Goal: Task Accomplishment & Management: Manage account settings

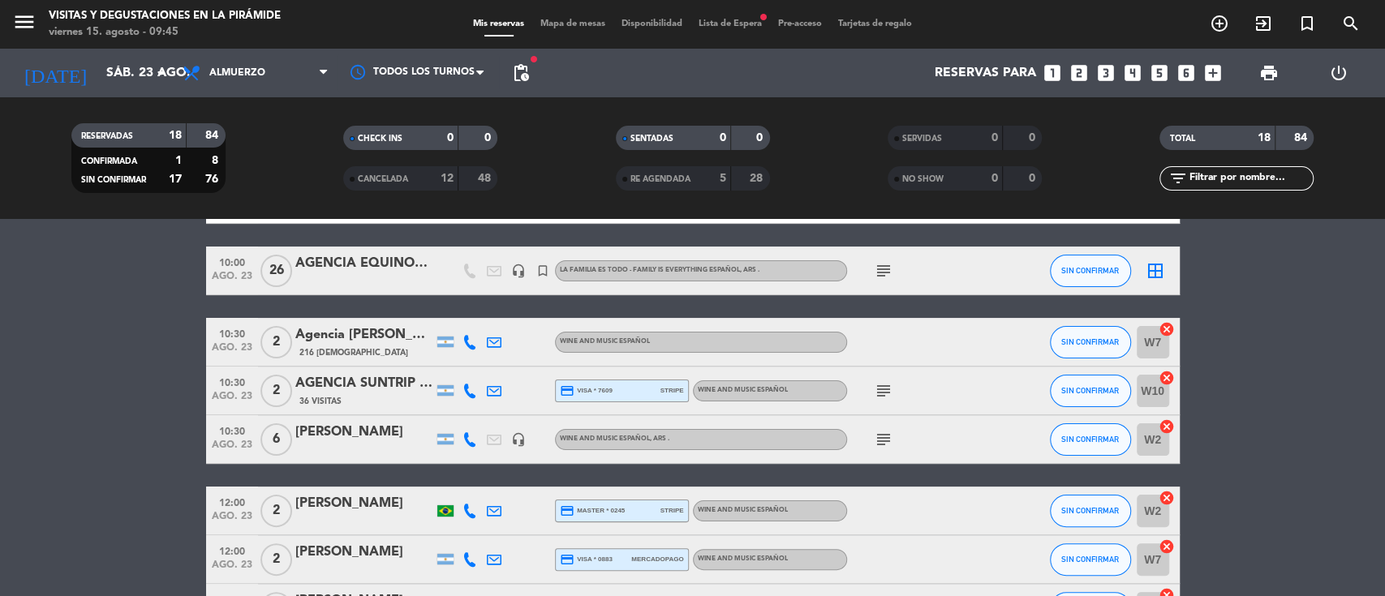
scroll to position [325, 0]
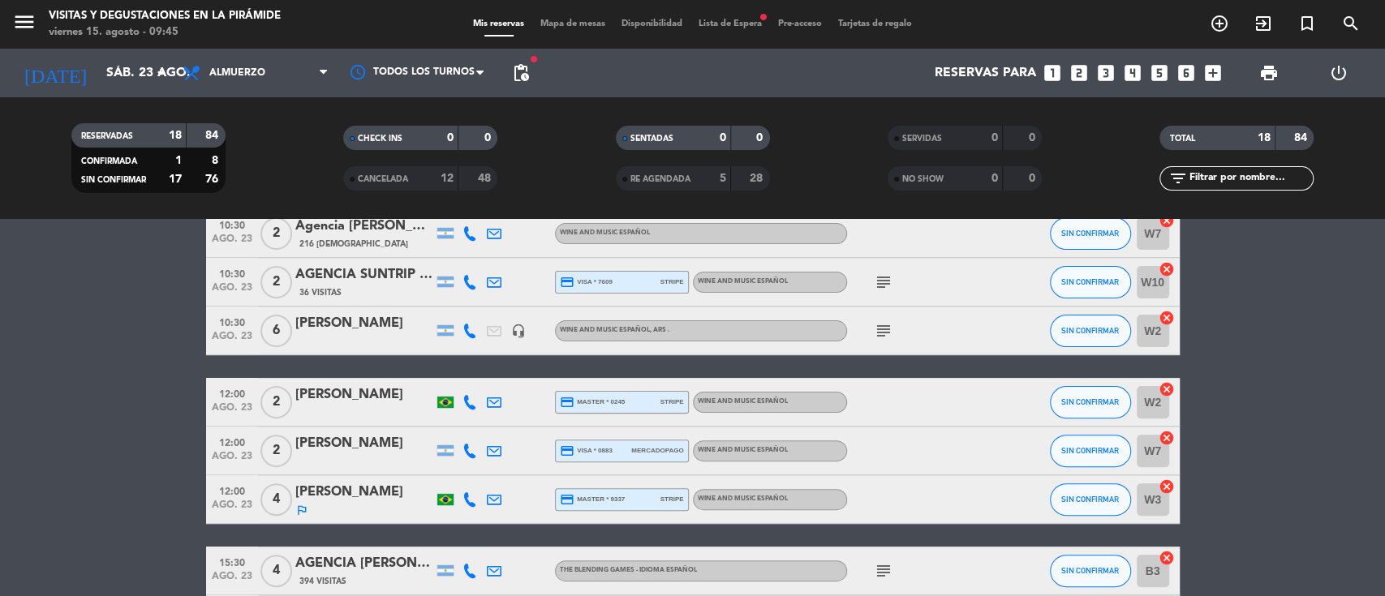
click at [497, 451] on icon at bounding box center [494, 451] width 15 height 15
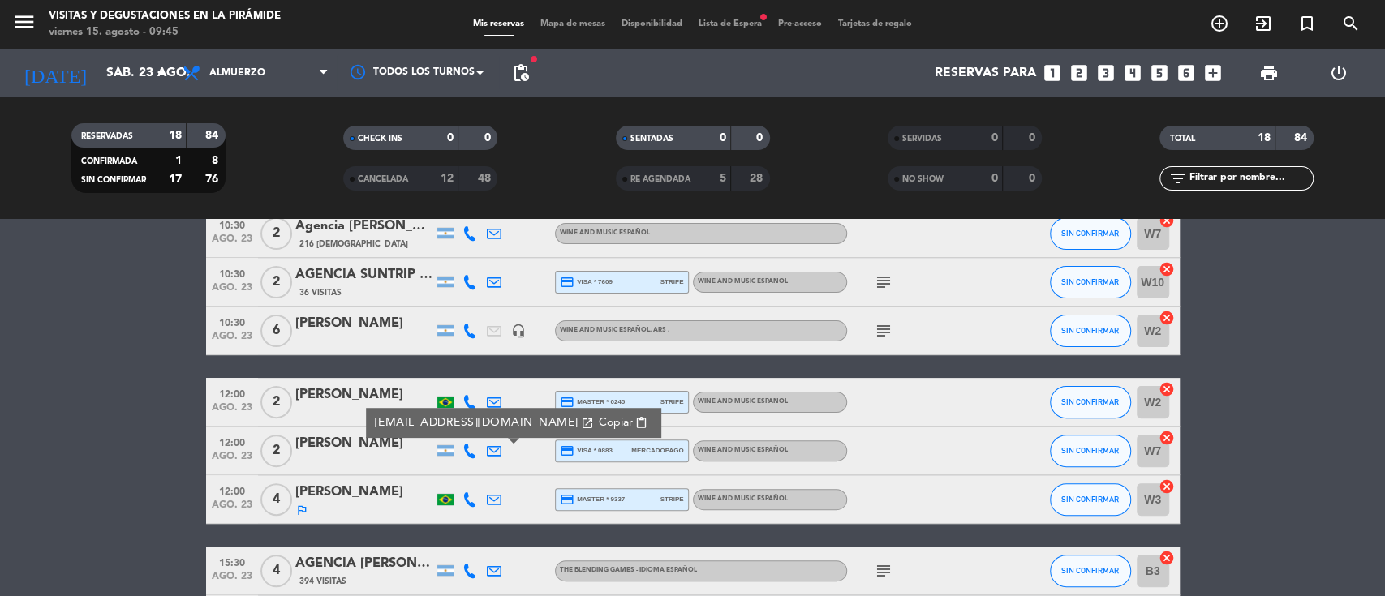
click at [72, 416] on bookings-row "09:30 [DATE] 8 [PERSON_NAME] -[PERSON_NAME] 6 Visitas credit_card master * 8377…" at bounding box center [692, 452] width 1385 height 967
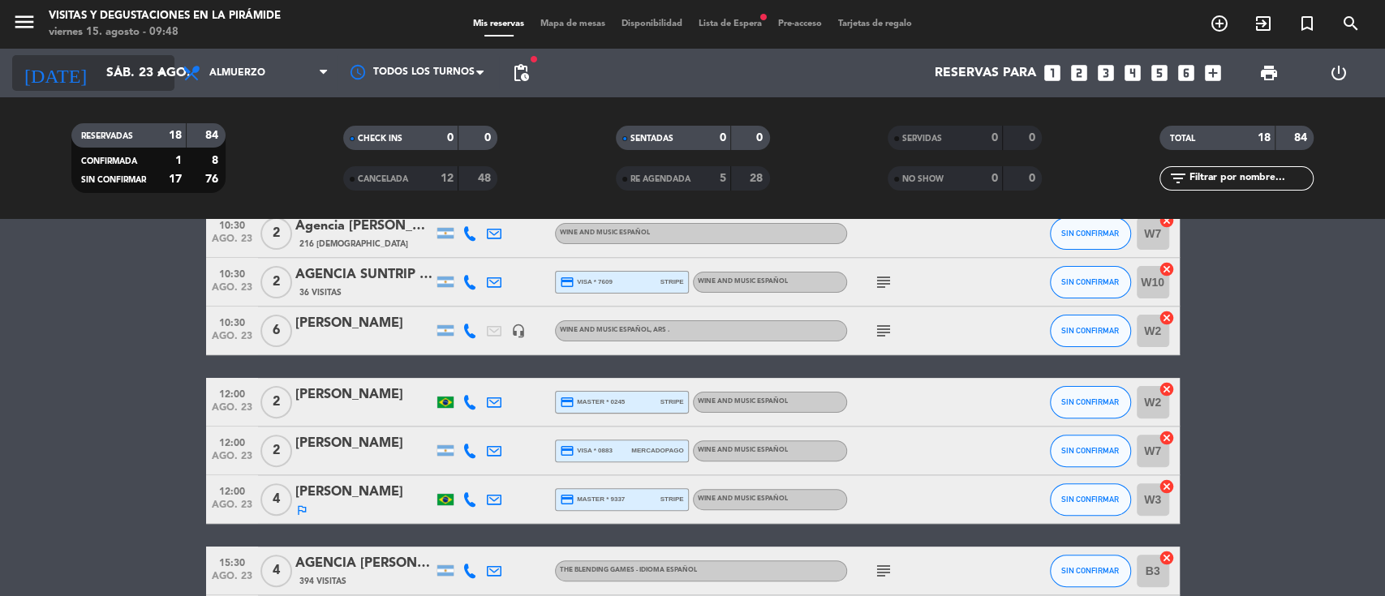
click at [126, 68] on input "sáb. 23 ago." at bounding box center [183, 74] width 171 height 32
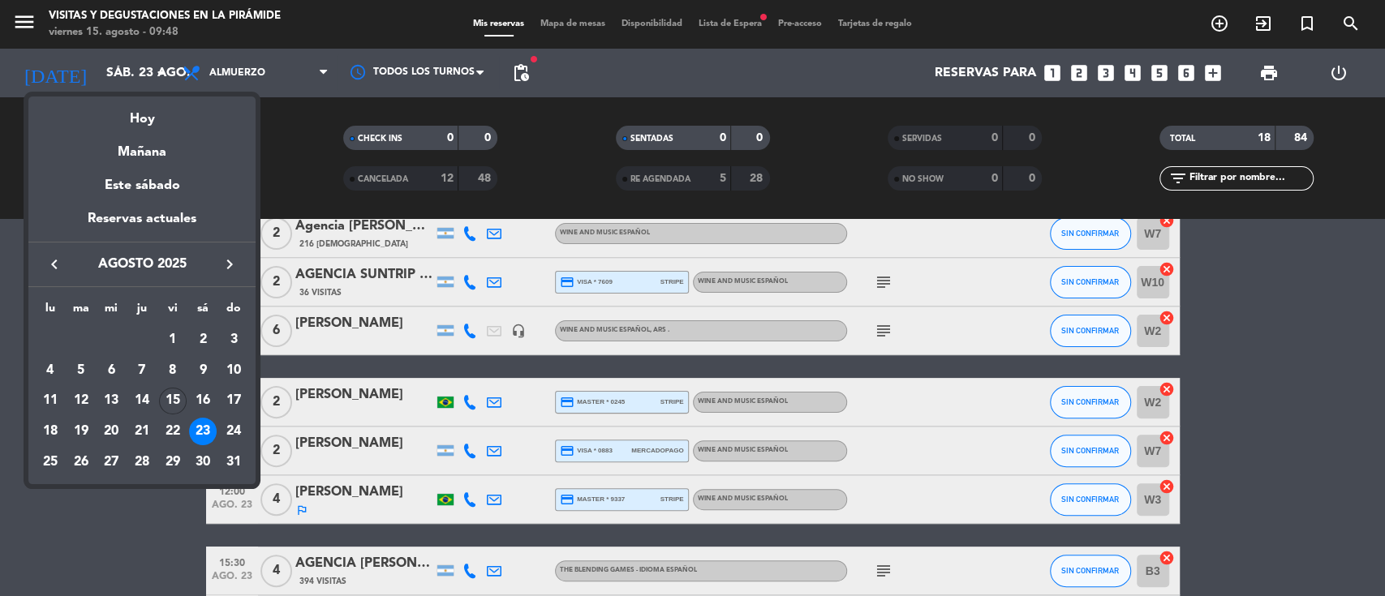
click at [177, 431] on div "22" at bounding box center [173, 432] width 28 height 28
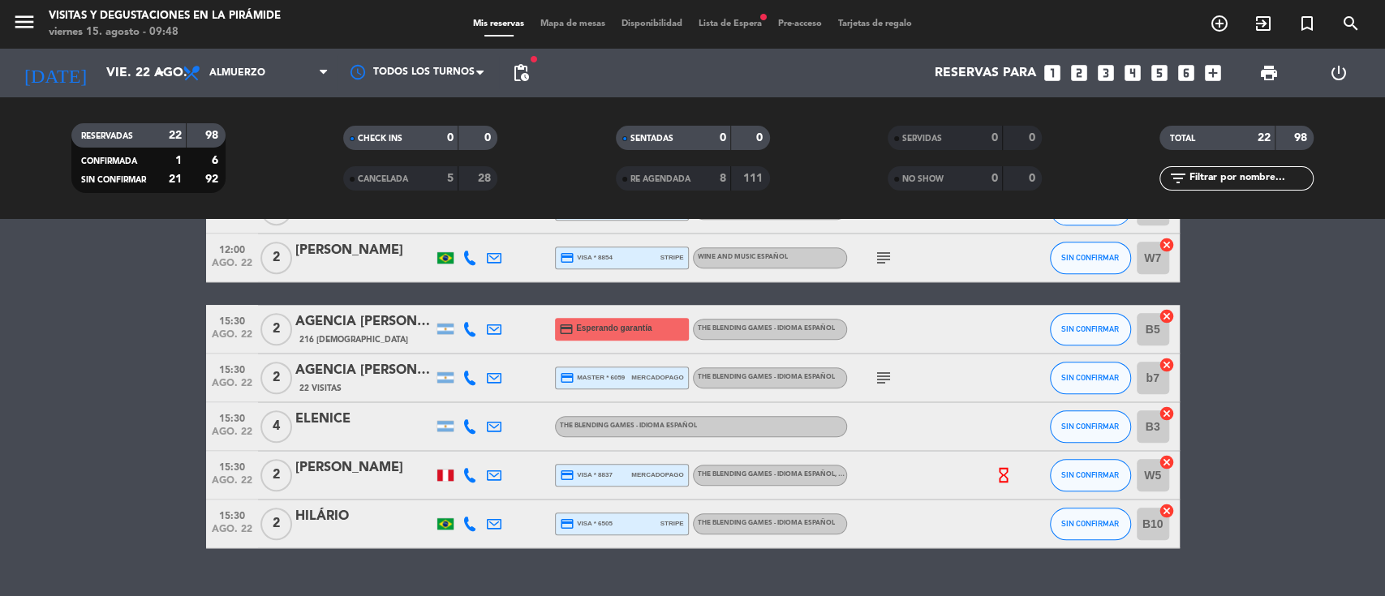
scroll to position [962, 0]
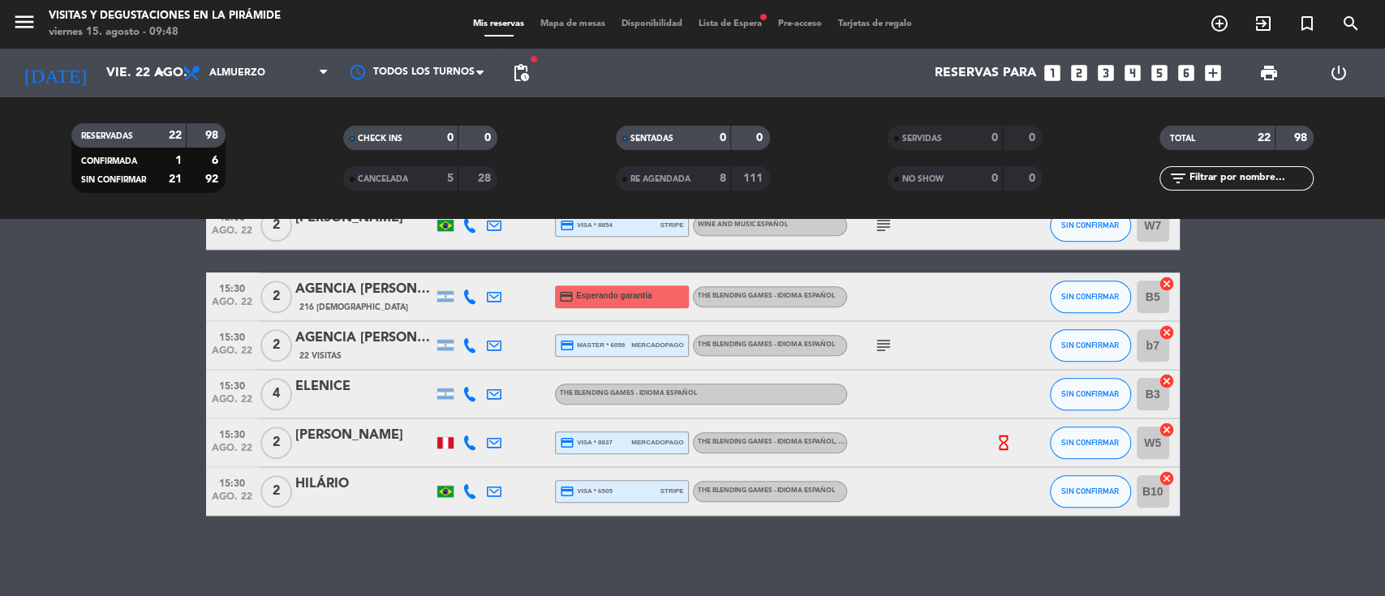
click at [496, 445] on icon at bounding box center [494, 443] width 15 height 15
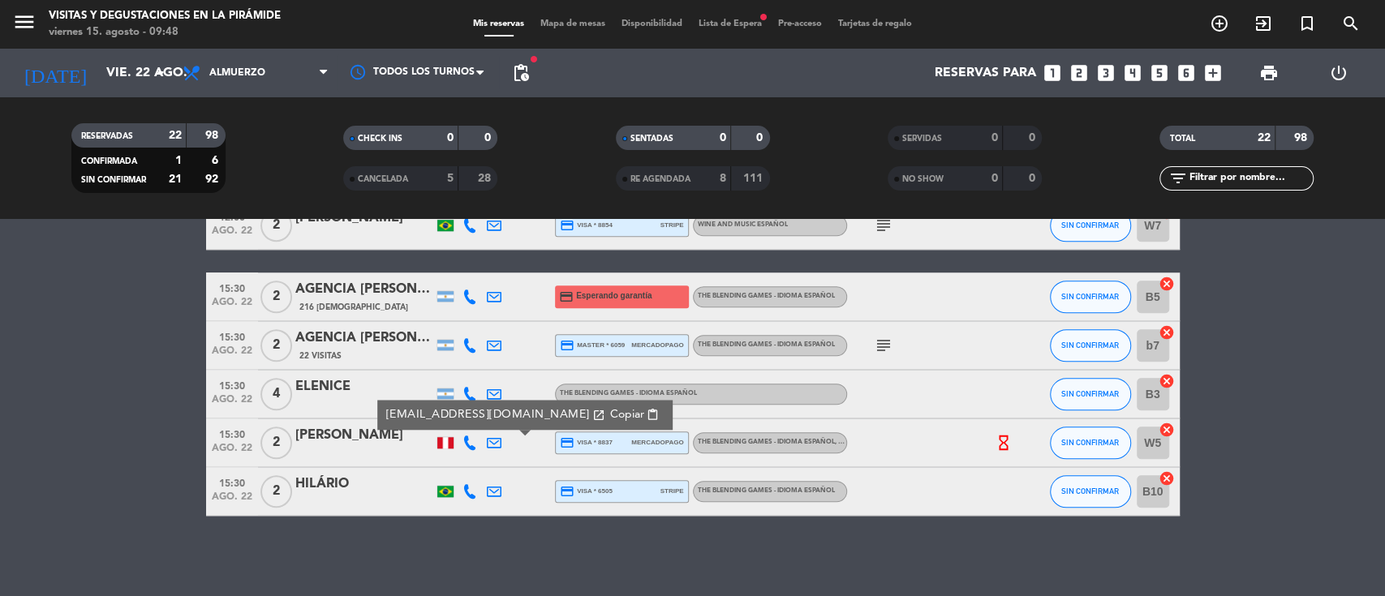
click at [609, 414] on span "Copiar" at bounding box center [626, 415] width 34 height 17
click at [105, 73] on input "vie. 22 ago." at bounding box center [183, 74] width 171 height 32
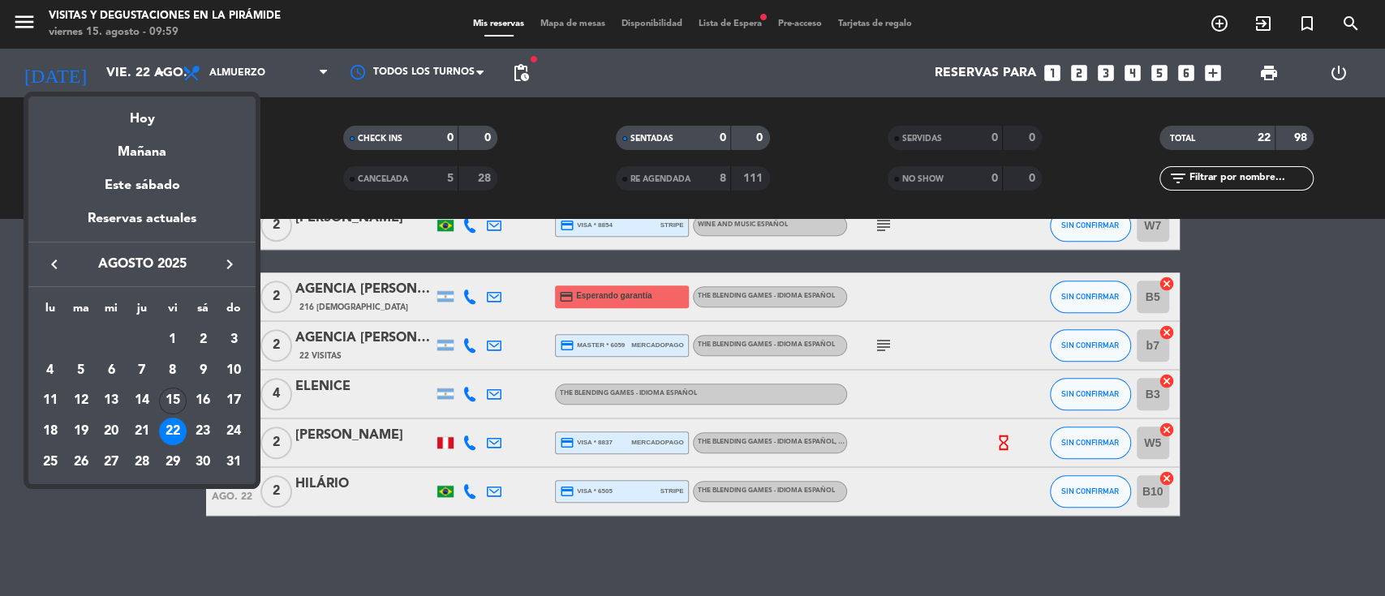
click at [229, 265] on icon "keyboard_arrow_right" at bounding box center [229, 264] width 19 height 19
click at [228, 266] on icon "keyboard_arrow_right" at bounding box center [229, 264] width 19 height 19
drag, startPoint x: 62, startPoint y: 262, endPoint x: 93, endPoint y: 276, distance: 33.0
click at [60, 262] on button "keyboard_arrow_left" at bounding box center [54, 264] width 29 height 21
click at [180, 399] on div "12" at bounding box center [173, 402] width 28 height 28
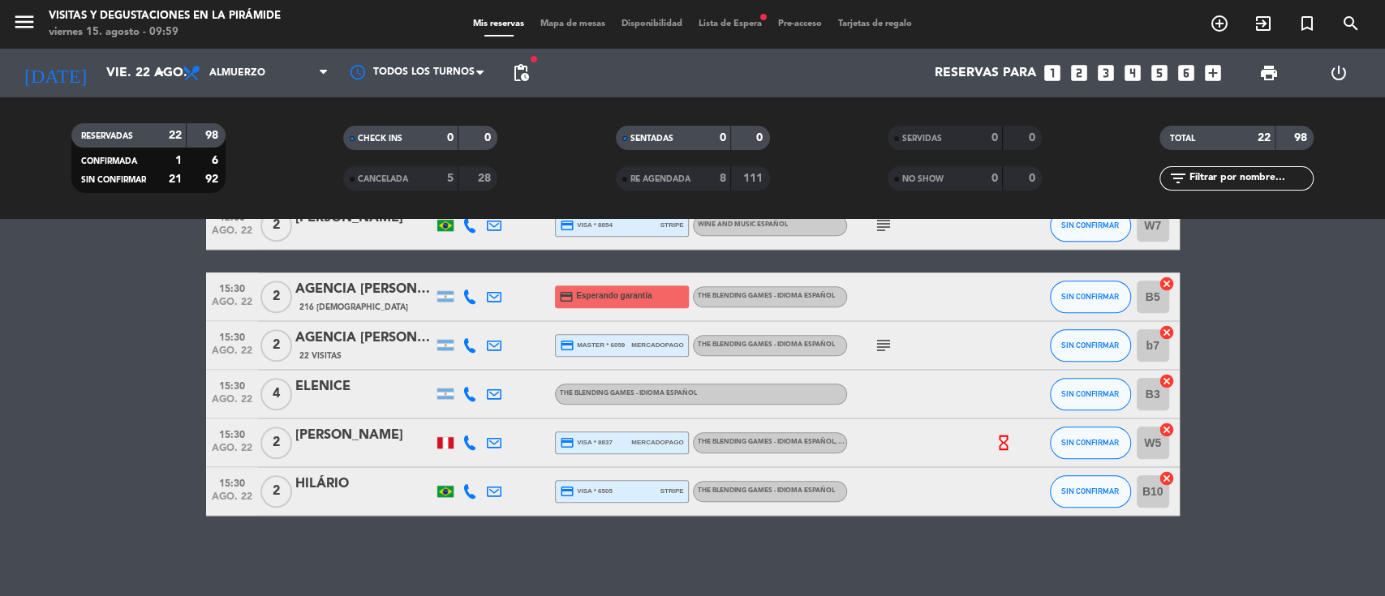
type input "[DATE]"
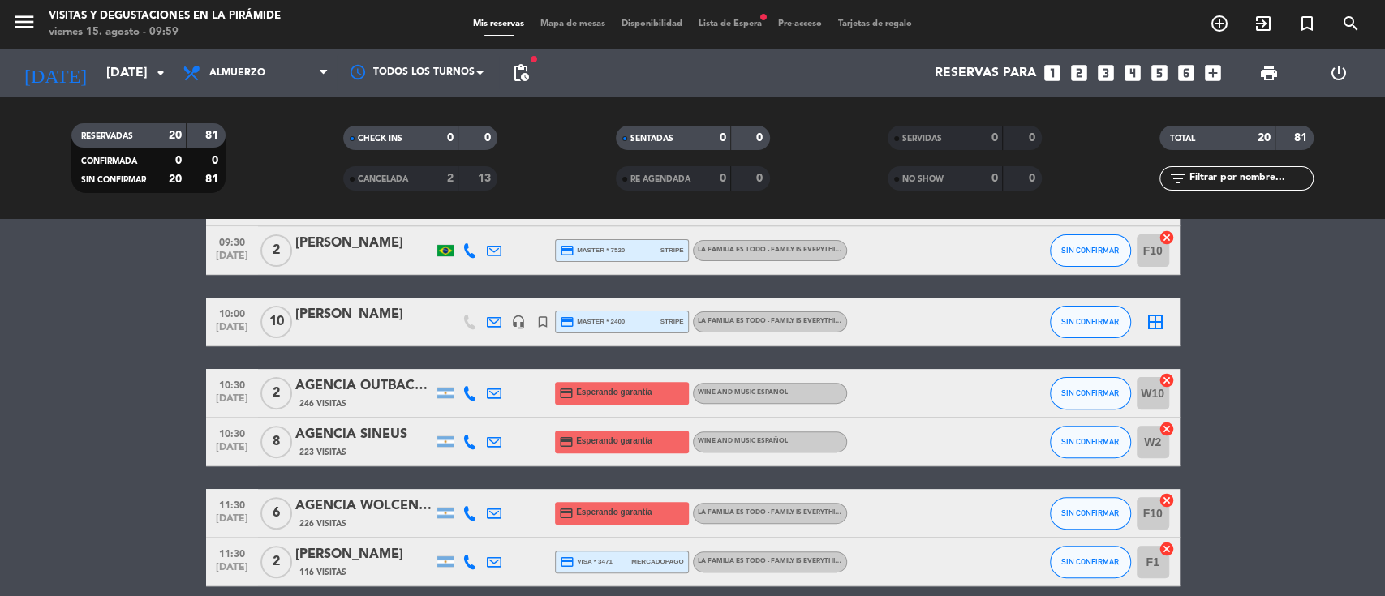
scroll to position [325, 0]
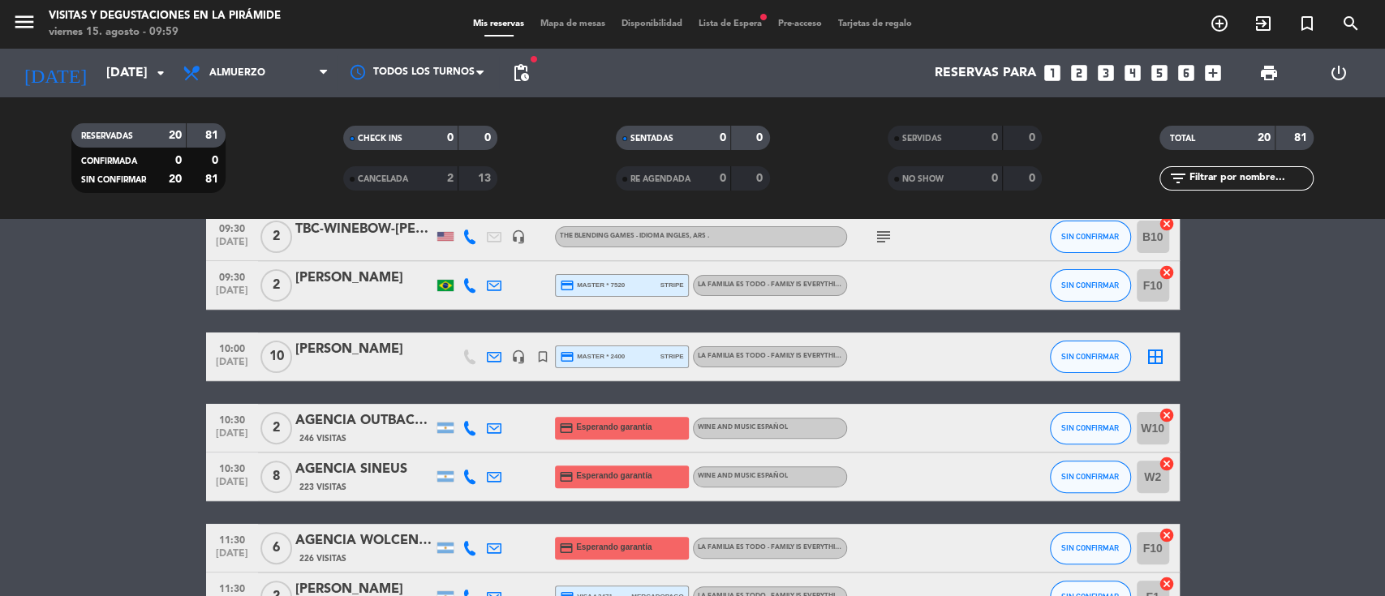
click at [732, 17] on div "Mis reservas Mapa de mesas Disponibilidad Lista de Espera fiber_manual_record P…" at bounding box center [692, 24] width 455 height 15
click at [731, 24] on span "Lista de Espera fiber_manual_record" at bounding box center [731, 23] width 80 height 9
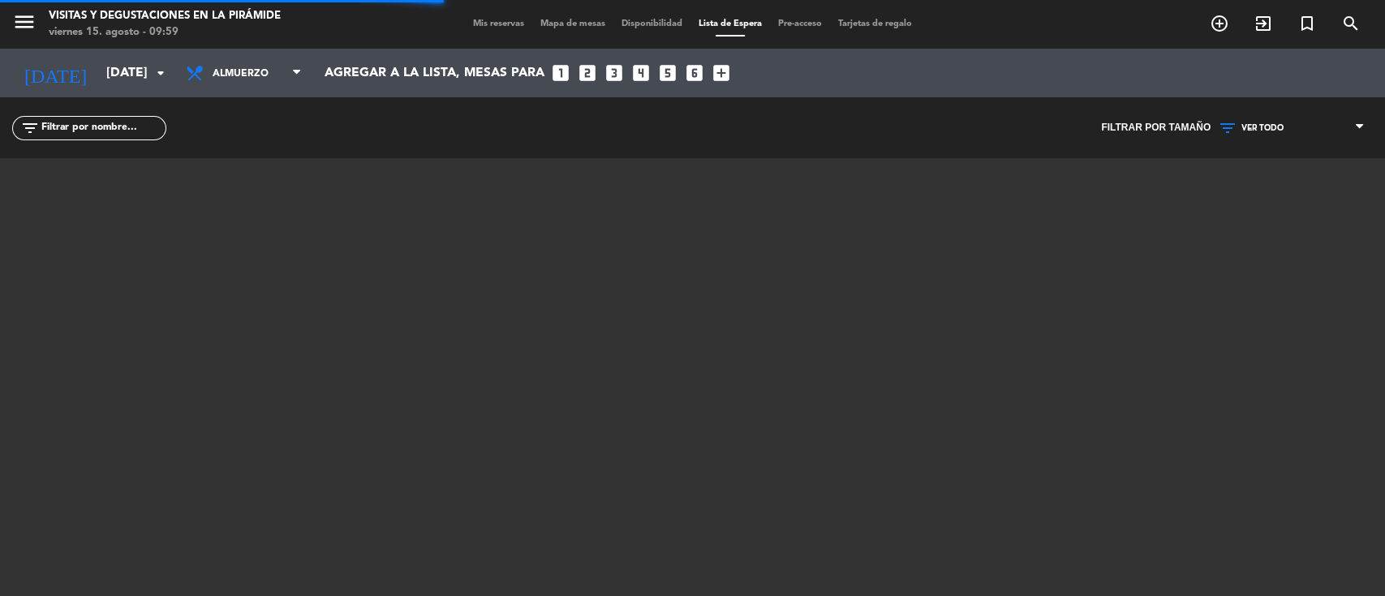
click at [1277, 126] on span "VER TODO" at bounding box center [1263, 128] width 42 height 10
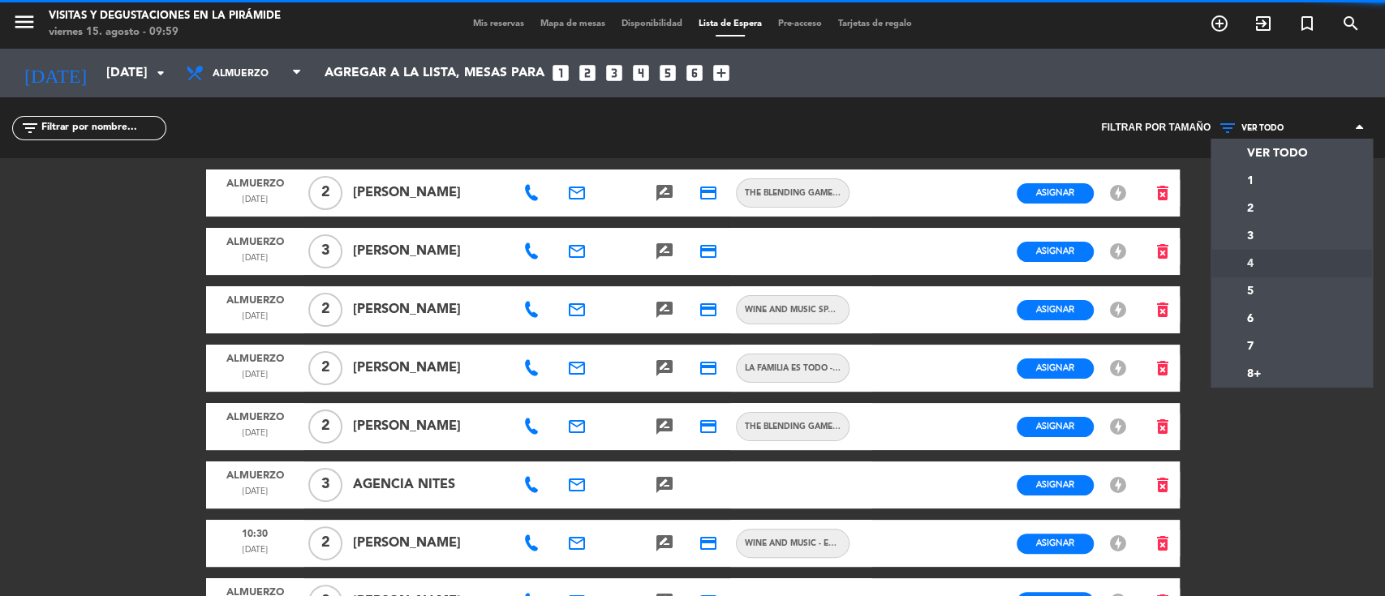
drag, startPoint x: 1267, startPoint y: 262, endPoint x: 1230, endPoint y: 251, distance: 38.2
click at [1267, 263] on div "menu Visitas y degustaciones en La Pirámide [DATE] 15. agosto - 09:59 Mis reser…" at bounding box center [692, 298] width 1385 height 596
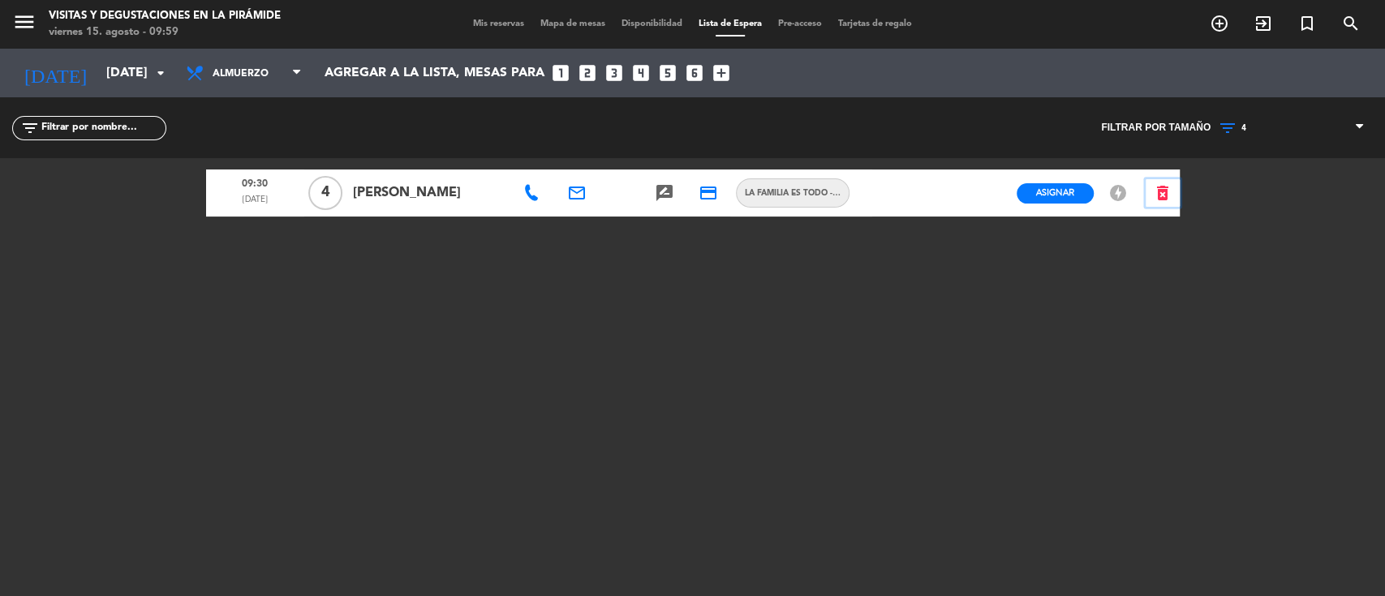
click at [1158, 191] on icon "delete_forever" at bounding box center [1162, 192] width 19 height 19
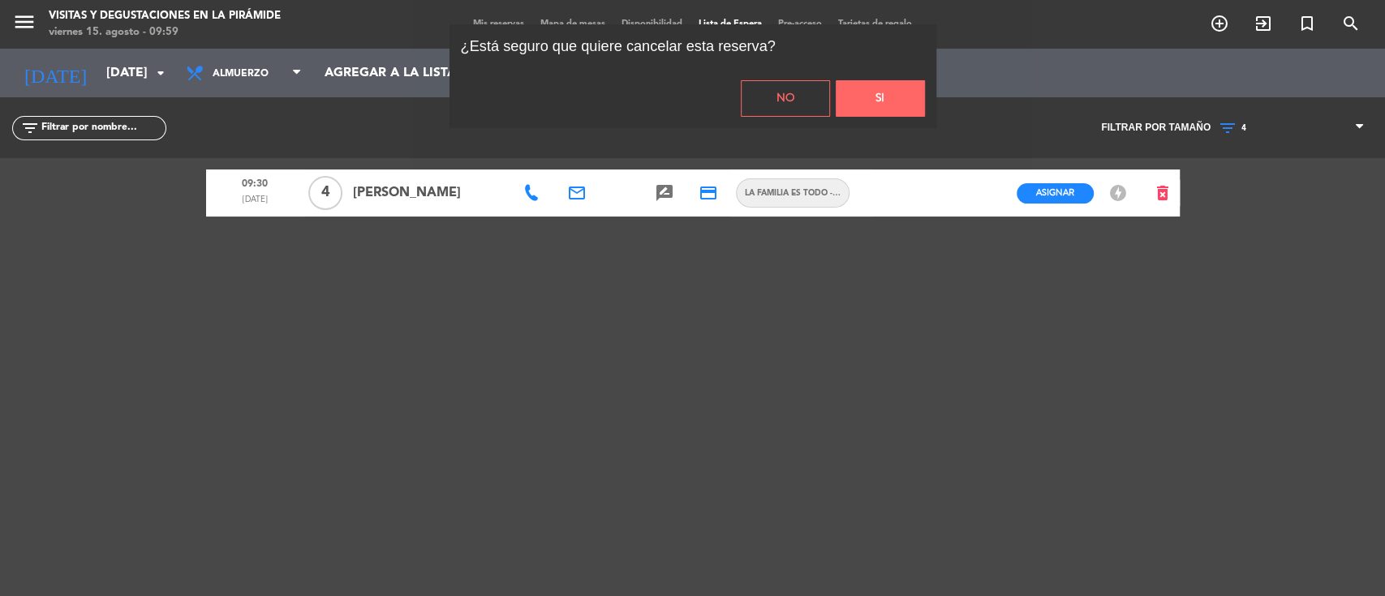
click at [851, 106] on button "Si" at bounding box center [880, 98] width 89 height 37
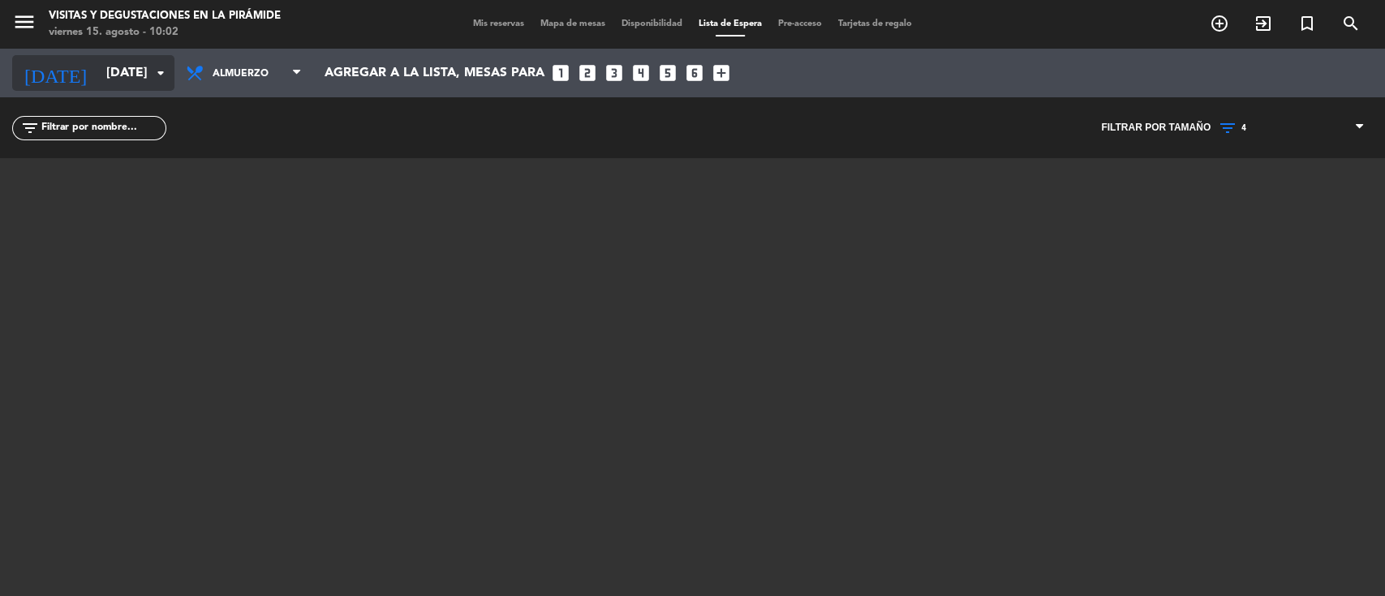
click at [130, 66] on input "[DATE]" at bounding box center [183, 74] width 171 height 32
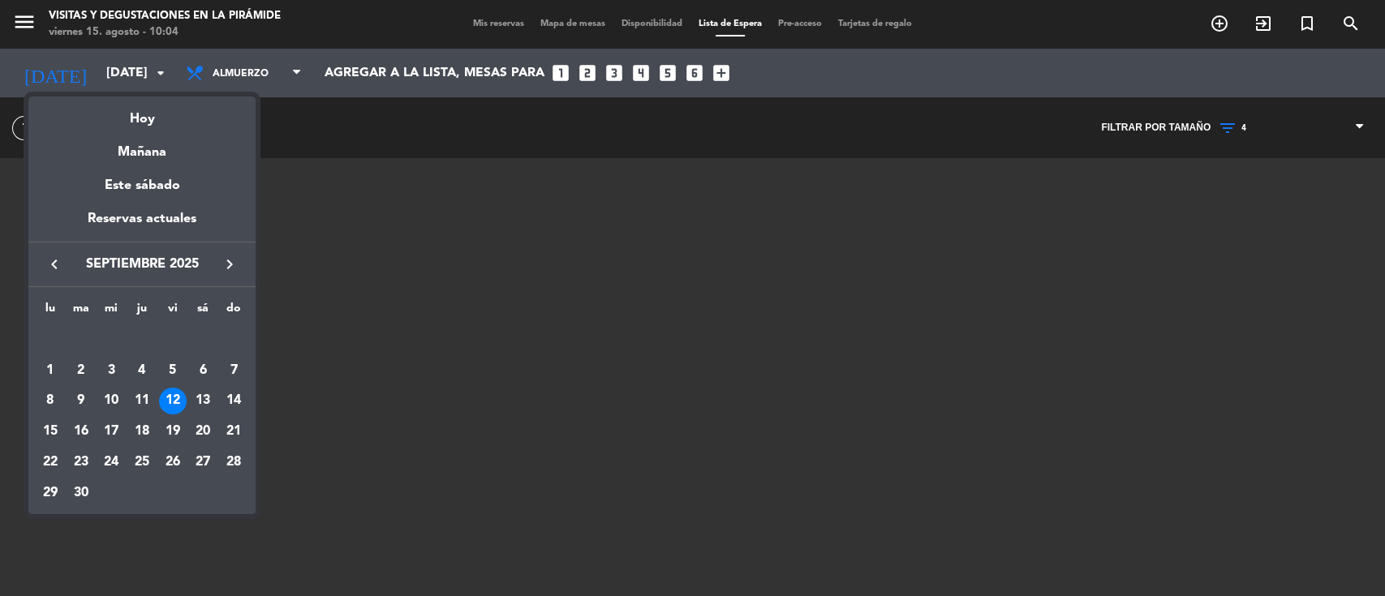
click at [316, 225] on div at bounding box center [692, 298] width 1385 height 596
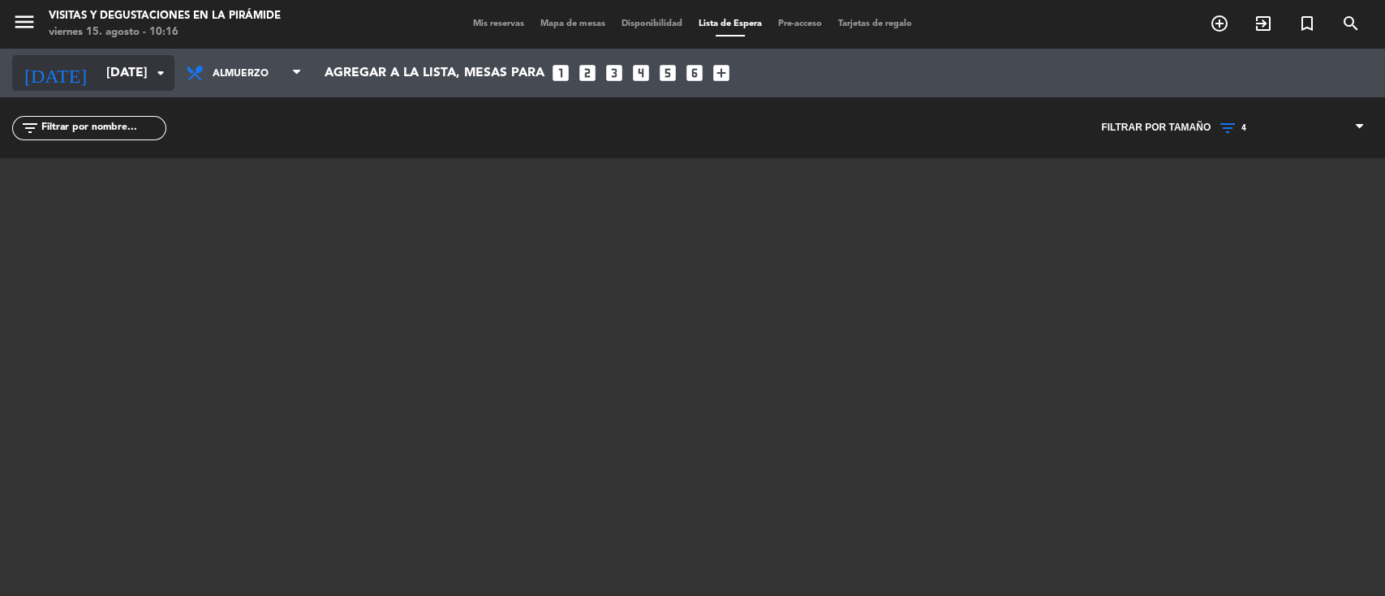
click at [113, 75] on input "[DATE]" at bounding box center [183, 74] width 171 height 32
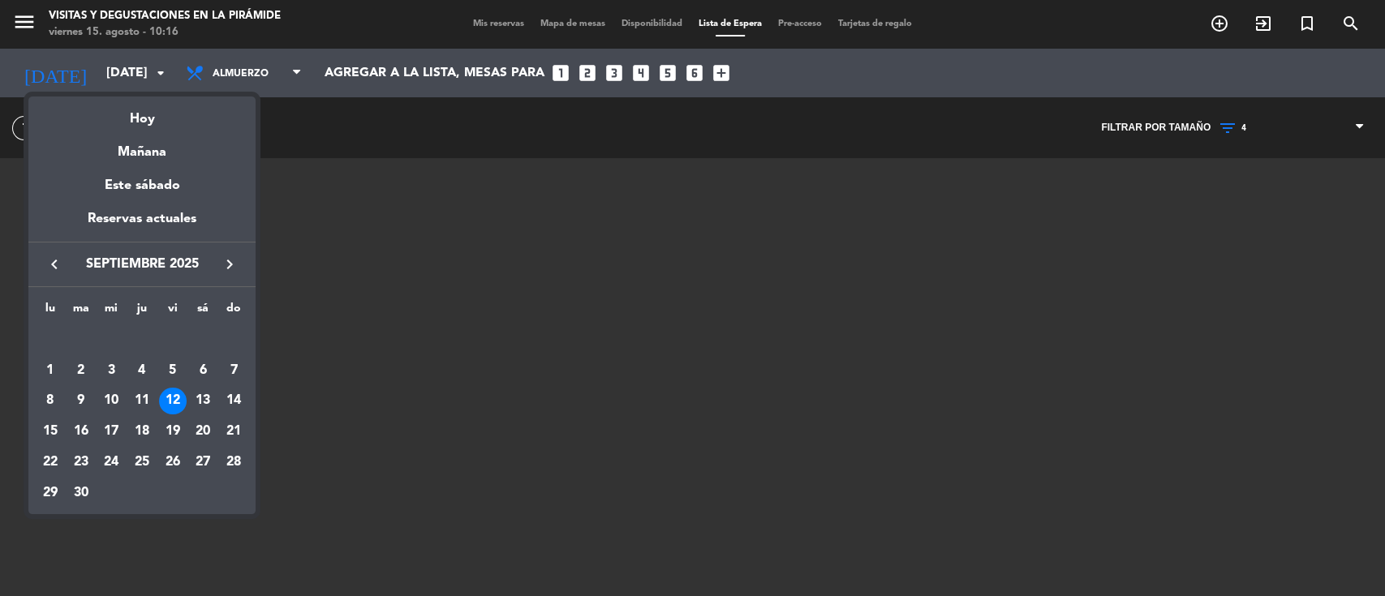
click at [50, 265] on icon "keyboard_arrow_left" at bounding box center [54, 264] width 19 height 19
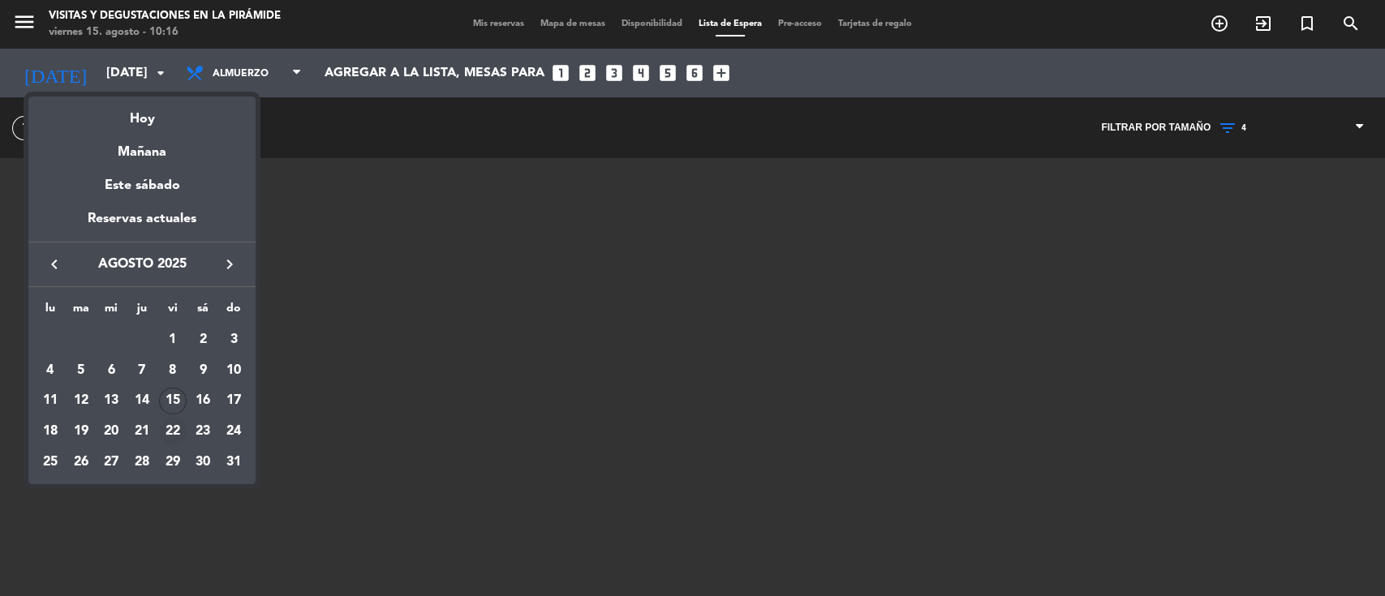
click at [157, 428] on td "22" at bounding box center [172, 431] width 31 height 31
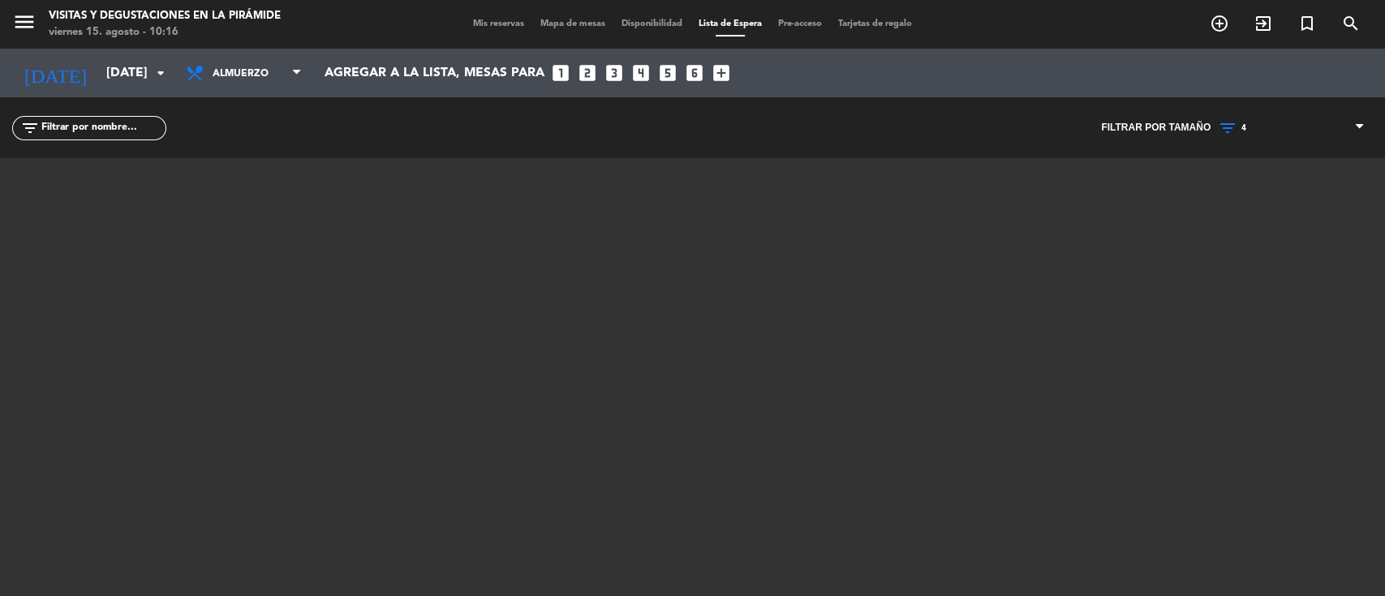
type input "vie. 22 ago."
click at [503, 25] on span "Mis reservas" at bounding box center [498, 23] width 67 height 9
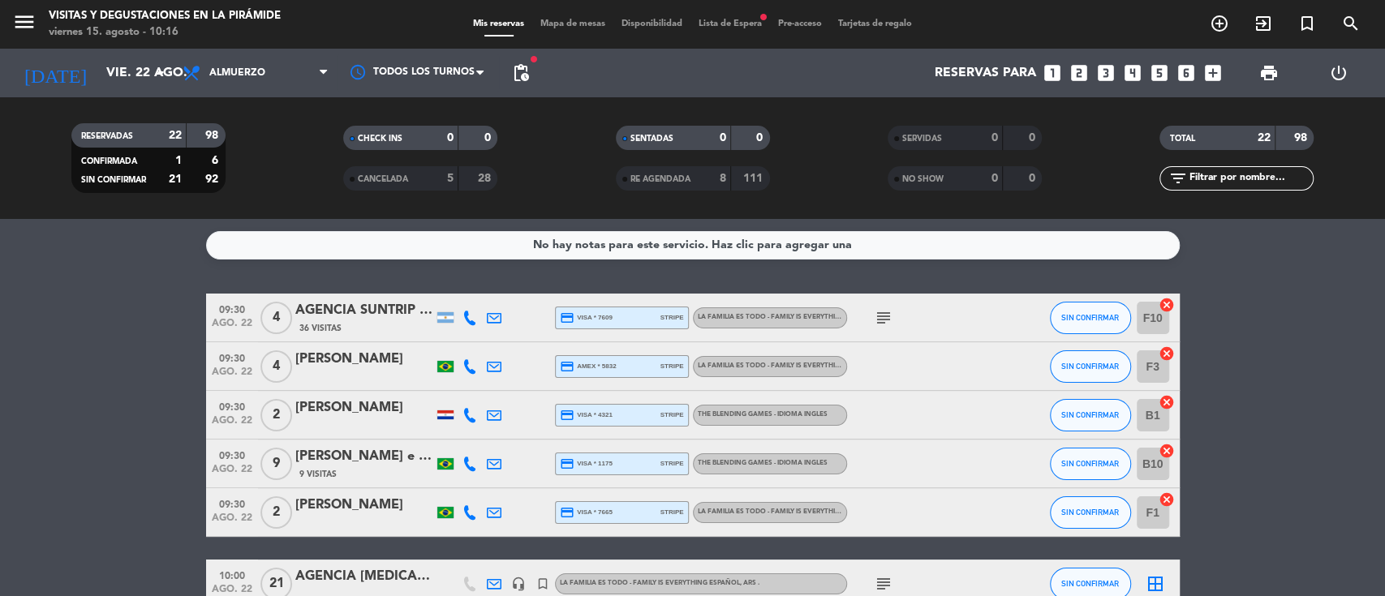
click at [718, 27] on span "Lista de Espera fiber_manual_record" at bounding box center [731, 23] width 80 height 9
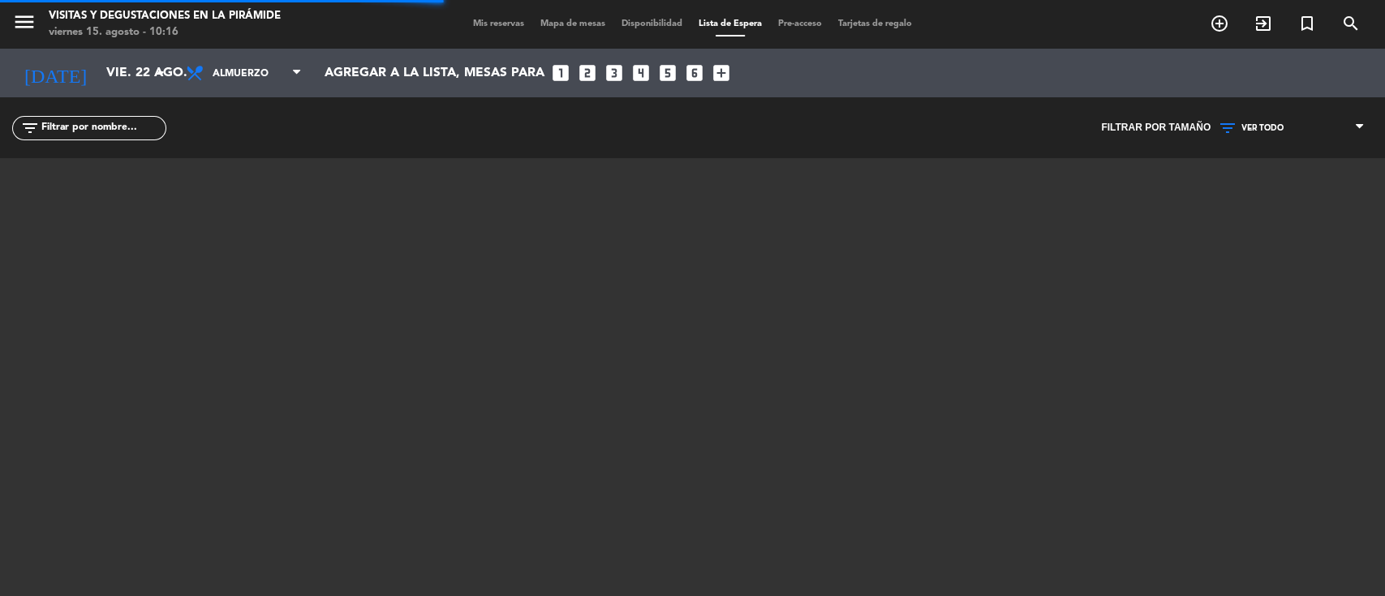
click at [120, 125] on input "text" at bounding box center [103, 128] width 126 height 18
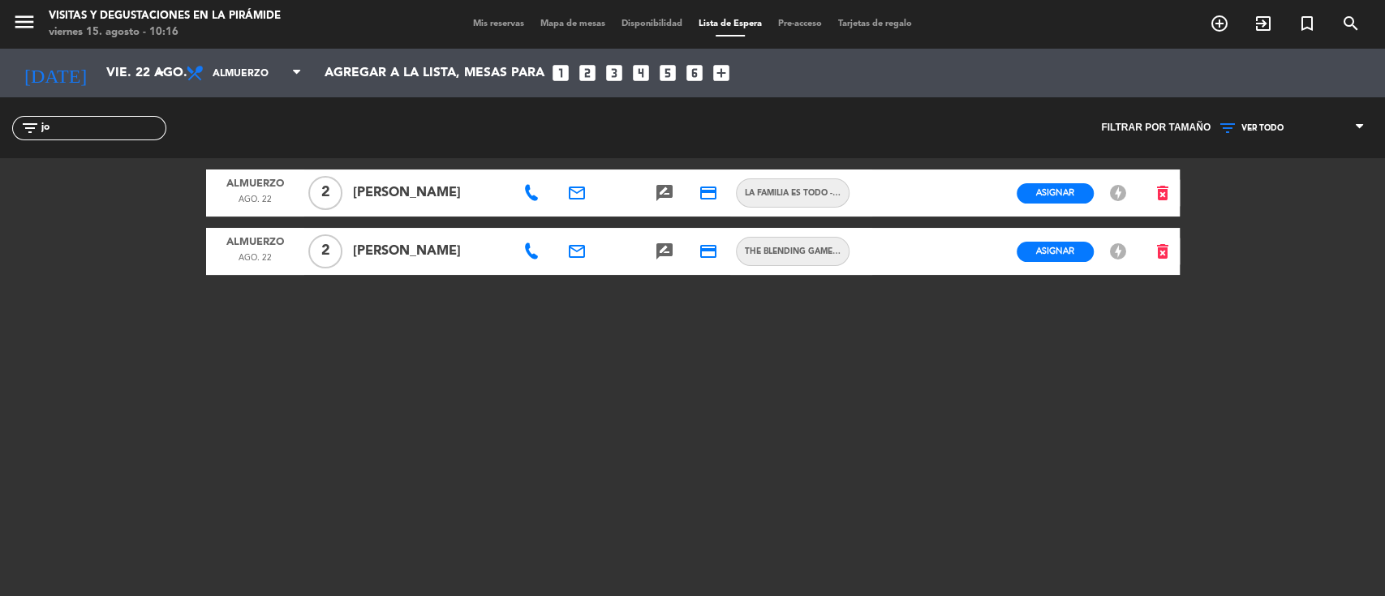
click at [539, 197] on icon at bounding box center [531, 193] width 16 height 16
click at [569, 158] on span "Copiar" at bounding box center [586, 164] width 34 height 17
click at [106, 128] on input "jo" at bounding box center [103, 128] width 126 height 18
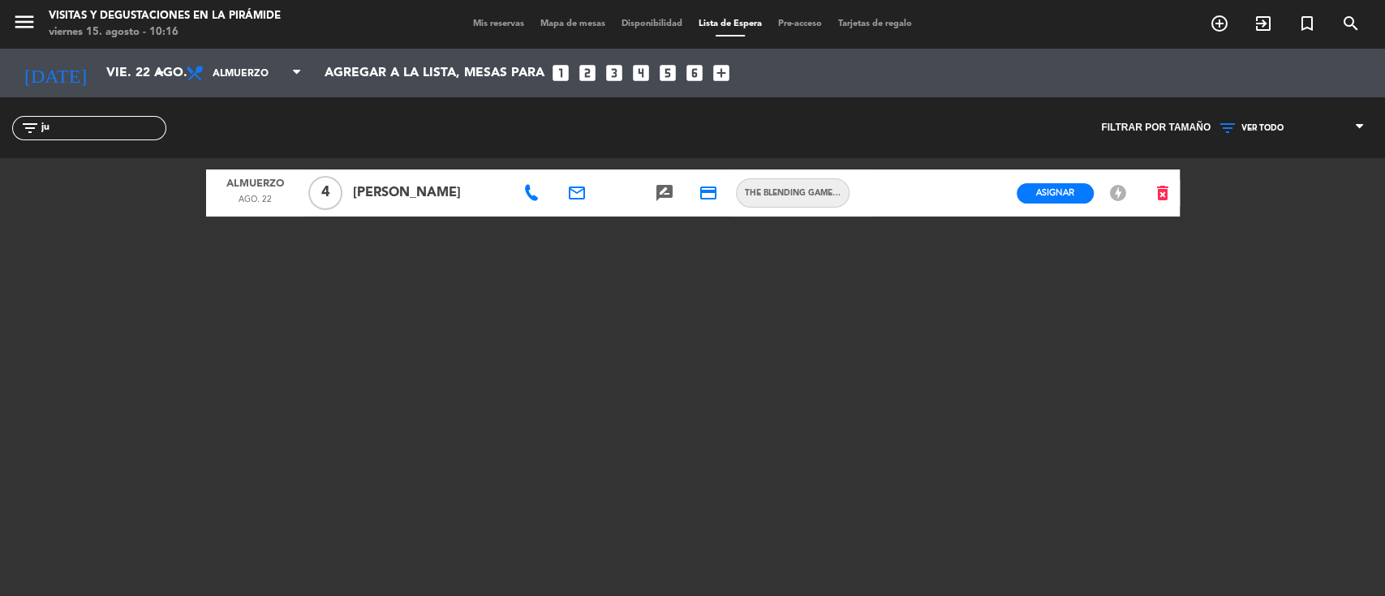
type input "ju"
click at [491, 26] on span "Mis reservas" at bounding box center [498, 23] width 67 height 9
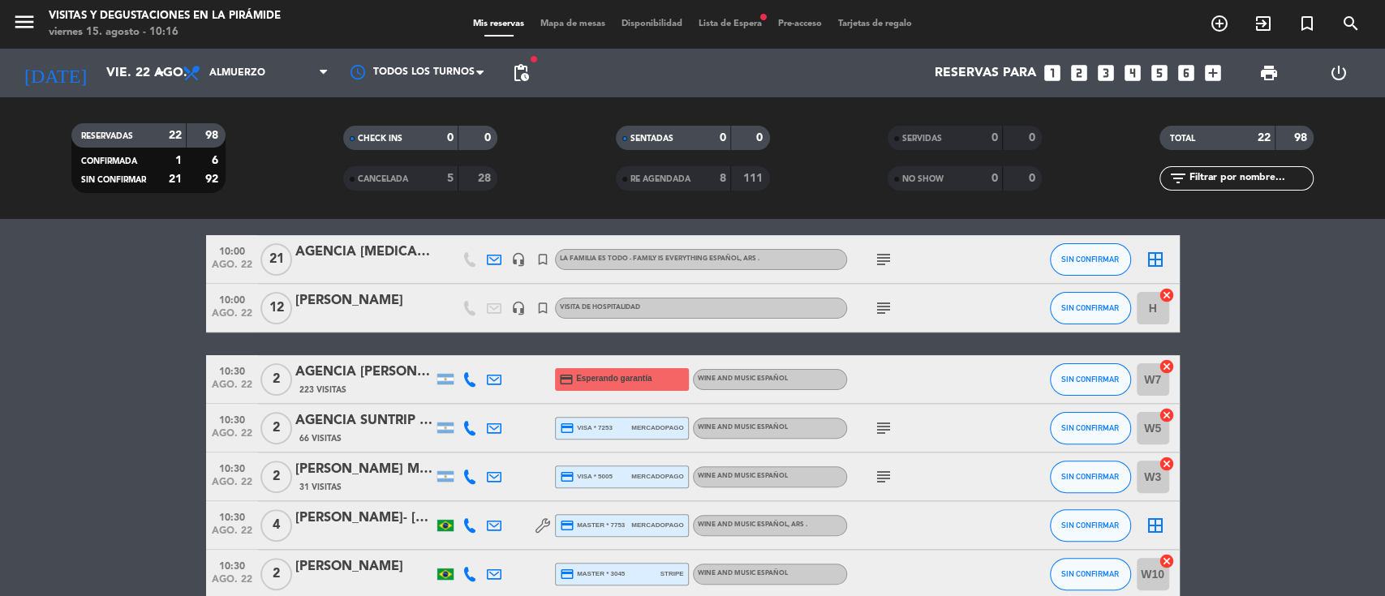
scroll to position [433, 0]
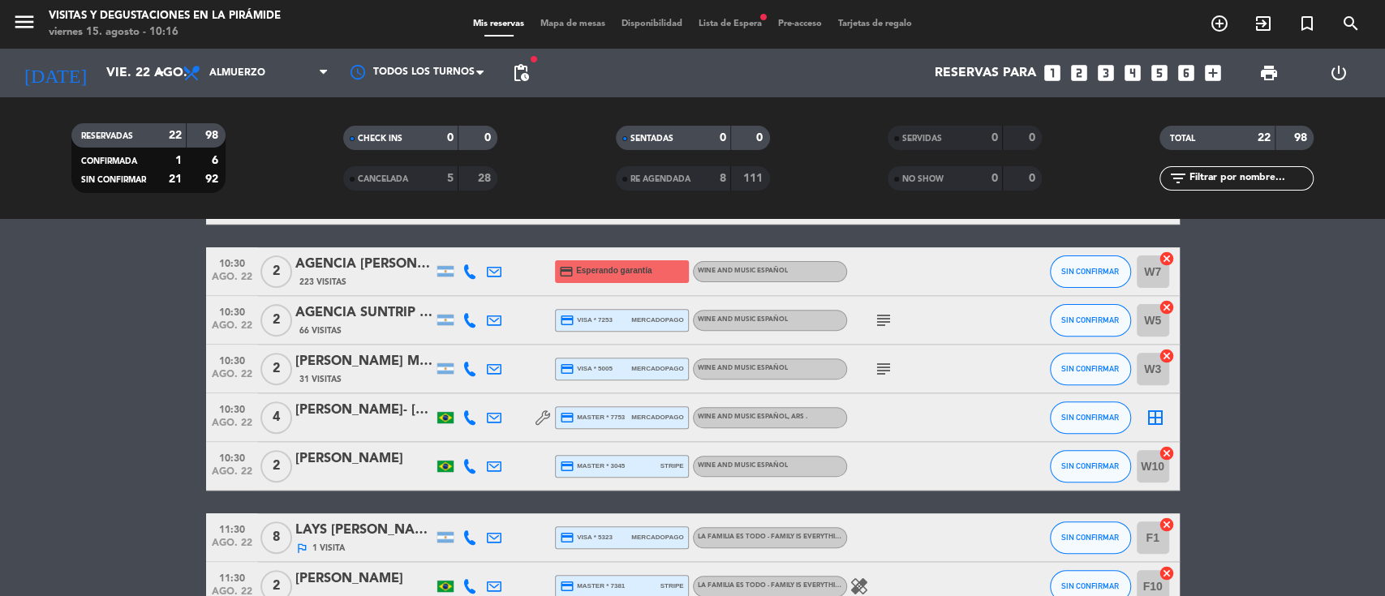
click at [463, 417] on icon at bounding box center [470, 418] width 15 height 15
click at [489, 414] on icon at bounding box center [494, 418] width 15 height 15
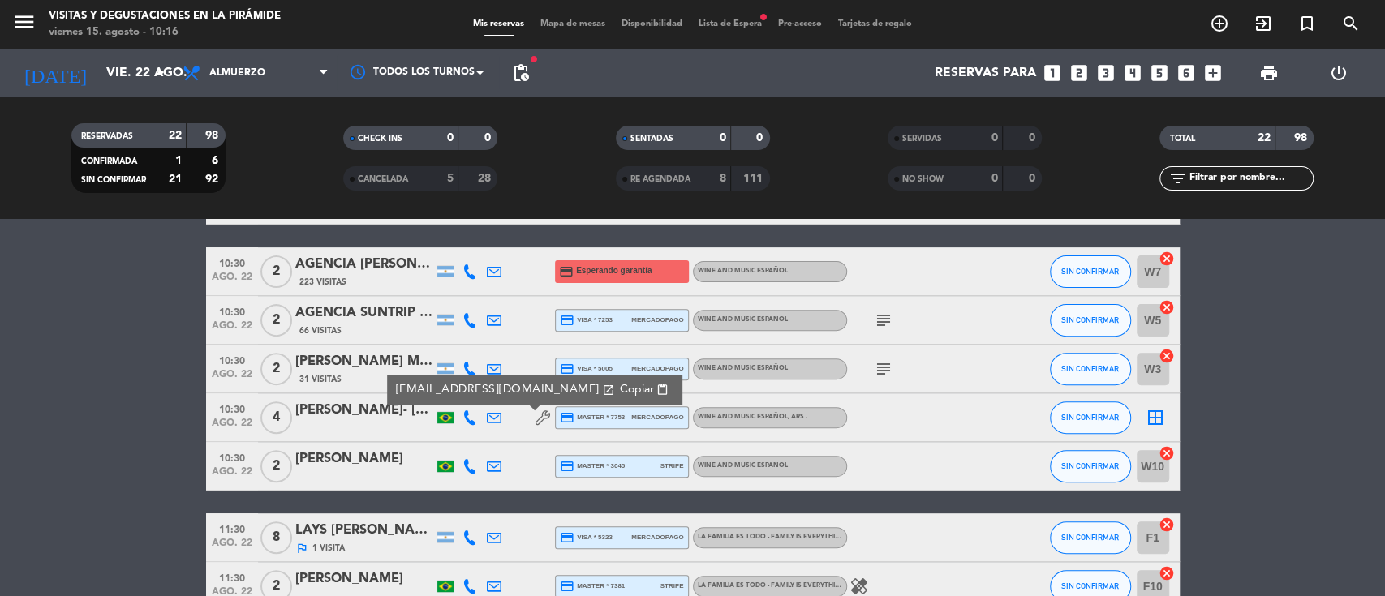
click at [465, 407] on div at bounding box center [470, 418] width 24 height 48
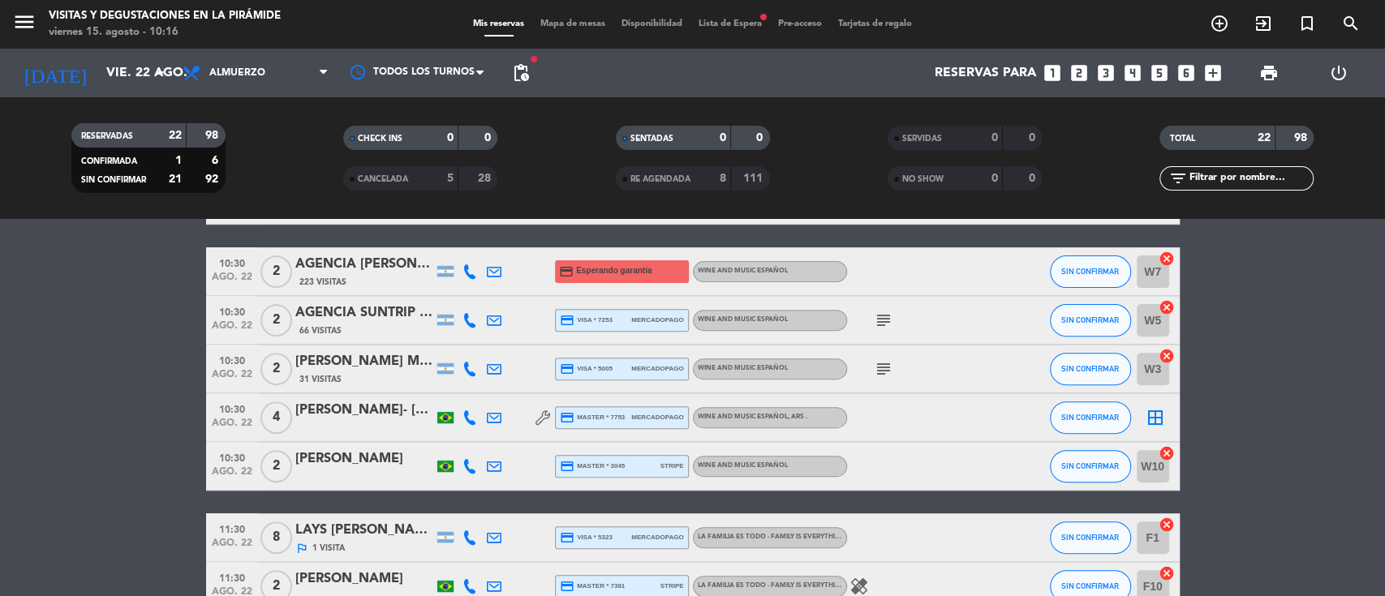
drag, startPoint x: 464, startPoint y: 419, endPoint x: 478, endPoint y: 415, distance: 14.4
click at [465, 419] on icon at bounding box center [470, 418] width 15 height 15
click at [452, 389] on span "Copiar" at bounding box center [454, 390] width 34 height 17
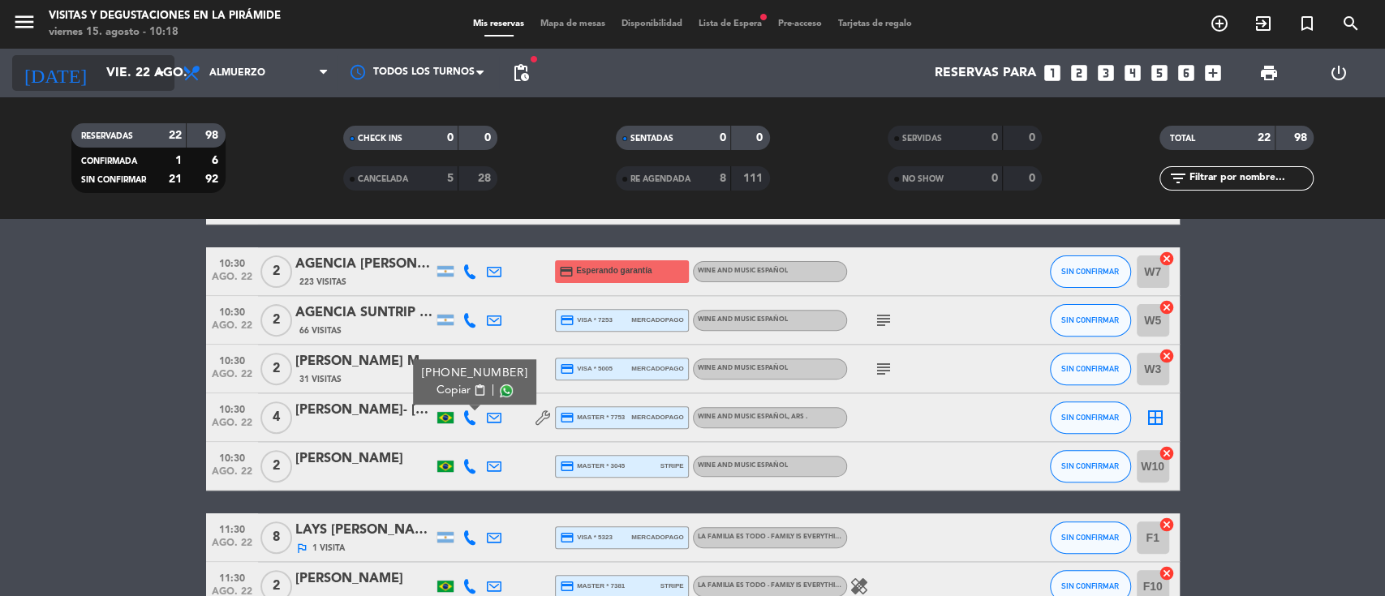
click at [123, 67] on input "vie. 22 ago." at bounding box center [183, 74] width 171 height 32
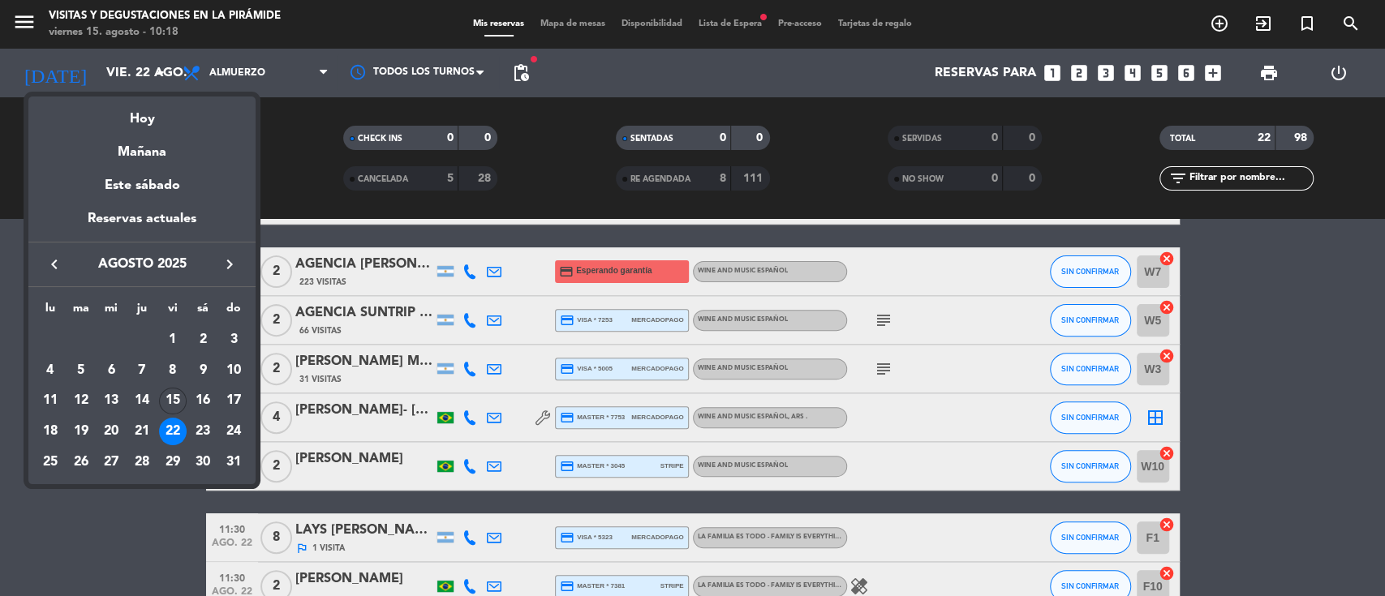
click at [226, 266] on icon "keyboard_arrow_right" at bounding box center [229, 264] width 19 height 19
click at [225, 264] on icon "keyboard_arrow_right" at bounding box center [229, 264] width 19 height 19
click at [47, 265] on icon "keyboard_arrow_left" at bounding box center [54, 264] width 19 height 19
click at [230, 267] on icon "keyboard_arrow_right" at bounding box center [229, 264] width 19 height 19
click at [57, 261] on icon "keyboard_arrow_left" at bounding box center [54, 264] width 19 height 19
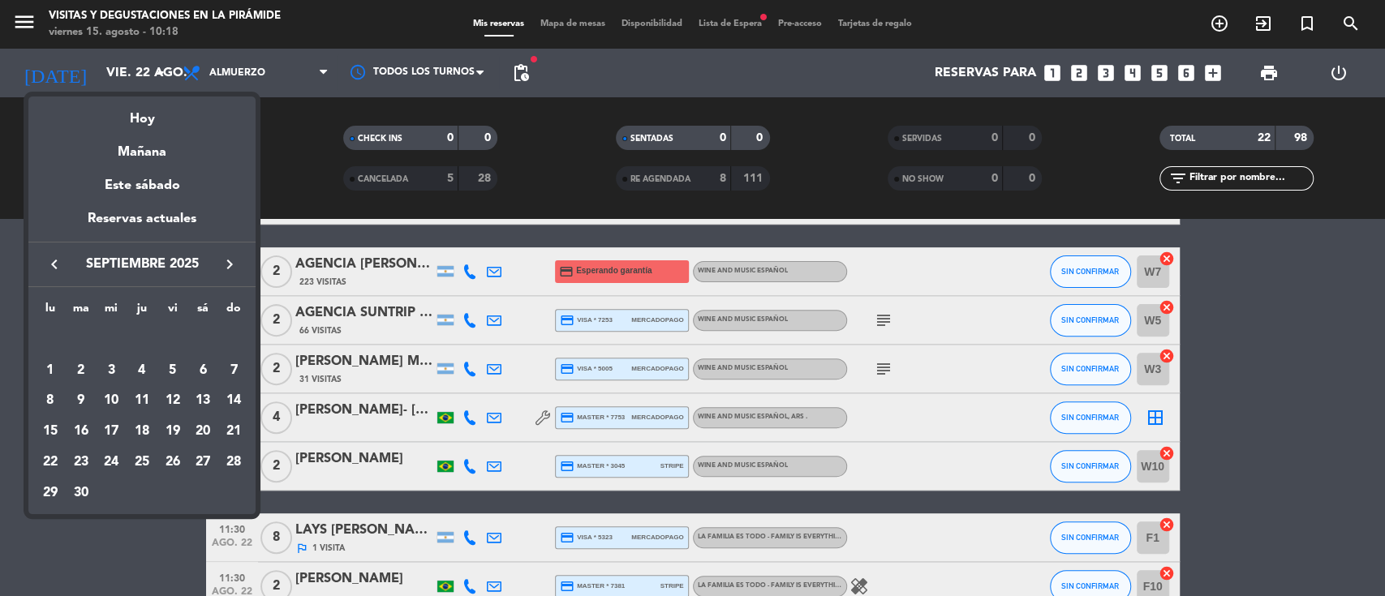
drag, startPoint x: 57, startPoint y: 263, endPoint x: 114, endPoint y: 297, distance: 66.9
click at [58, 263] on icon "keyboard_arrow_left" at bounding box center [54, 264] width 19 height 19
click at [148, 425] on div "21" at bounding box center [142, 432] width 28 height 28
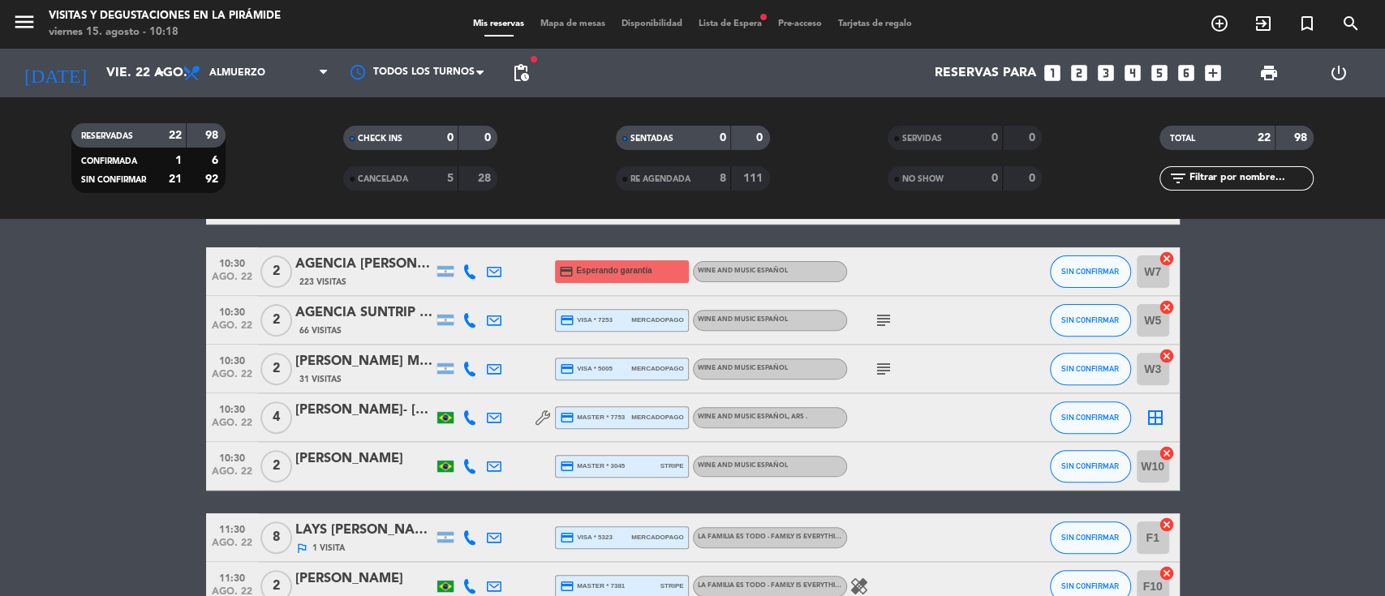
type input "jue. 21 ago."
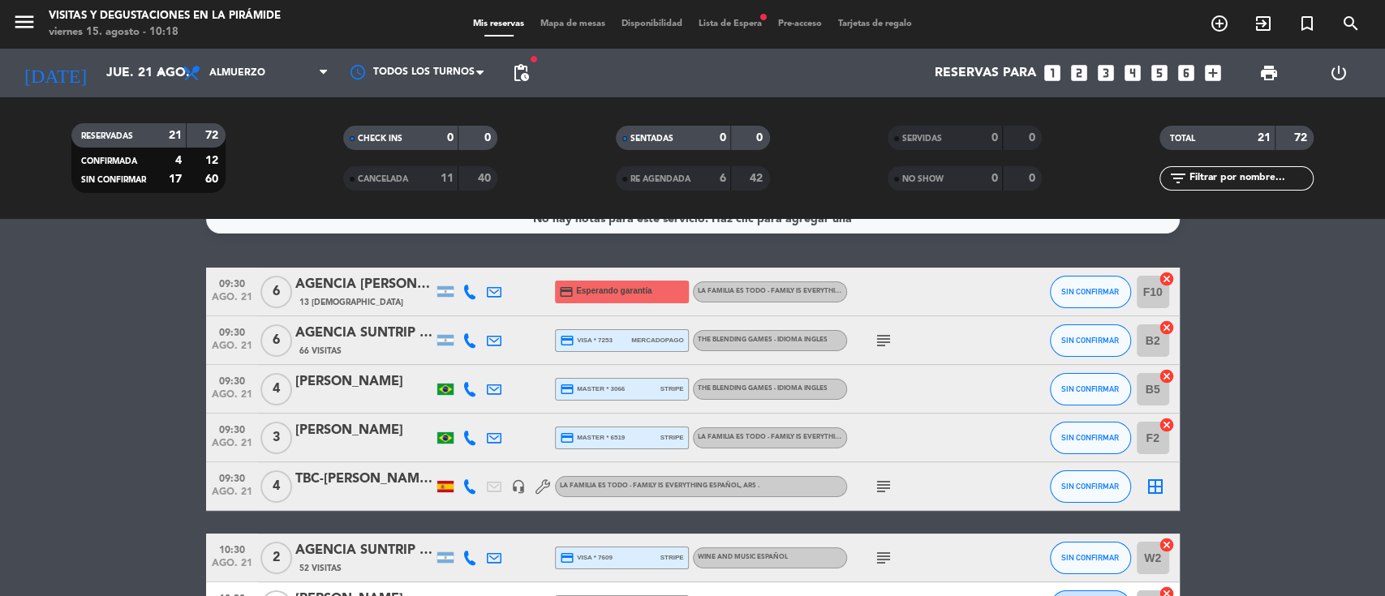
scroll to position [0, 0]
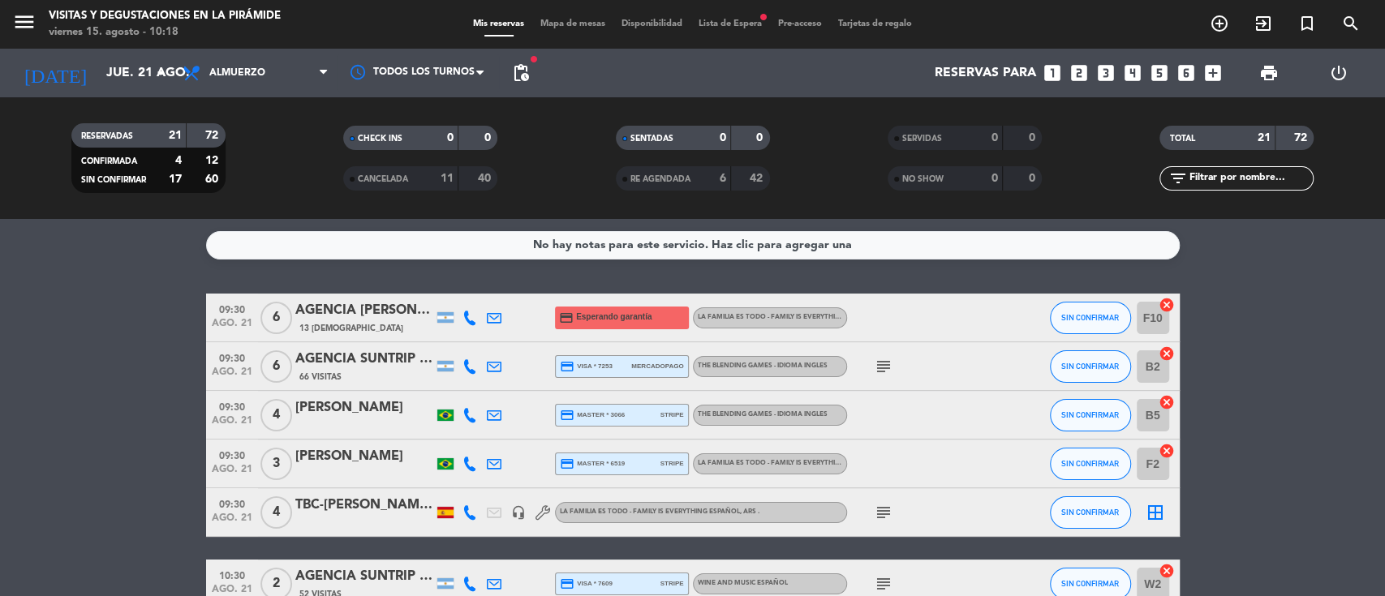
click at [336, 498] on div "TBC-[PERSON_NAME]-A PONT I CIA-[PERSON_NAME]" at bounding box center [364, 505] width 138 height 21
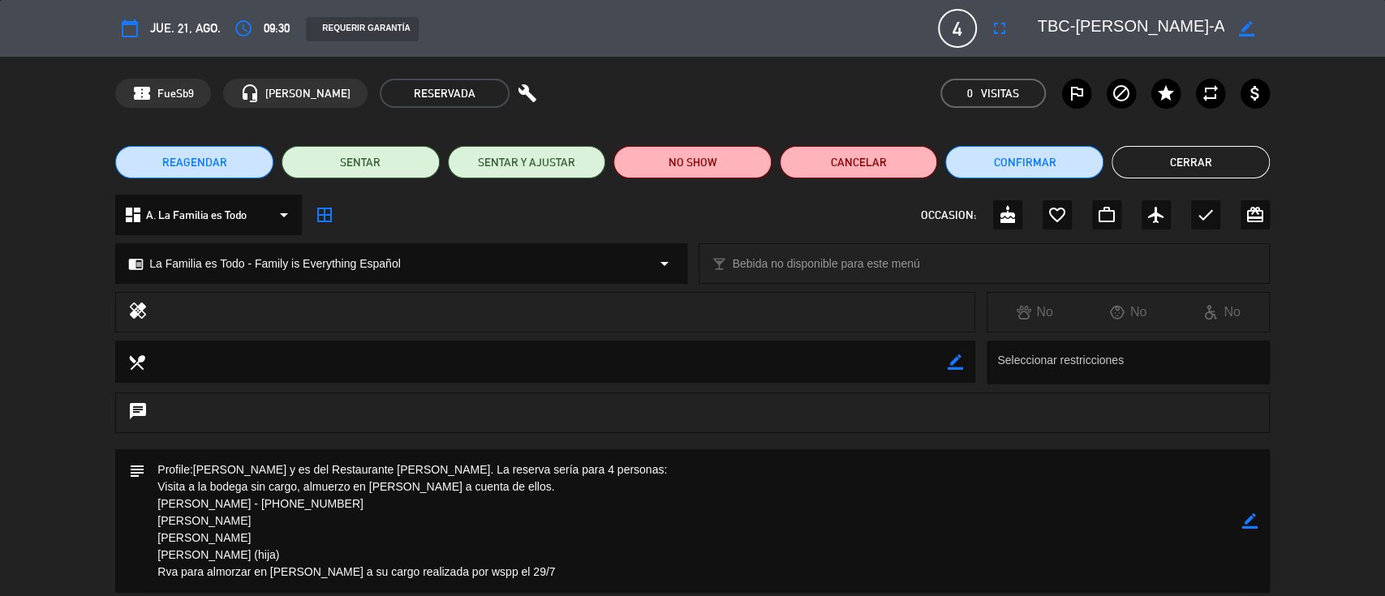
click at [183, 158] on span "REAGENDAR" at bounding box center [194, 162] width 65 height 17
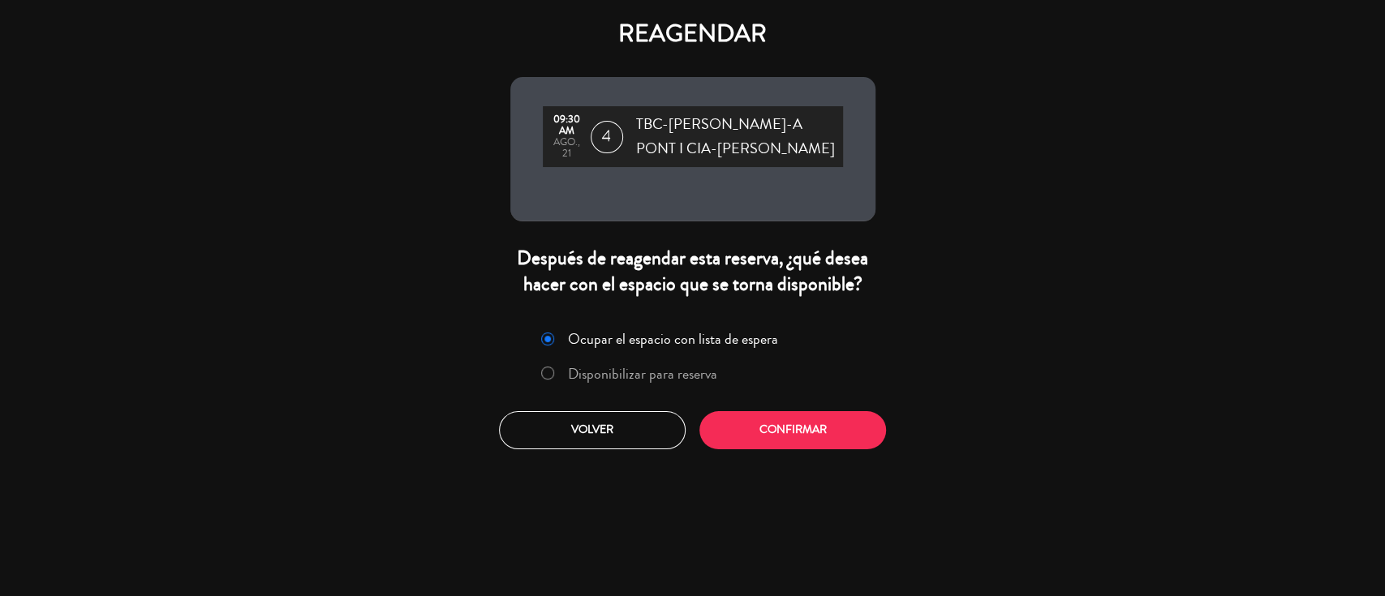
drag, startPoint x: 787, startPoint y: 407, endPoint x: 775, endPoint y: 436, distance: 30.9
click at [788, 407] on div "Ocupar el espacio con lista de espera Disponibilizar para reserva Volver Confir…" at bounding box center [693, 387] width 390 height 147
click at [774, 437] on button "Confirmar" at bounding box center [793, 430] width 187 height 38
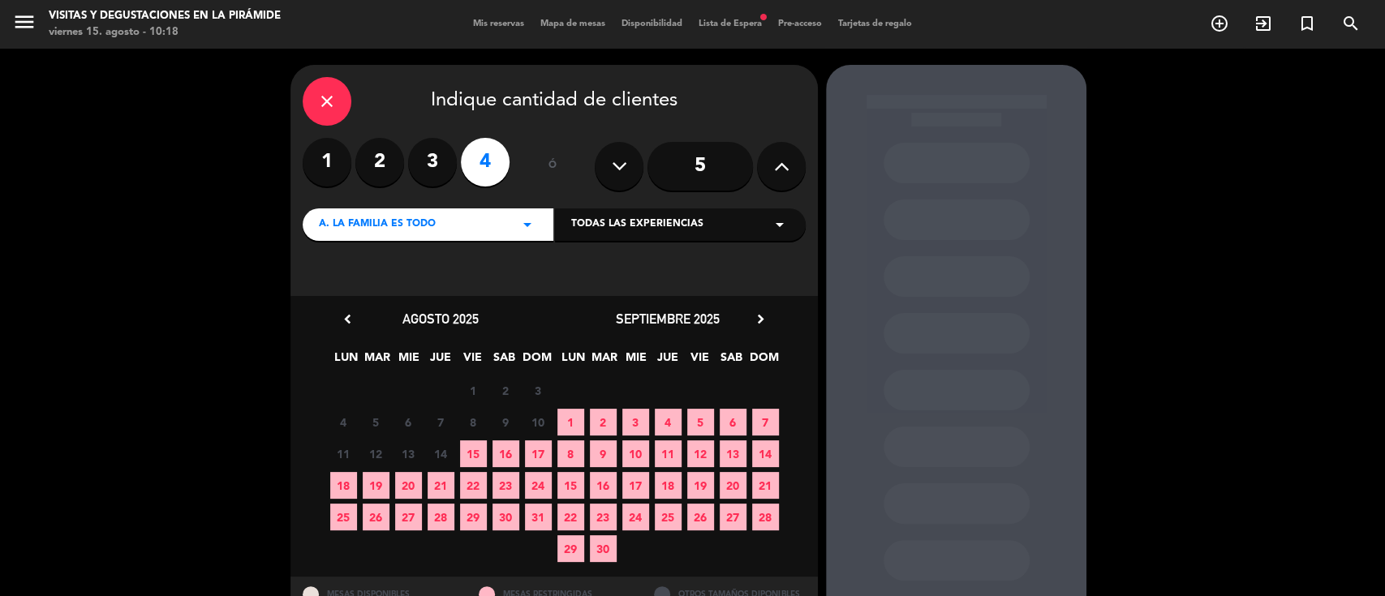
click at [409, 224] on span "A. La Familia es Todo" at bounding box center [377, 225] width 117 height 16
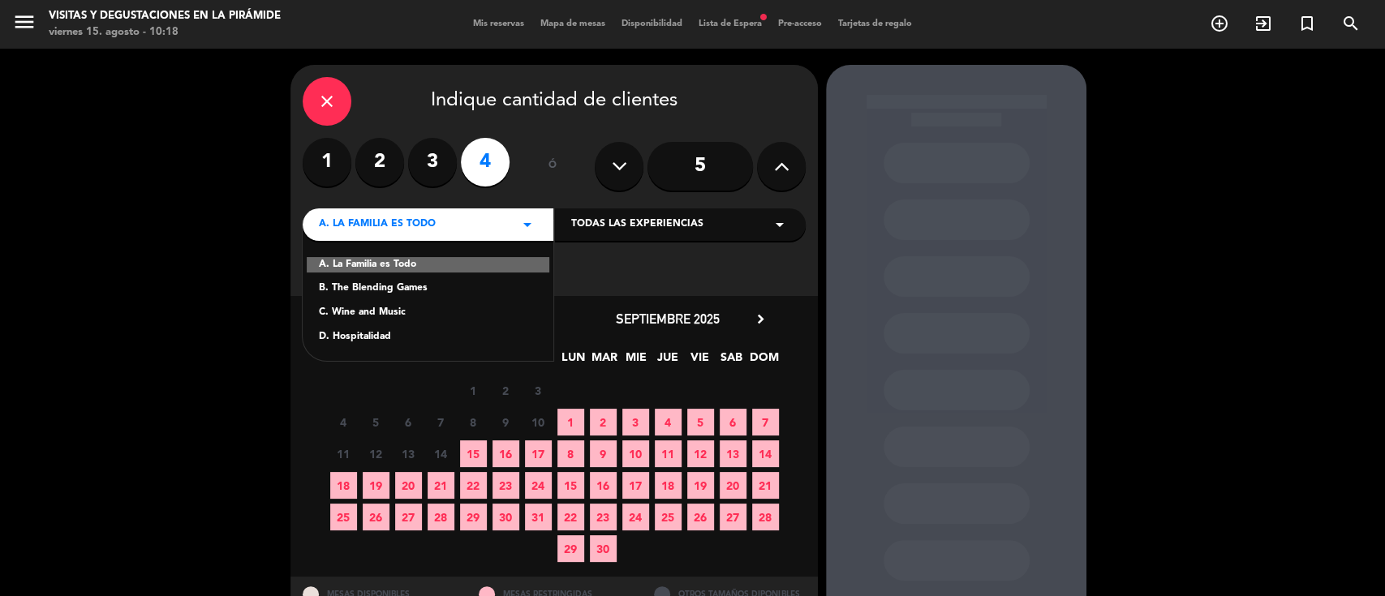
click at [347, 331] on div "D. Hospitalidad" at bounding box center [428, 337] width 218 height 16
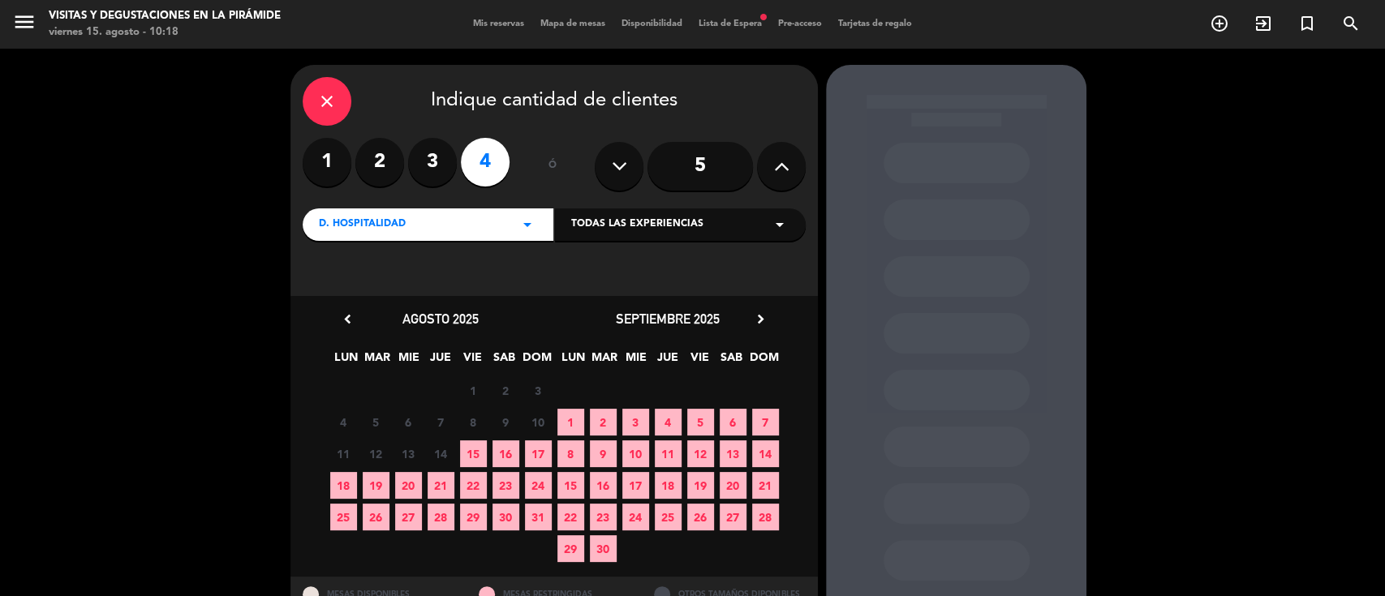
click at [445, 485] on span "21" at bounding box center [441, 485] width 27 height 27
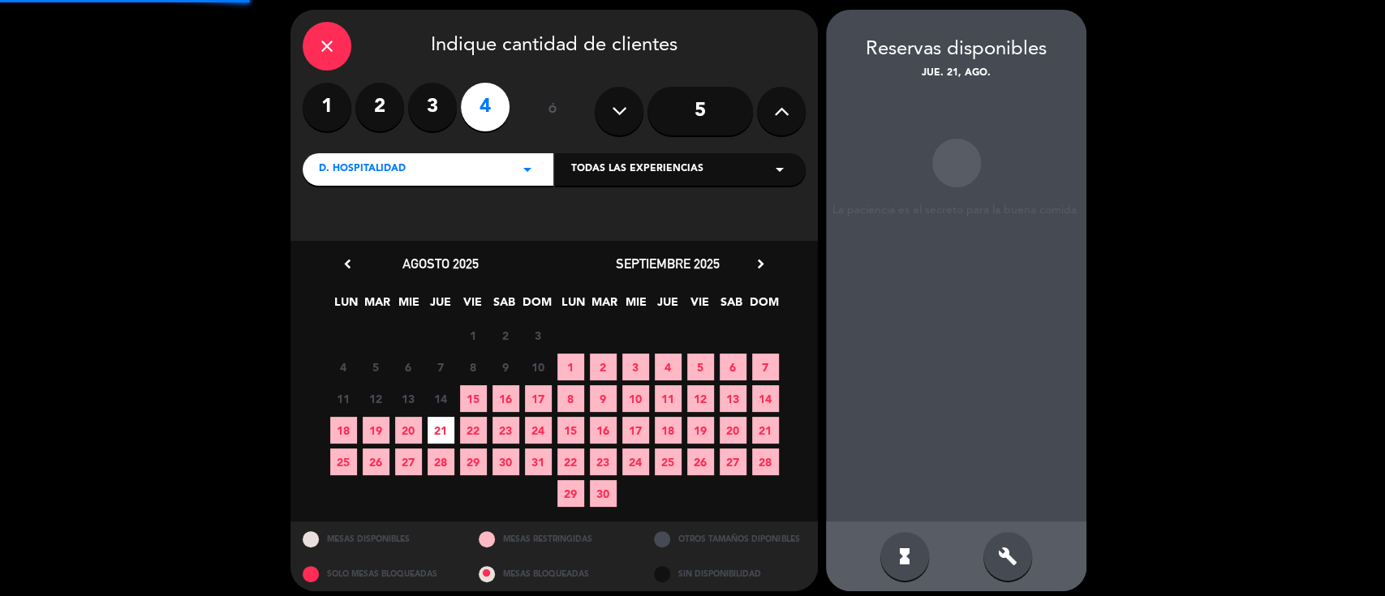
scroll to position [65, 0]
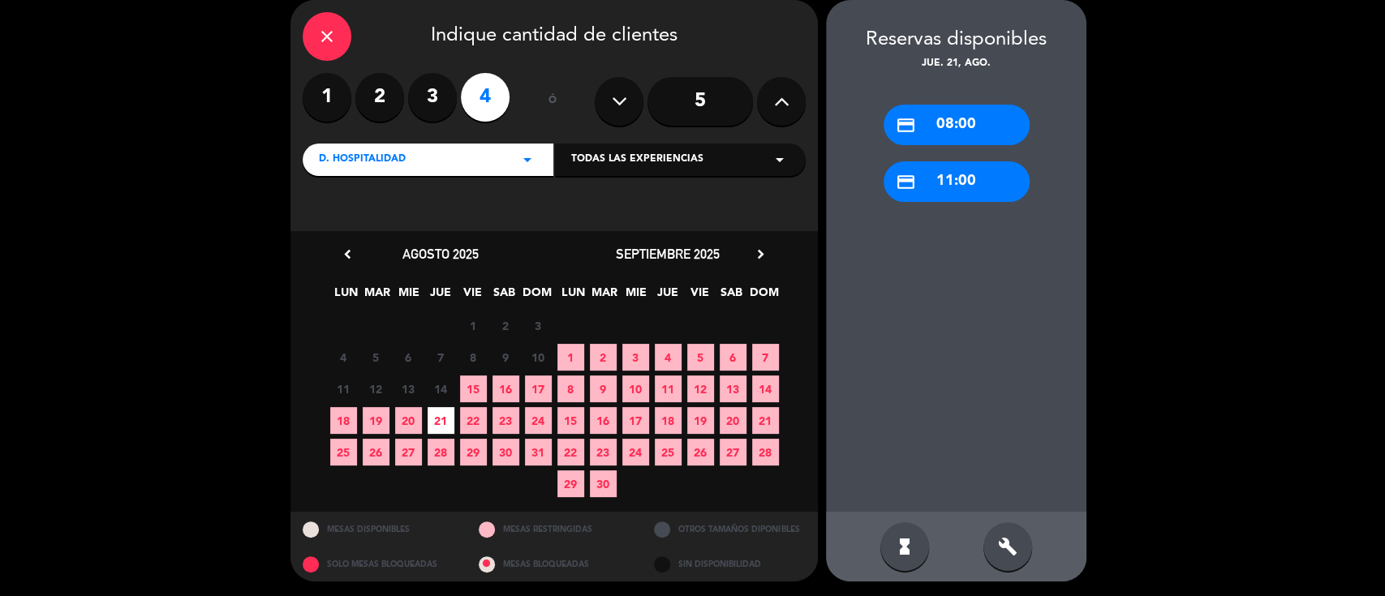
click at [1007, 537] on icon "build" at bounding box center [1007, 546] width 19 height 19
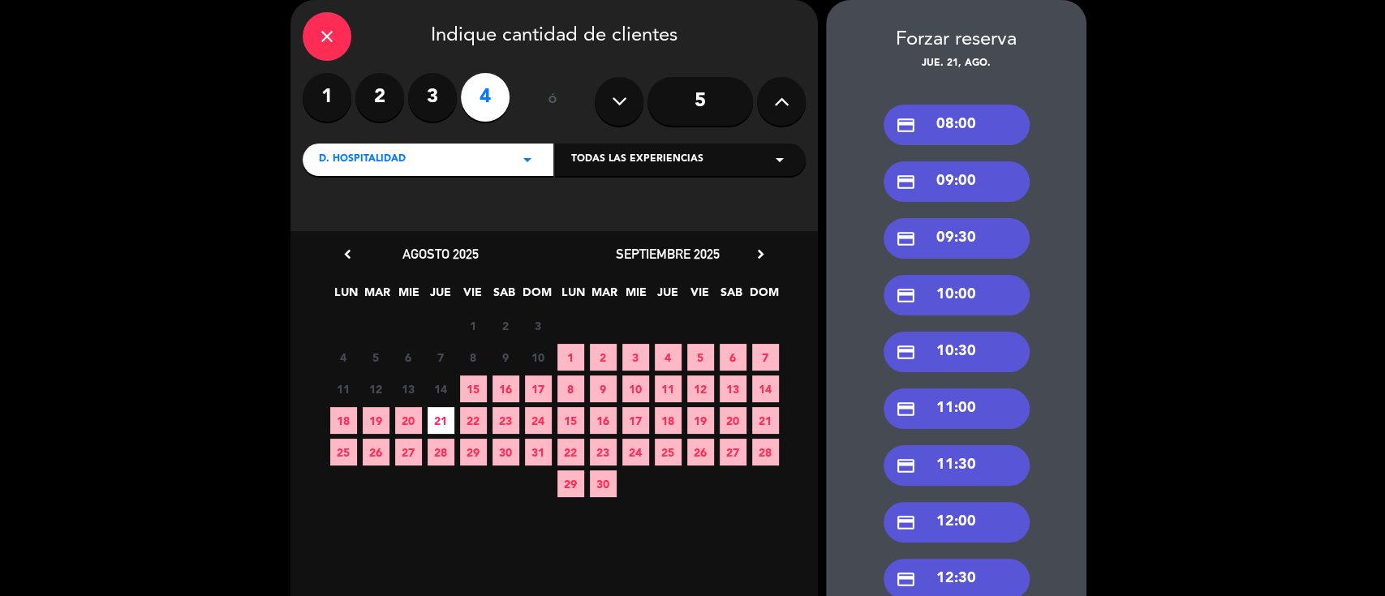
drag, startPoint x: 935, startPoint y: 295, endPoint x: 838, endPoint y: 298, distance: 96.6
click at [934, 295] on div "credit_card 10:00" at bounding box center [957, 295] width 146 height 41
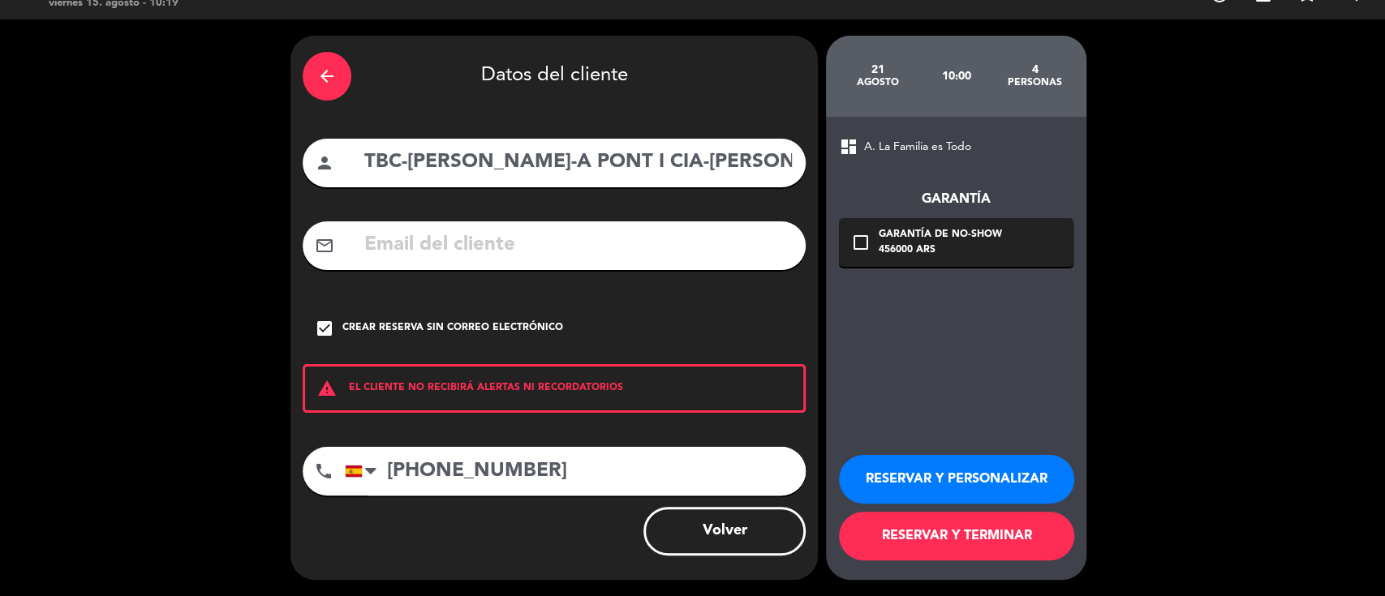
scroll to position [28, 0]
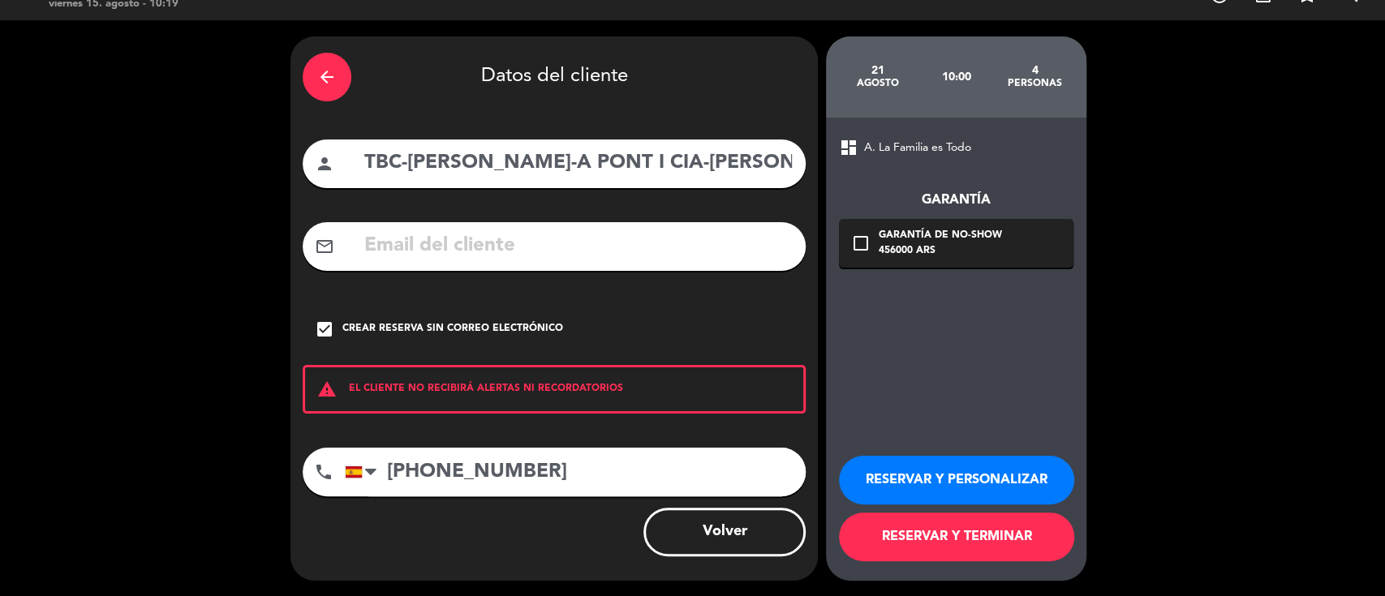
drag, startPoint x: 408, startPoint y: 166, endPoint x: 305, endPoint y: 164, distance: 103.1
click at [305, 164] on div "person TBC-[PERSON_NAME]-A PONT I CIA-[PERSON_NAME]" at bounding box center [554, 164] width 503 height 49
type input "[PERSON_NAME]-A PONT I CIA-[PERSON_NAME]"
drag, startPoint x: 953, startPoint y: 476, endPoint x: 944, endPoint y: 474, distance: 9.1
click at [952, 476] on button "RESERVAR Y PERSONALIZAR" at bounding box center [956, 480] width 235 height 49
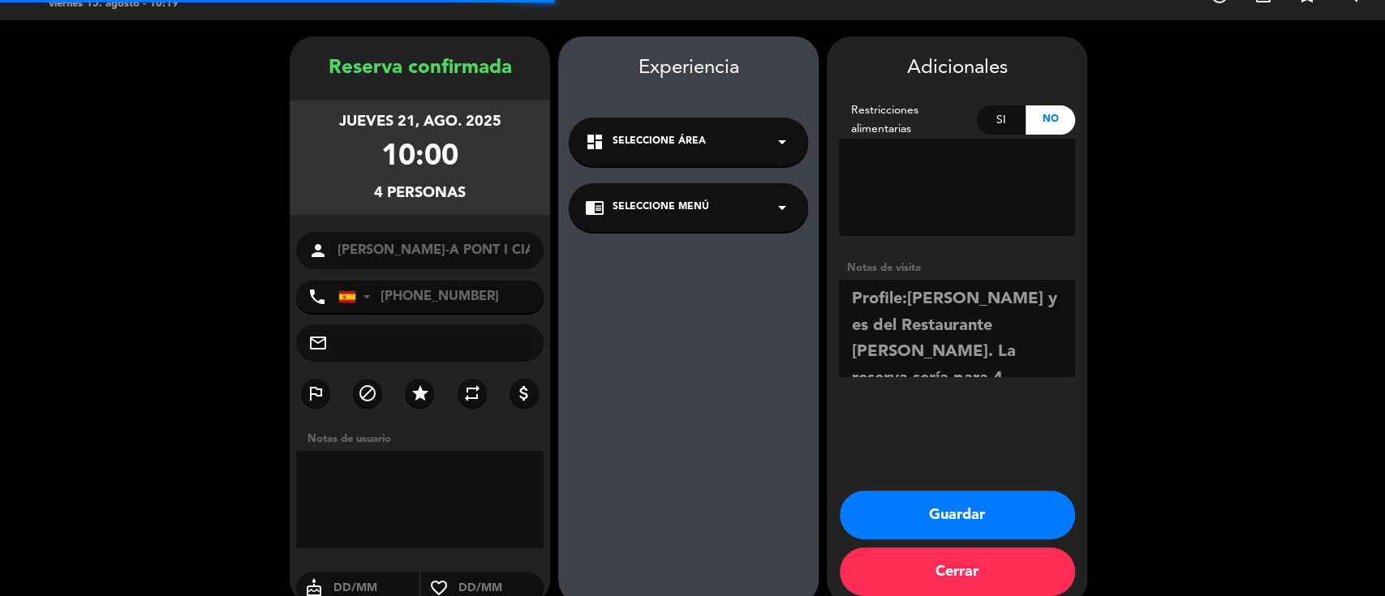
scroll to position [52, 0]
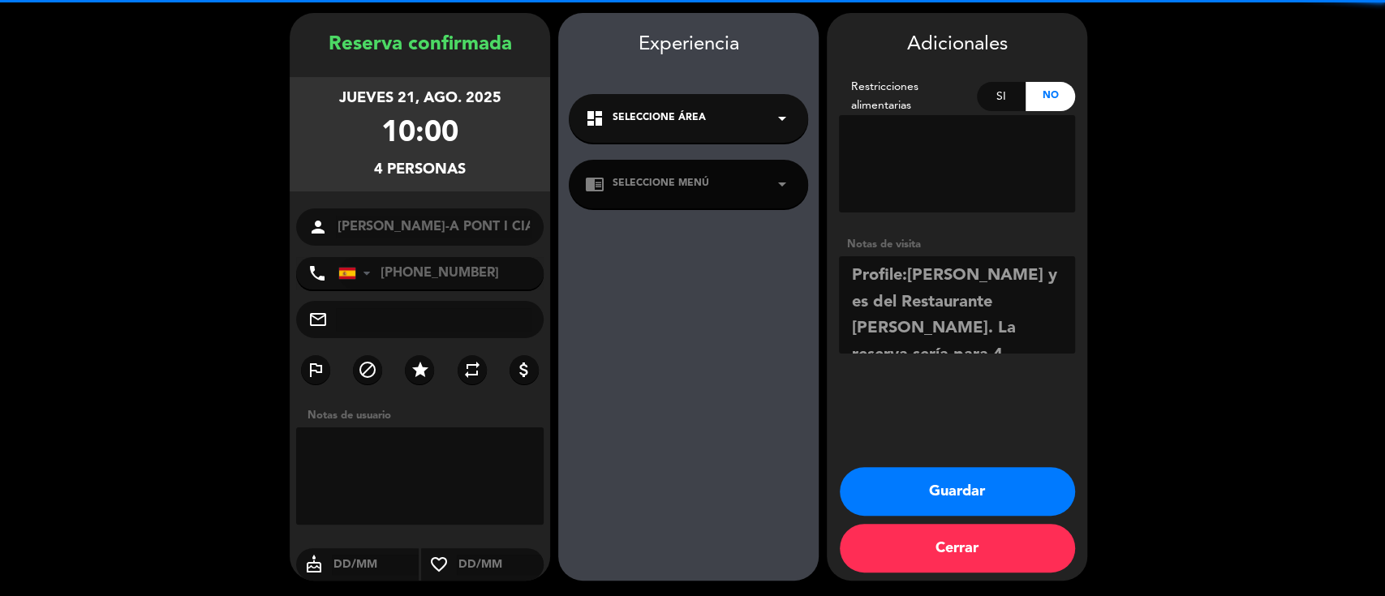
drag, startPoint x: 662, startPoint y: 124, endPoint x: 662, endPoint y: 140, distance: 15.4
click at [662, 127] on div "dashboard Seleccione Área arrow_drop_down" at bounding box center [688, 118] width 239 height 49
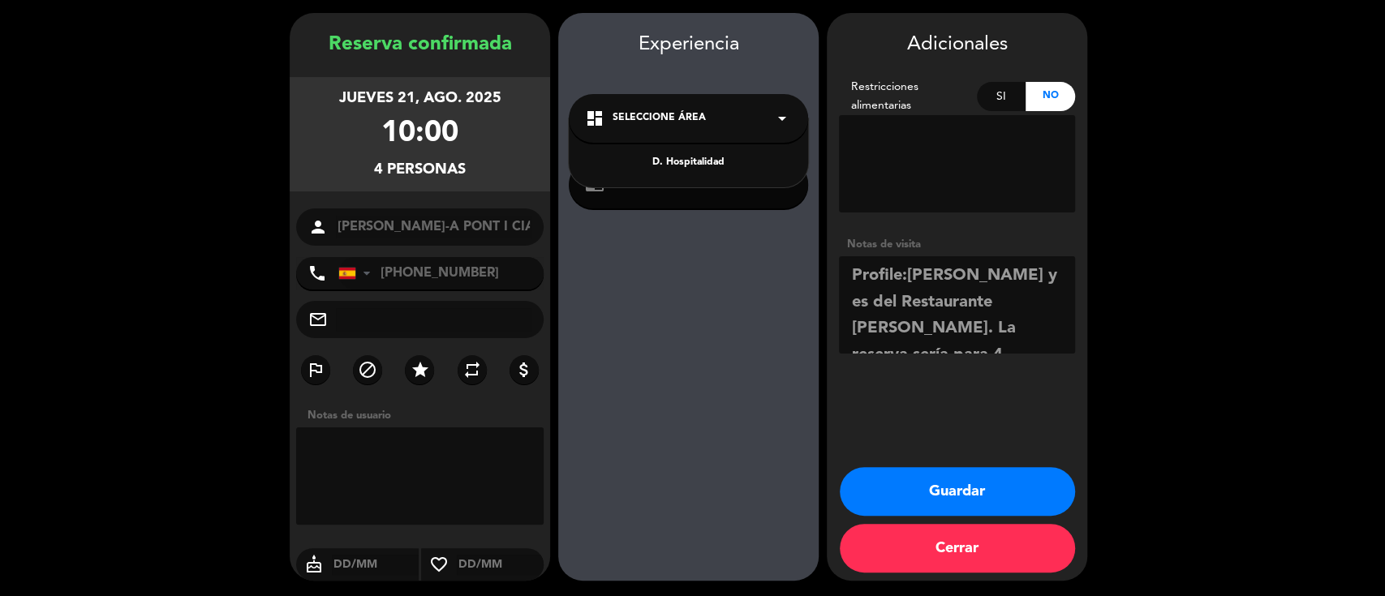
click at [674, 164] on div "D. Hospitalidad" at bounding box center [688, 163] width 207 height 16
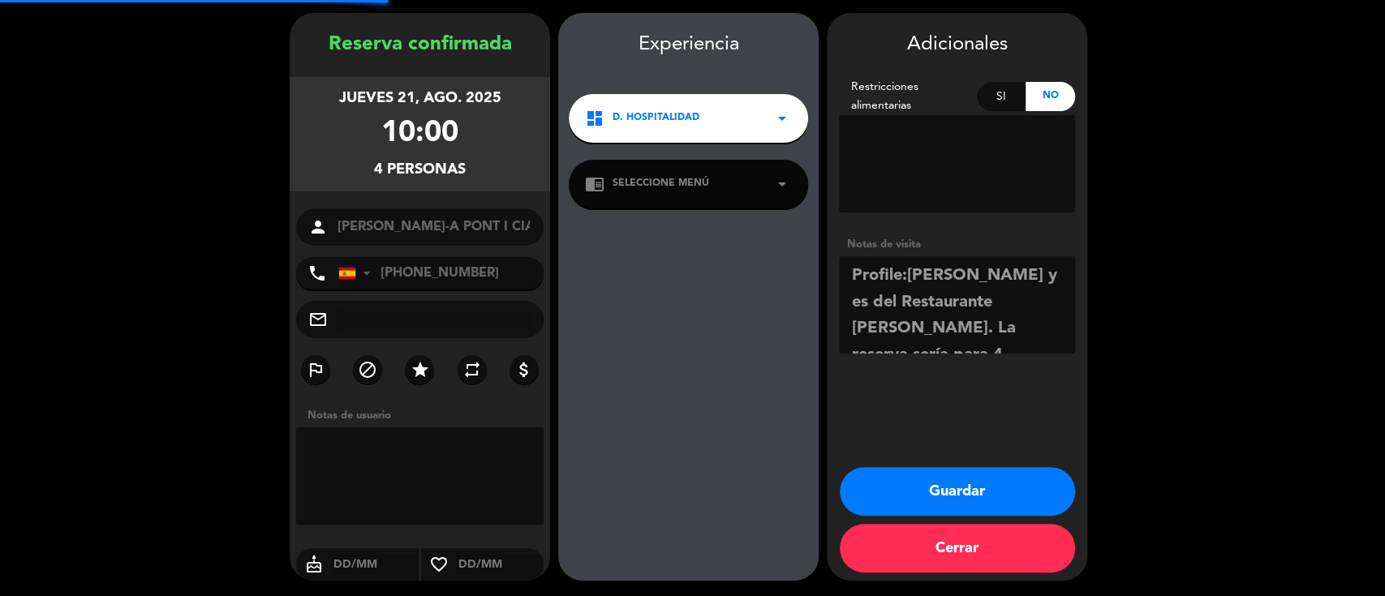
click at [669, 192] on span "Seleccione Menú" at bounding box center [661, 184] width 97 height 16
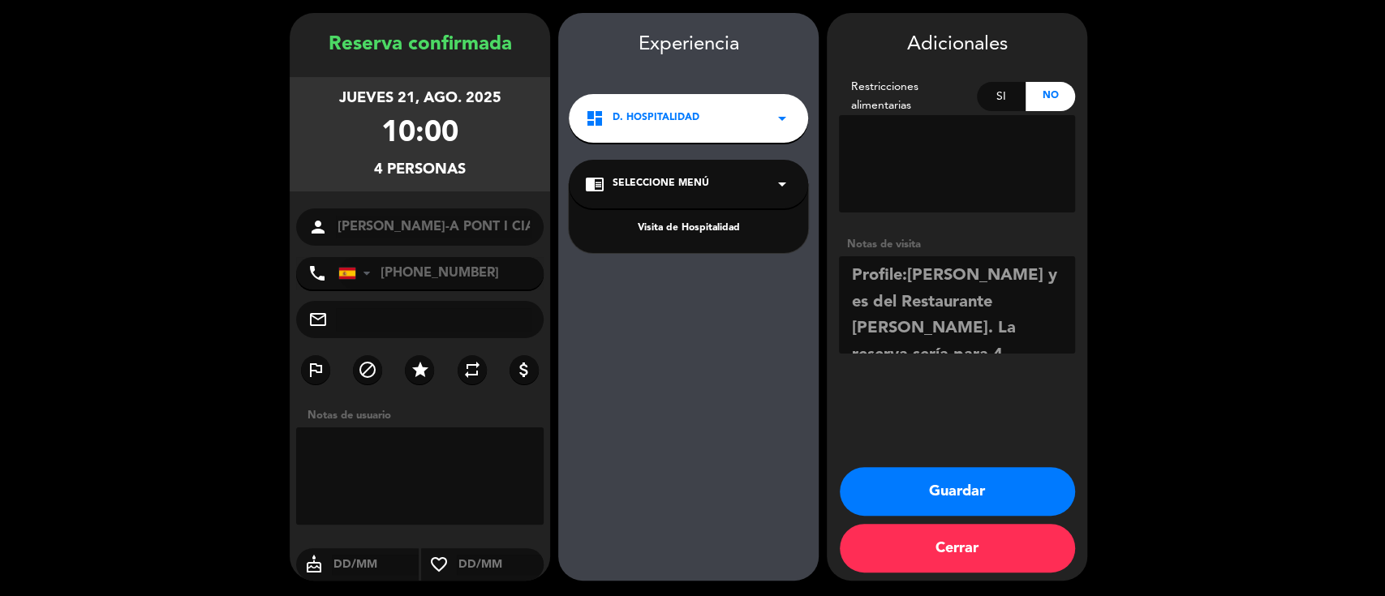
drag, startPoint x: 673, startPoint y: 230, endPoint x: 794, endPoint y: 264, distance: 125.4
click at [673, 230] on div "Visita de Hospitalidad" at bounding box center [688, 229] width 207 height 16
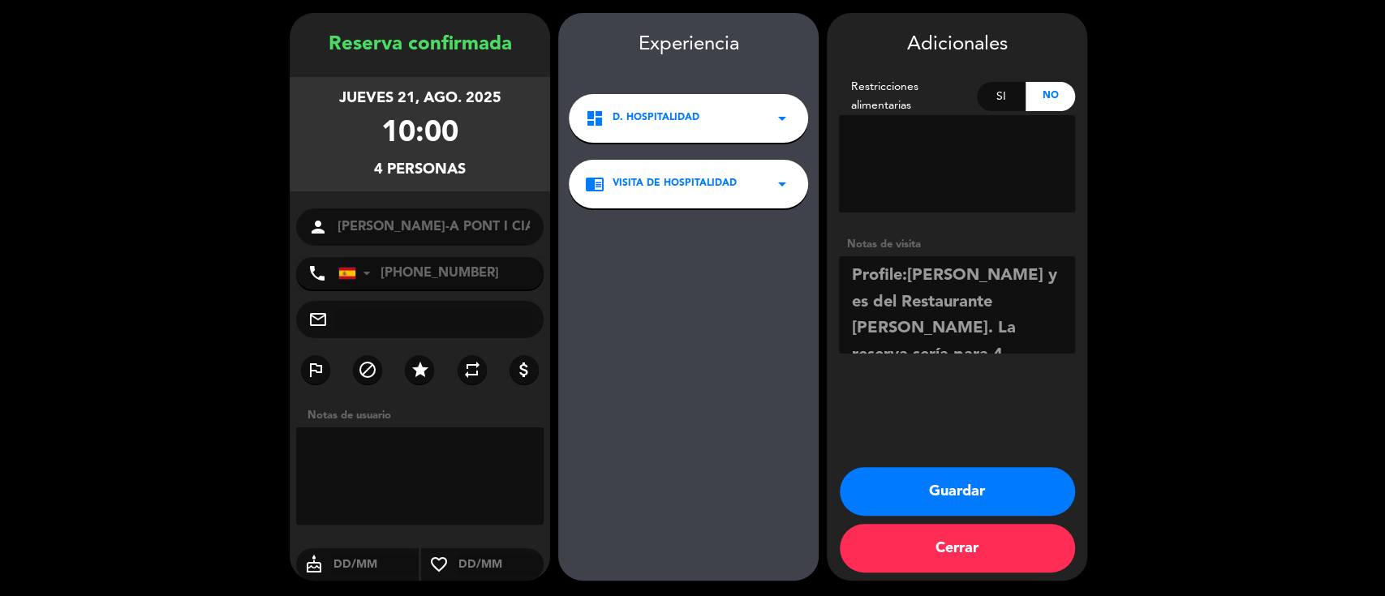
click at [984, 331] on textarea at bounding box center [957, 304] width 236 height 97
click at [954, 486] on button "Guardar" at bounding box center [957, 491] width 235 height 49
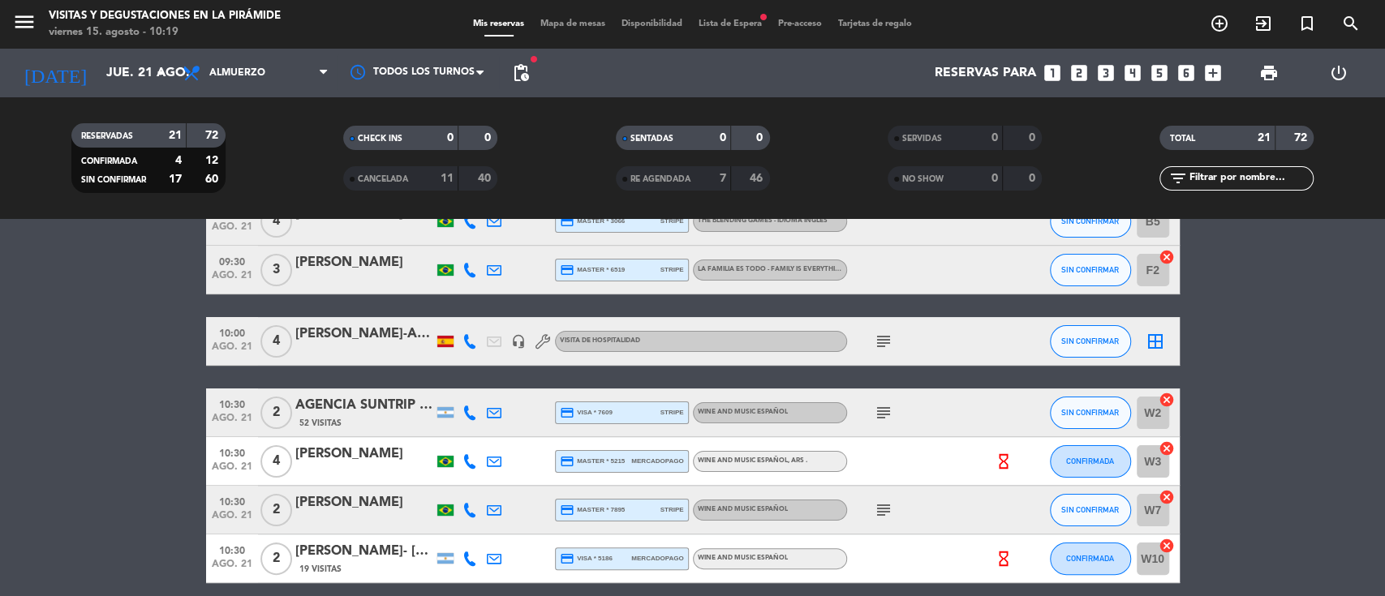
scroll to position [216, 0]
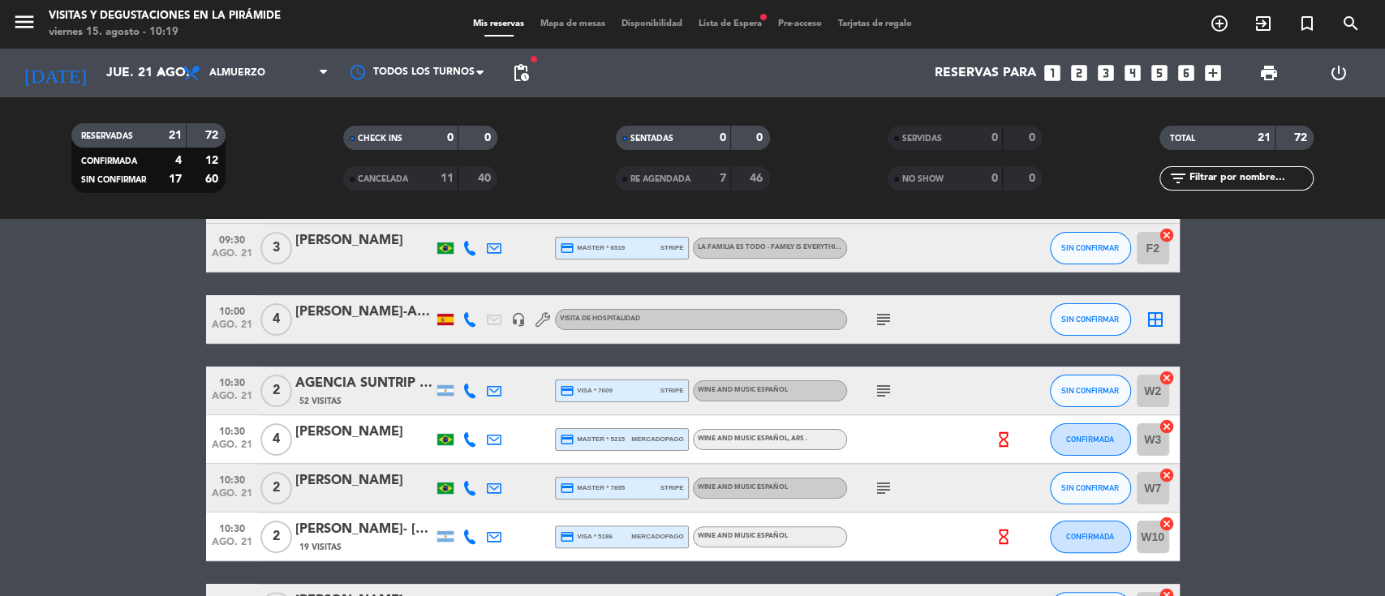
click at [352, 321] on div "[PERSON_NAME]-A PONT I CIA-[PERSON_NAME]" at bounding box center [364, 312] width 138 height 21
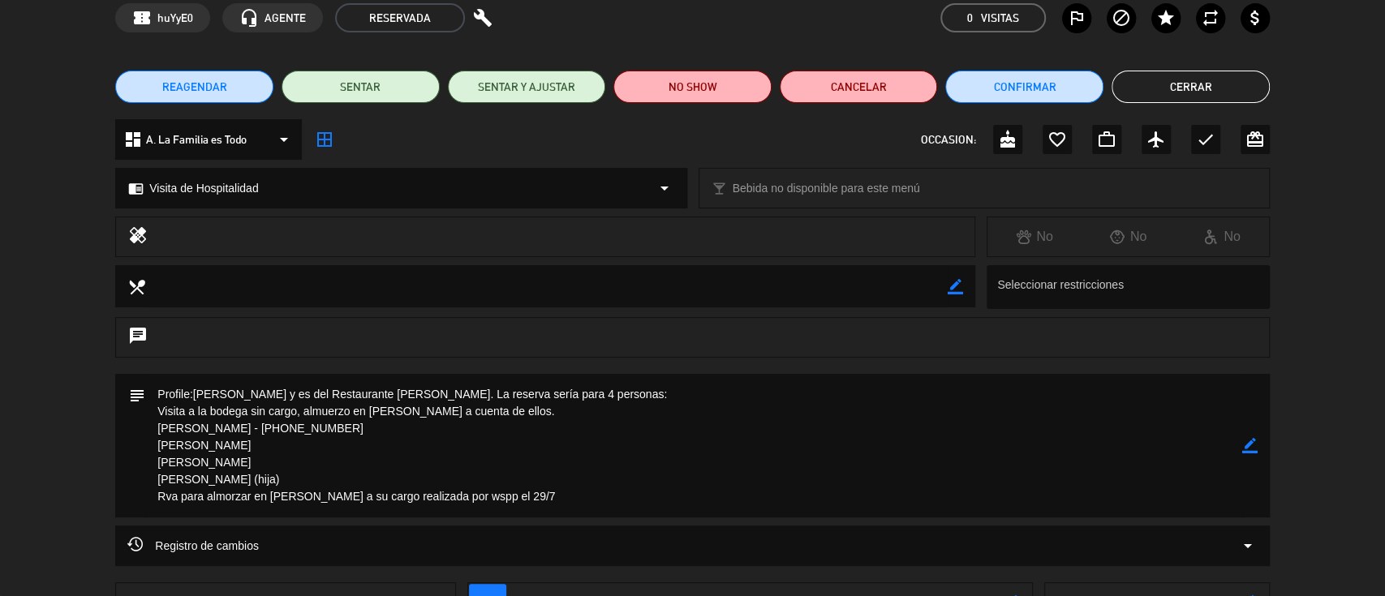
scroll to position [108, 0]
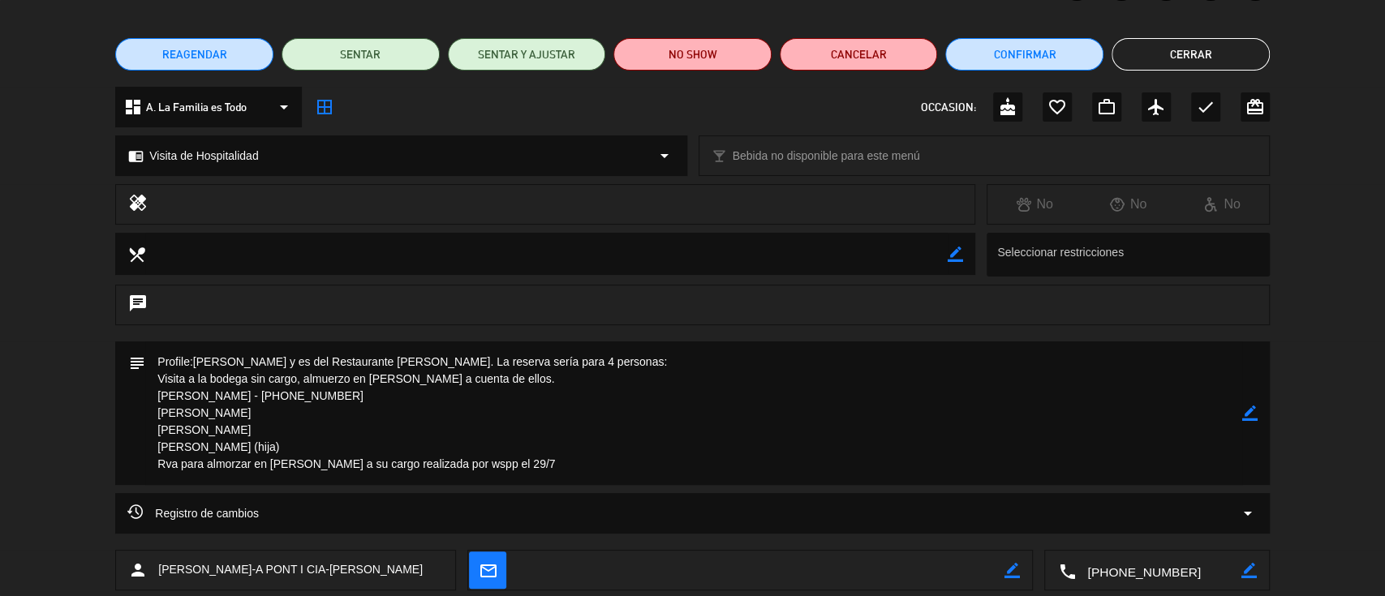
click at [1246, 415] on icon "border_color" at bounding box center [1249, 413] width 15 height 15
click at [292, 413] on textarea at bounding box center [693, 414] width 1097 height 144
click at [702, 370] on textarea at bounding box center [693, 414] width 1097 height 144
drag, startPoint x: 665, startPoint y: 362, endPoint x: 443, endPoint y: 367, distance: 222.4
click at [431, 361] on textarea at bounding box center [693, 414] width 1097 height 144
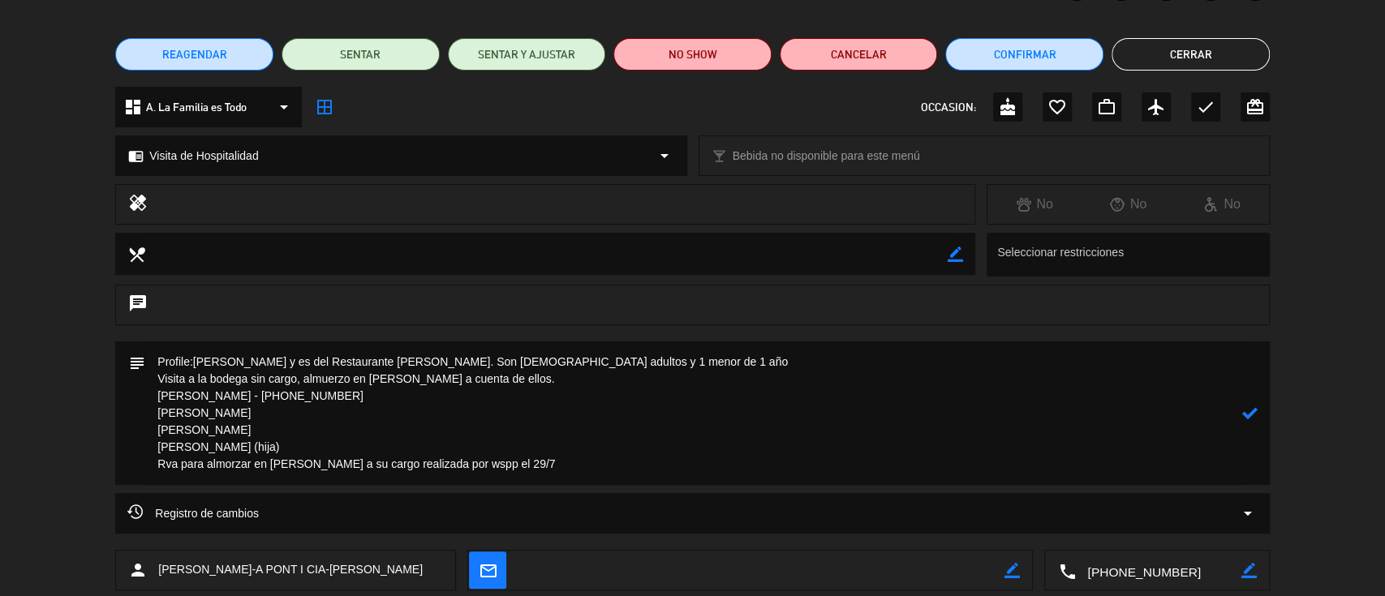
click at [372, 409] on textarea at bounding box center [693, 414] width 1097 height 144
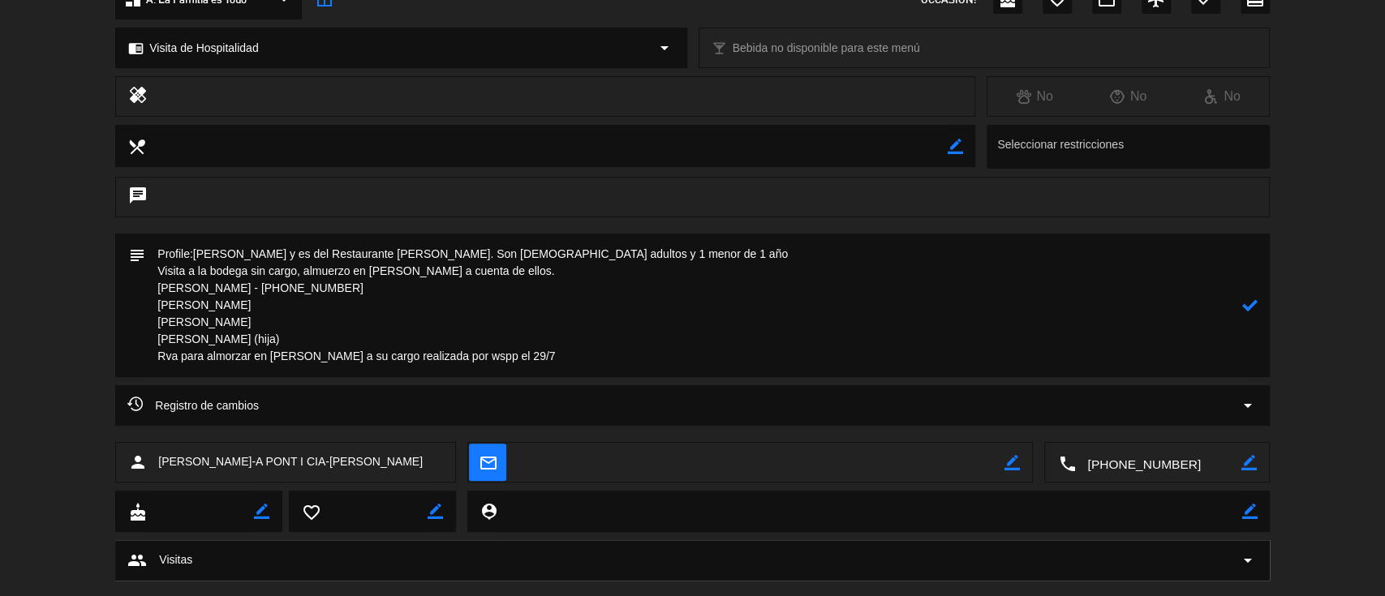
type textarea "Profile:[PERSON_NAME] y es del Restaurante [PERSON_NAME]. Son [DEMOGRAPHIC_DATA…"
click at [1246, 306] on icon at bounding box center [1249, 305] width 15 height 15
click at [1135, 459] on textarea at bounding box center [1158, 463] width 166 height 41
click at [1128, 412] on div "Click para copiar content_paste |" at bounding box center [1158, 423] width 144 height 28
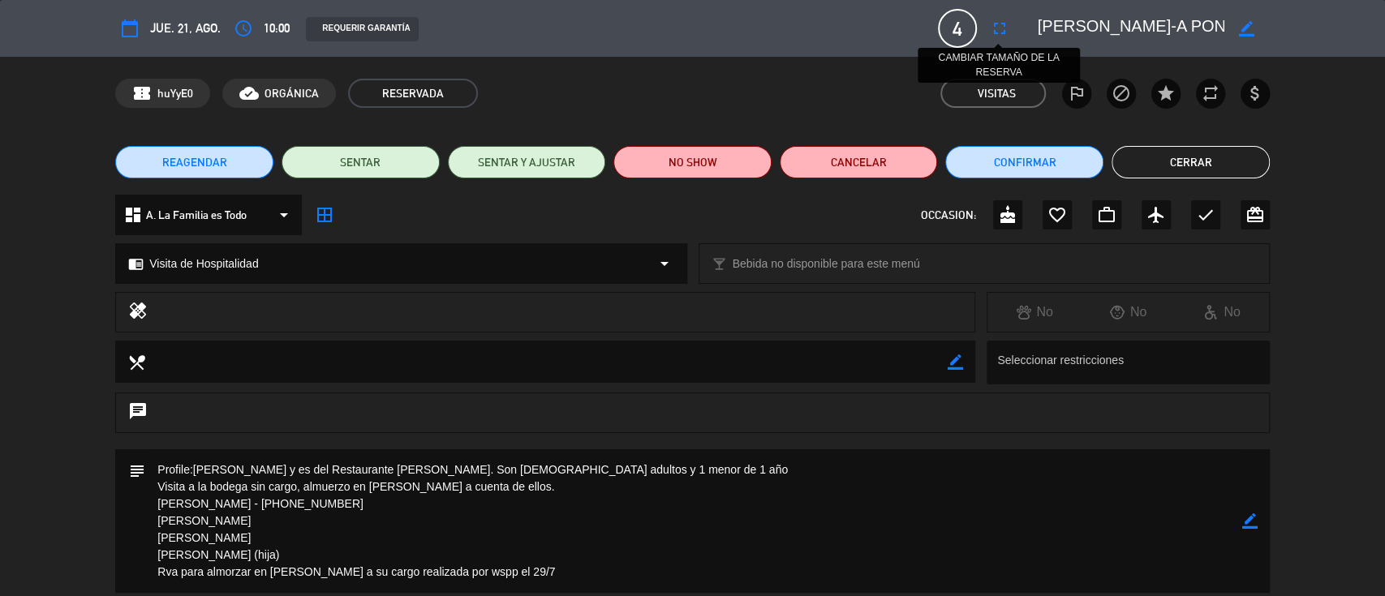
click at [990, 28] on icon "fullscreen" at bounding box center [999, 28] width 19 height 19
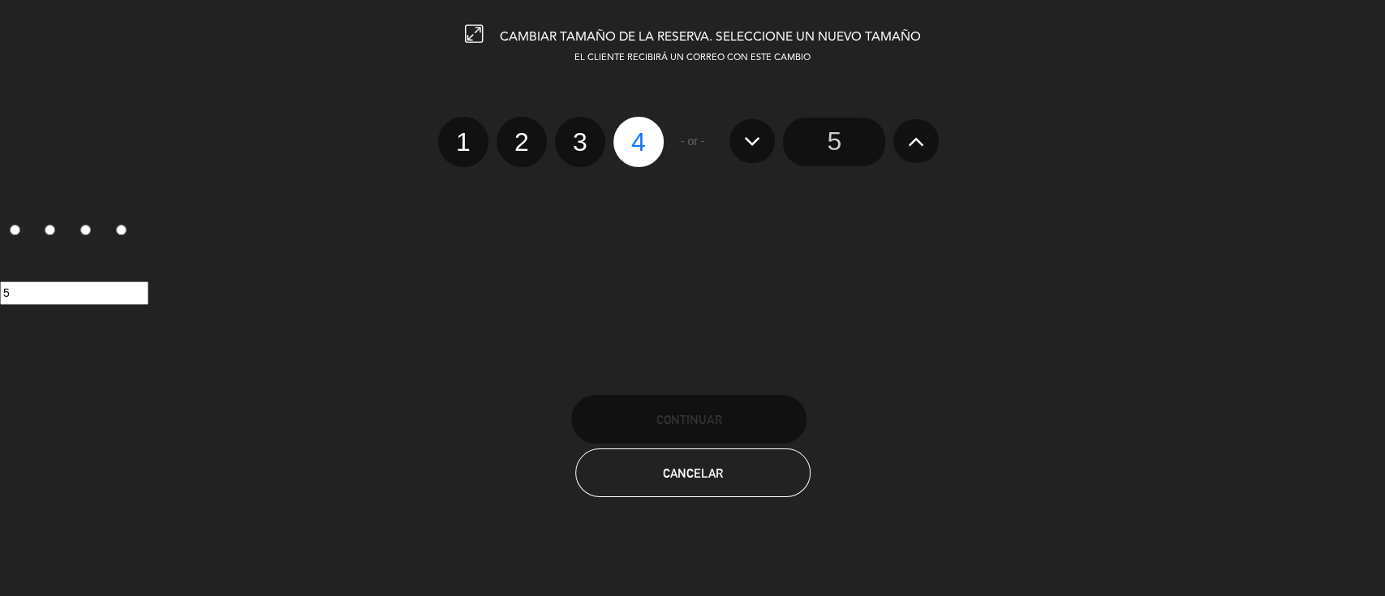
drag, startPoint x: 569, startPoint y: 145, endPoint x: 584, endPoint y: 150, distance: 16.2
click at [570, 145] on label "3" at bounding box center [580, 142] width 50 height 50
click at [573, 133] on input "3" at bounding box center [578, 128] width 11 height 11
radio input "true"
radio input "false"
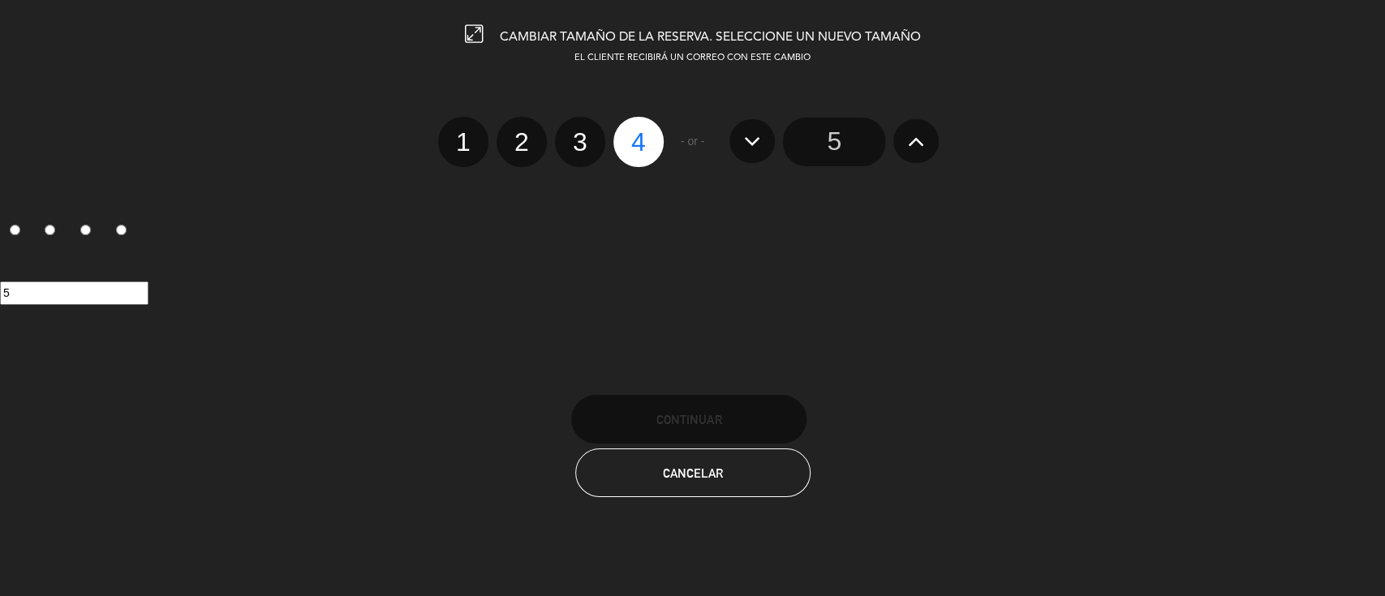
radio input "false"
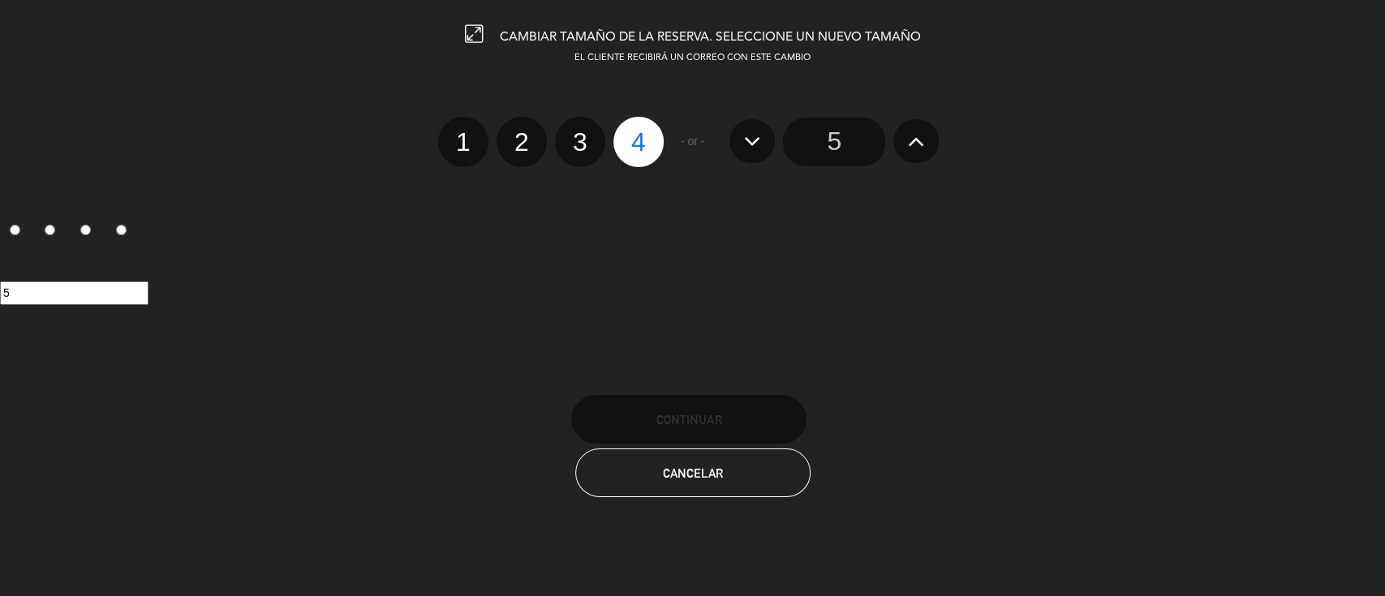
radio input "true"
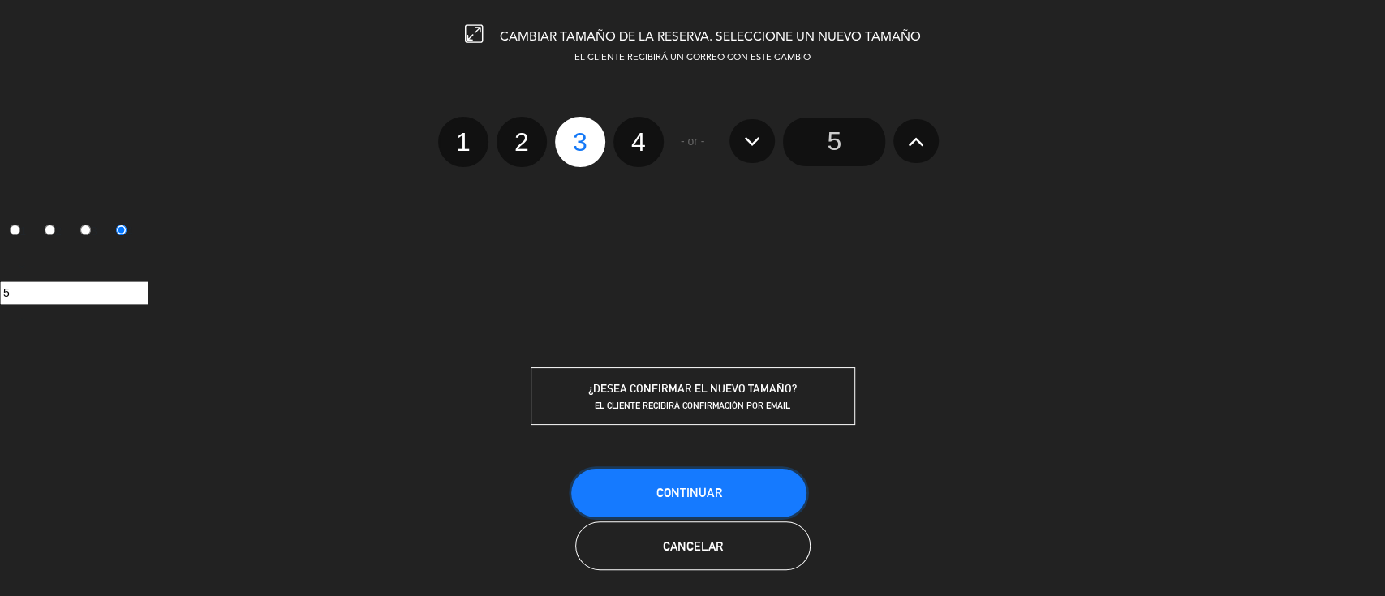
click at [629, 481] on button "Continuar" at bounding box center [688, 493] width 235 height 49
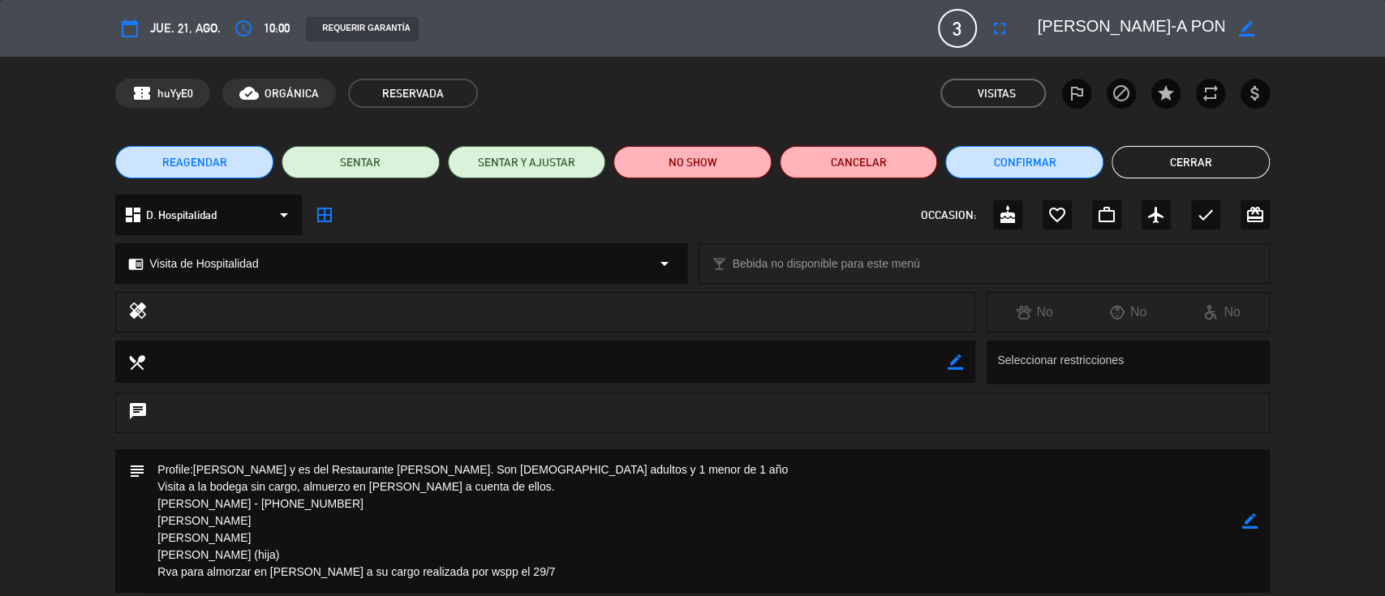
click at [1190, 172] on button "Cerrar" at bounding box center [1191, 162] width 158 height 32
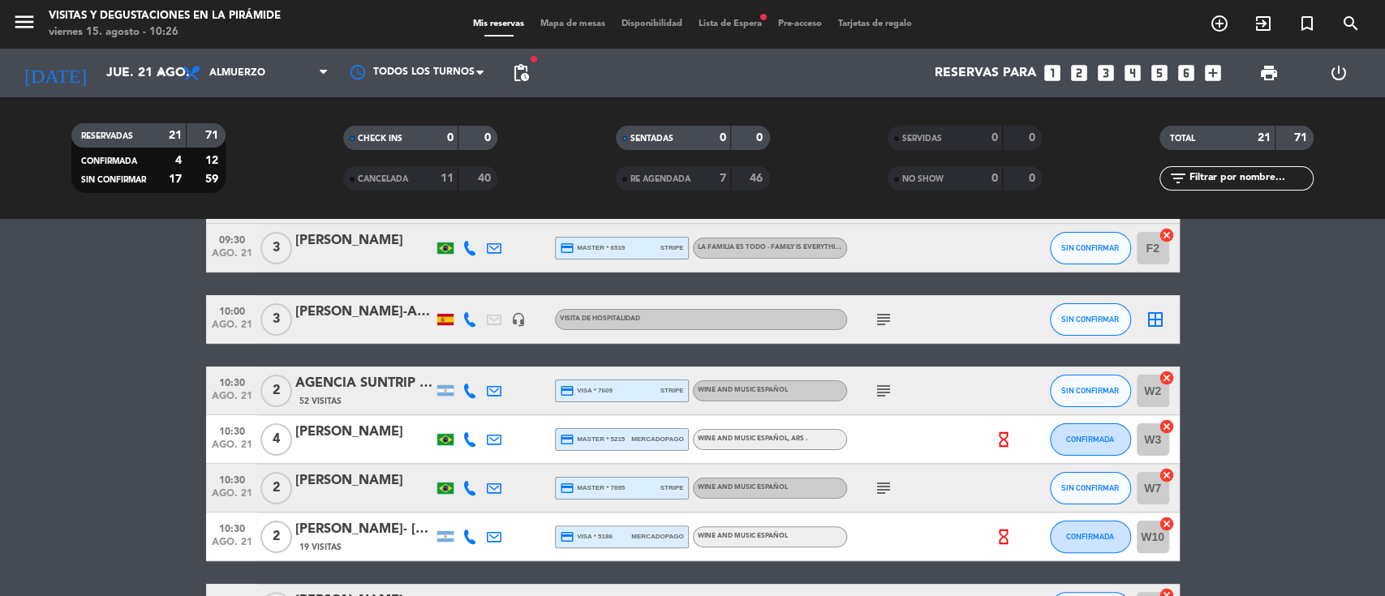
click at [325, 315] on div "[PERSON_NAME]-A PONT I CIA-[PERSON_NAME]" at bounding box center [364, 312] width 138 height 21
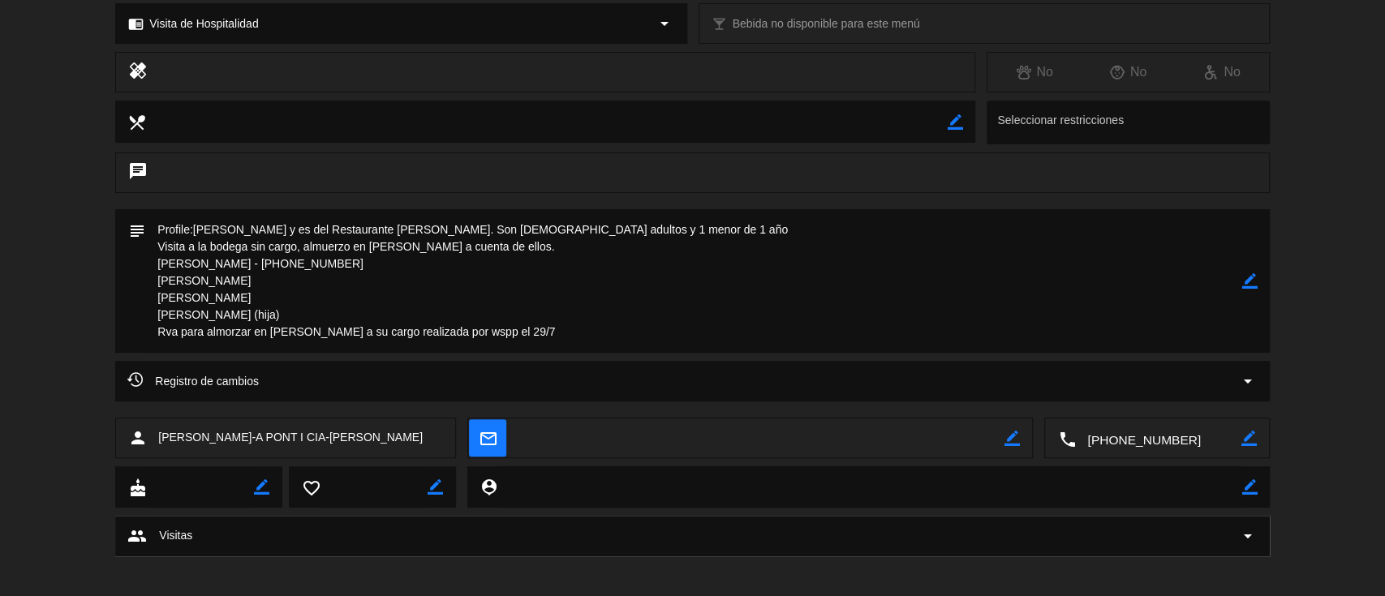
scroll to position [248, 0]
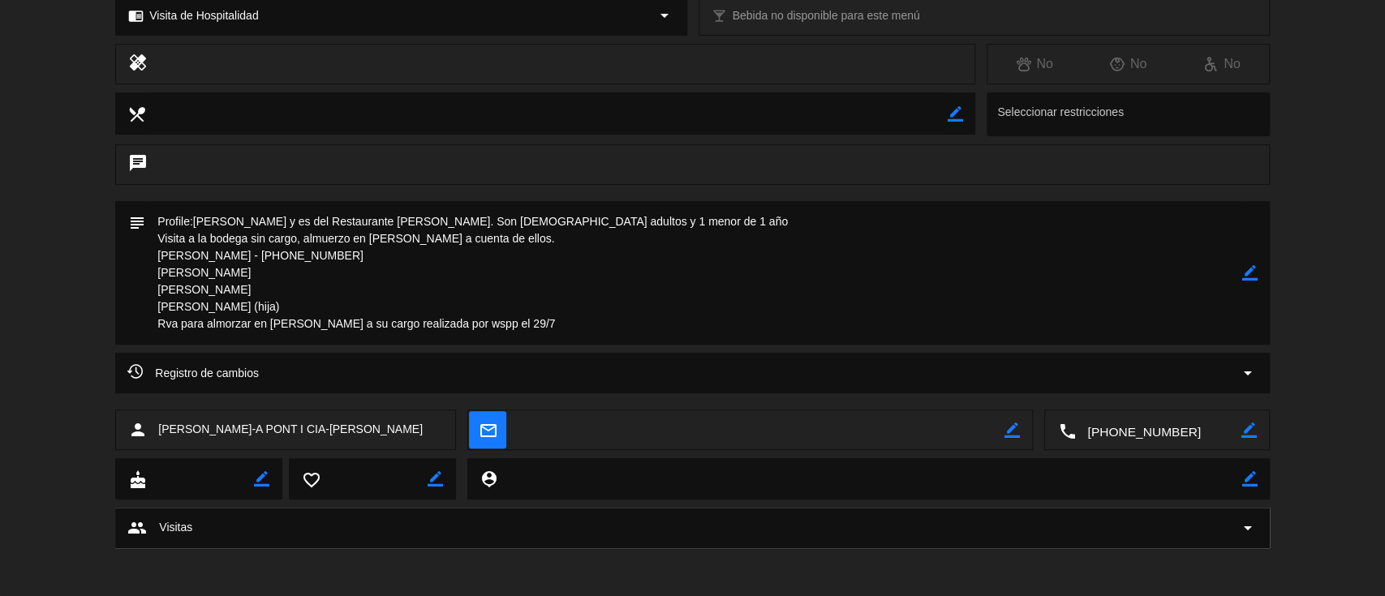
drag, startPoint x: 421, startPoint y: 430, endPoint x: 162, endPoint y: 426, distance: 258.9
click at [161, 426] on div "person [PERSON_NAME]-A PONT I CIA-[PERSON_NAME]" at bounding box center [285, 430] width 341 height 41
copy span "[PERSON_NAME]-A PONT I CIA-[PERSON_NAME]"
drag, startPoint x: 523, startPoint y: 325, endPoint x: 137, endPoint y: 208, distance: 402.8
click at [137, 208] on div "subject border_color" at bounding box center [692, 273] width 1155 height 144
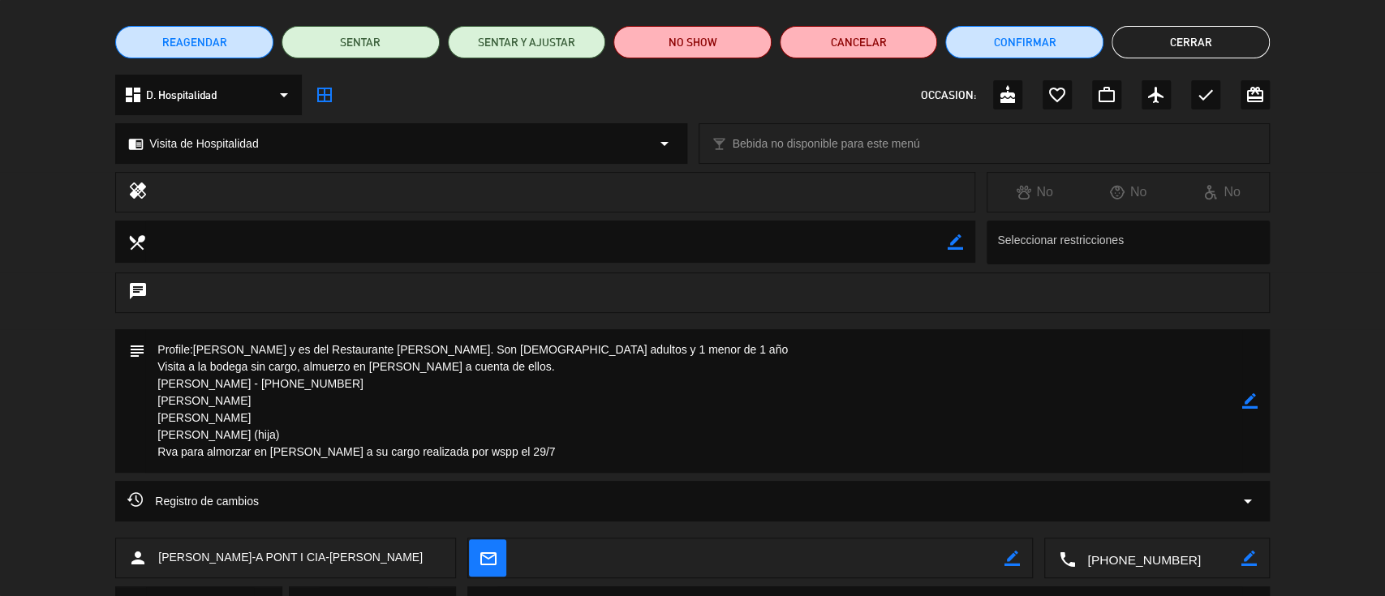
scroll to position [0, 0]
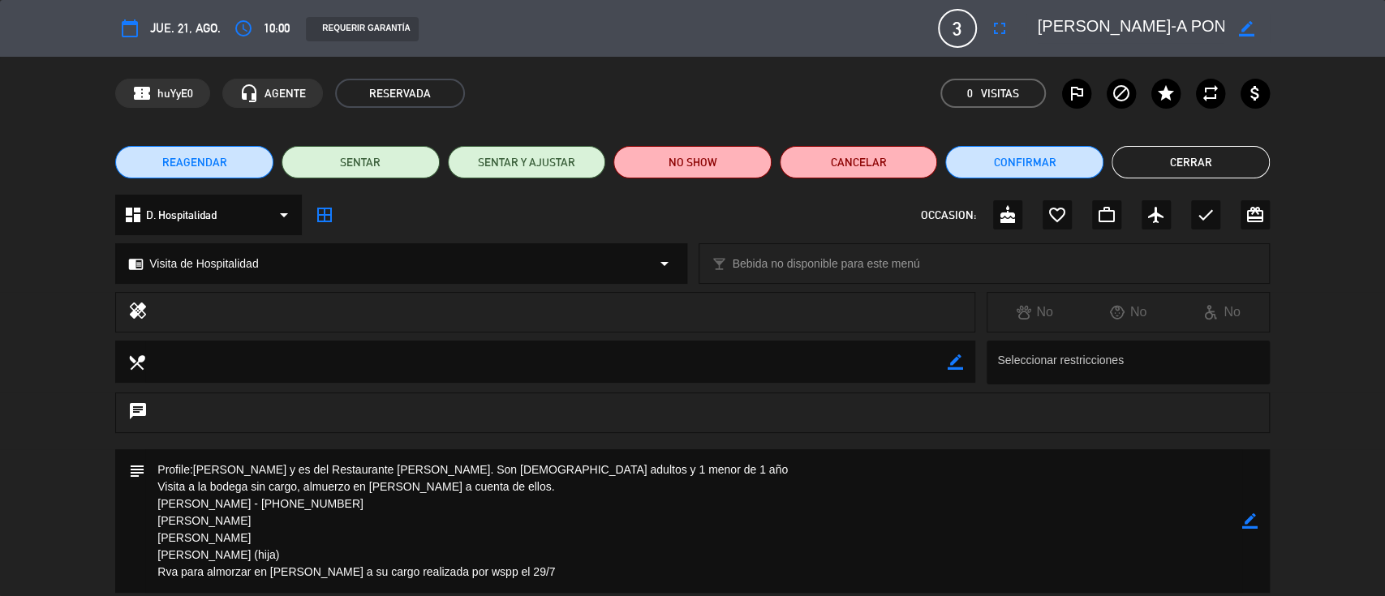
drag, startPoint x: 1174, startPoint y: 169, endPoint x: 629, endPoint y: 245, distance: 550.6
click at [1173, 169] on button "Cerrar" at bounding box center [1191, 162] width 158 height 32
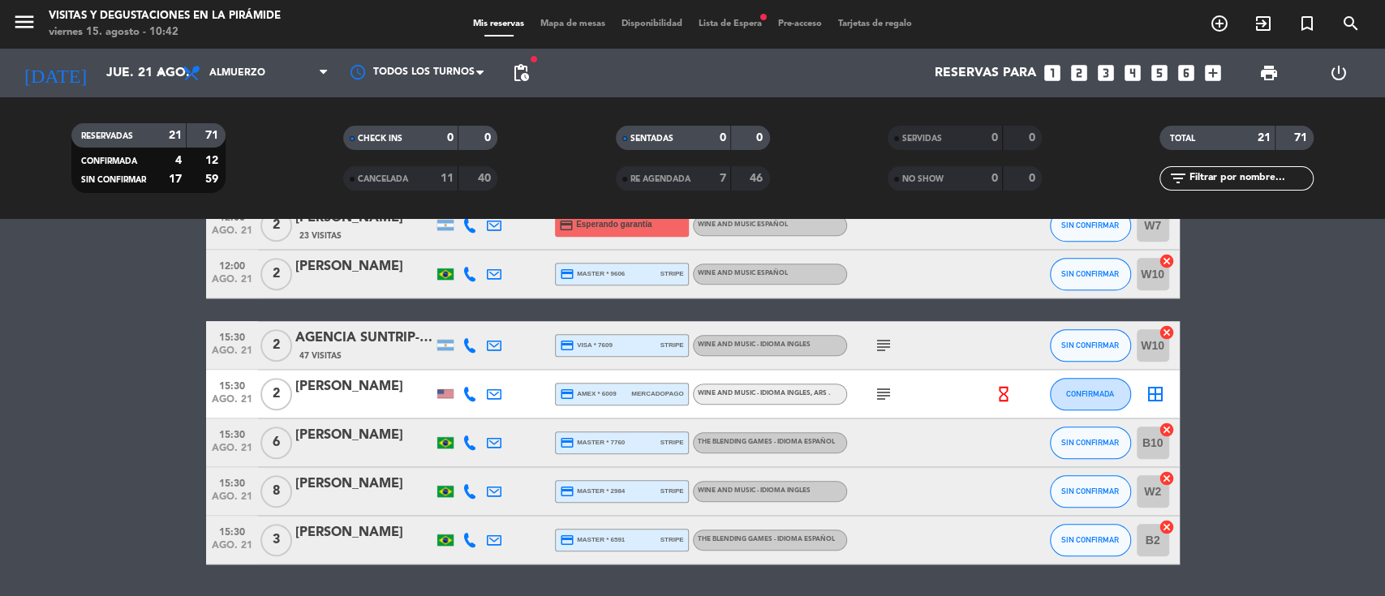
scroll to position [915, 0]
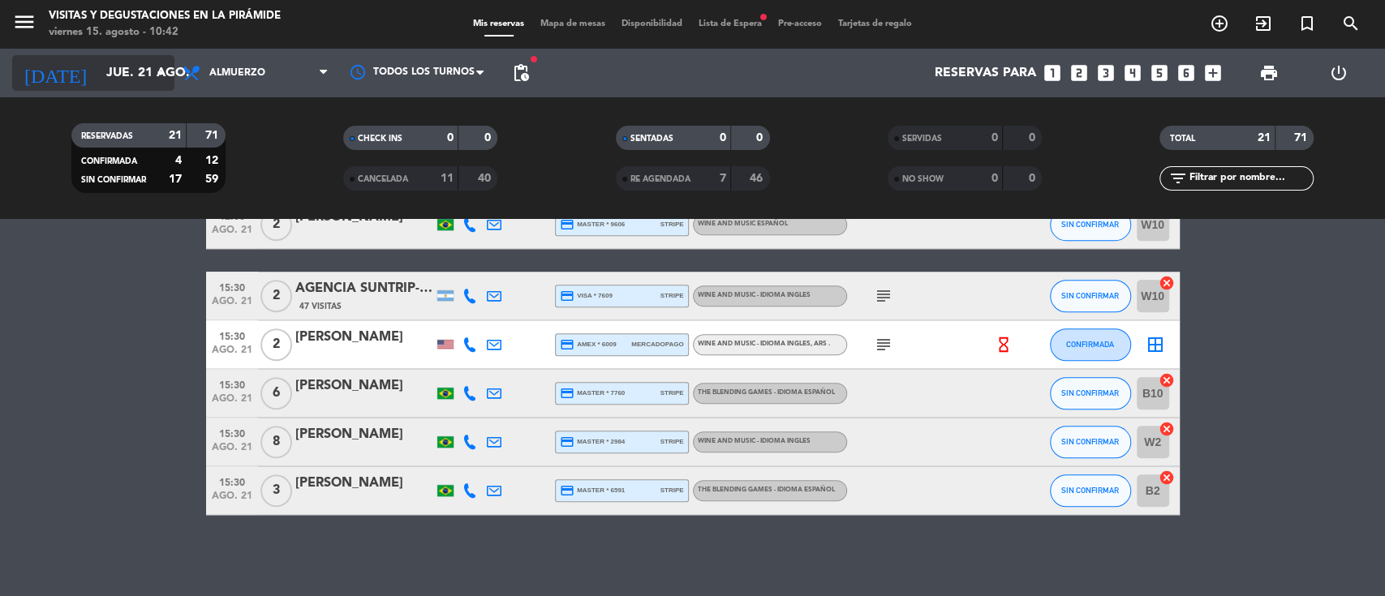
click at [130, 67] on input "jue. 21 ago." at bounding box center [183, 74] width 171 height 32
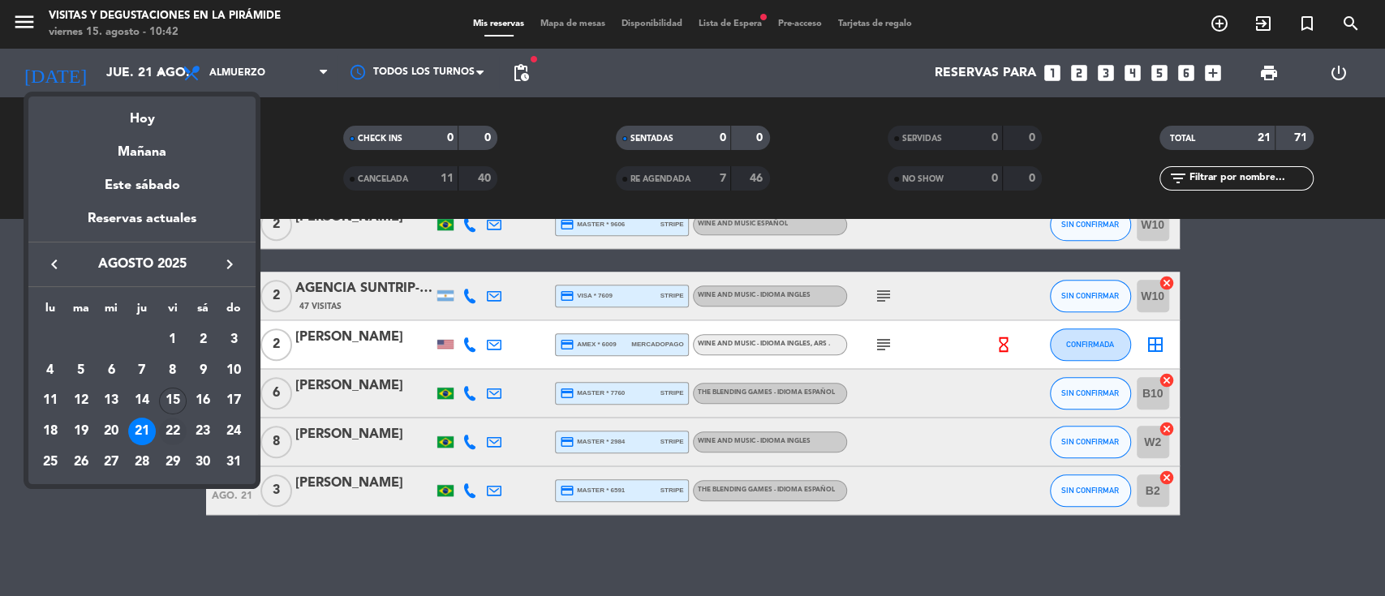
click at [171, 432] on div "22" at bounding box center [173, 432] width 28 height 28
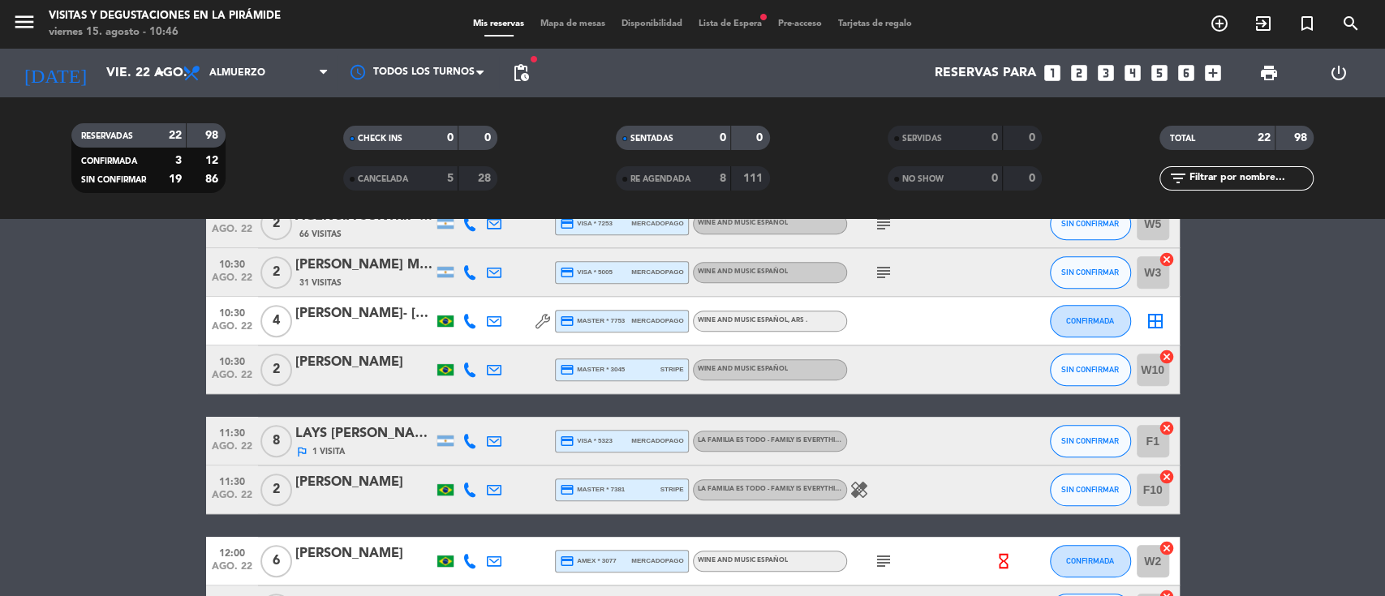
scroll to position [373, 0]
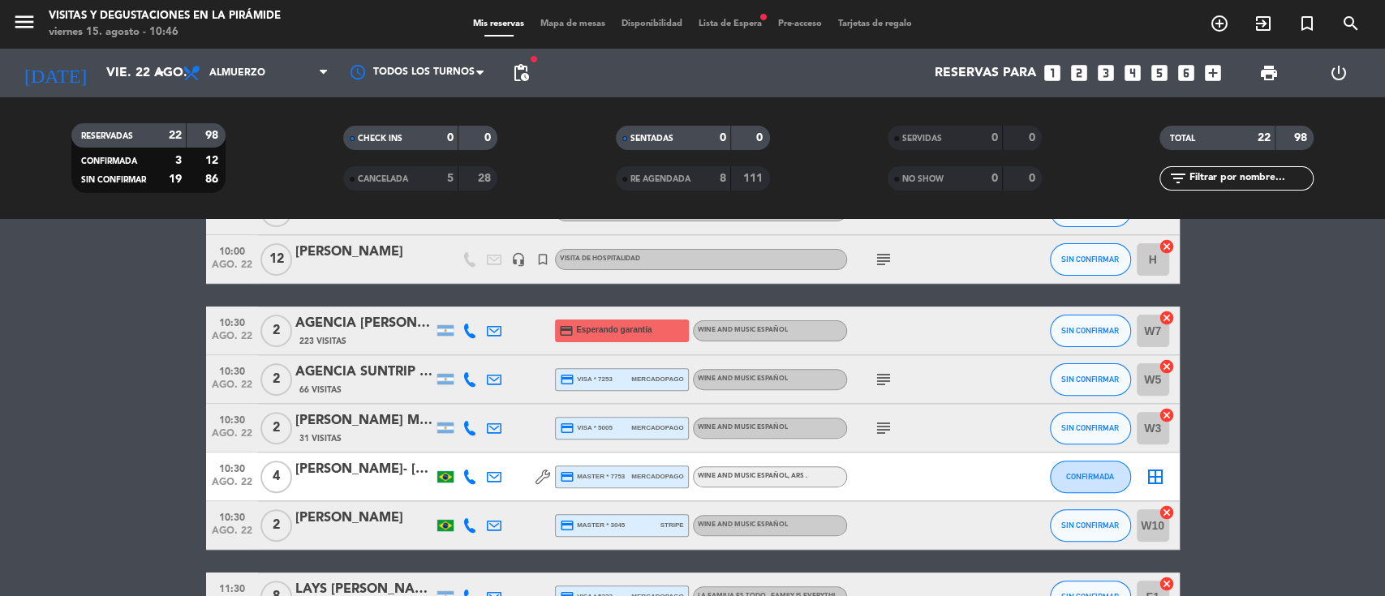
click at [415, 476] on div "[PERSON_NAME]- [PERSON_NAME]" at bounding box center [364, 469] width 138 height 21
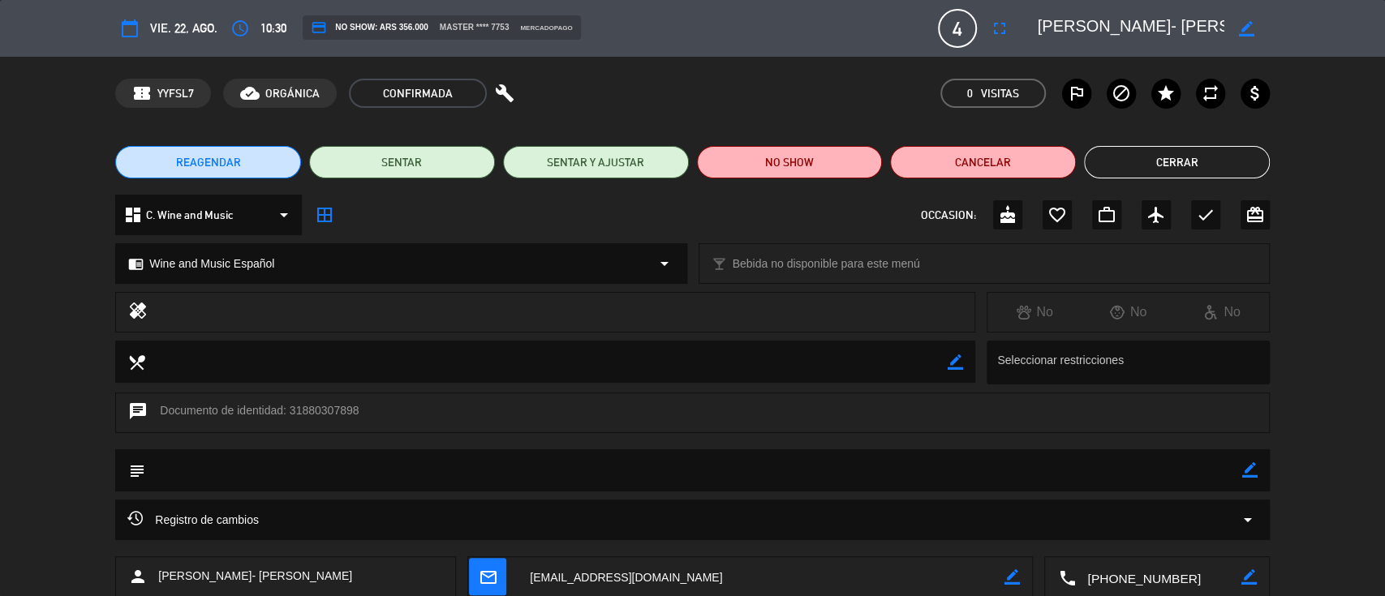
click at [1129, 163] on button "Cerrar" at bounding box center [1177, 162] width 186 height 32
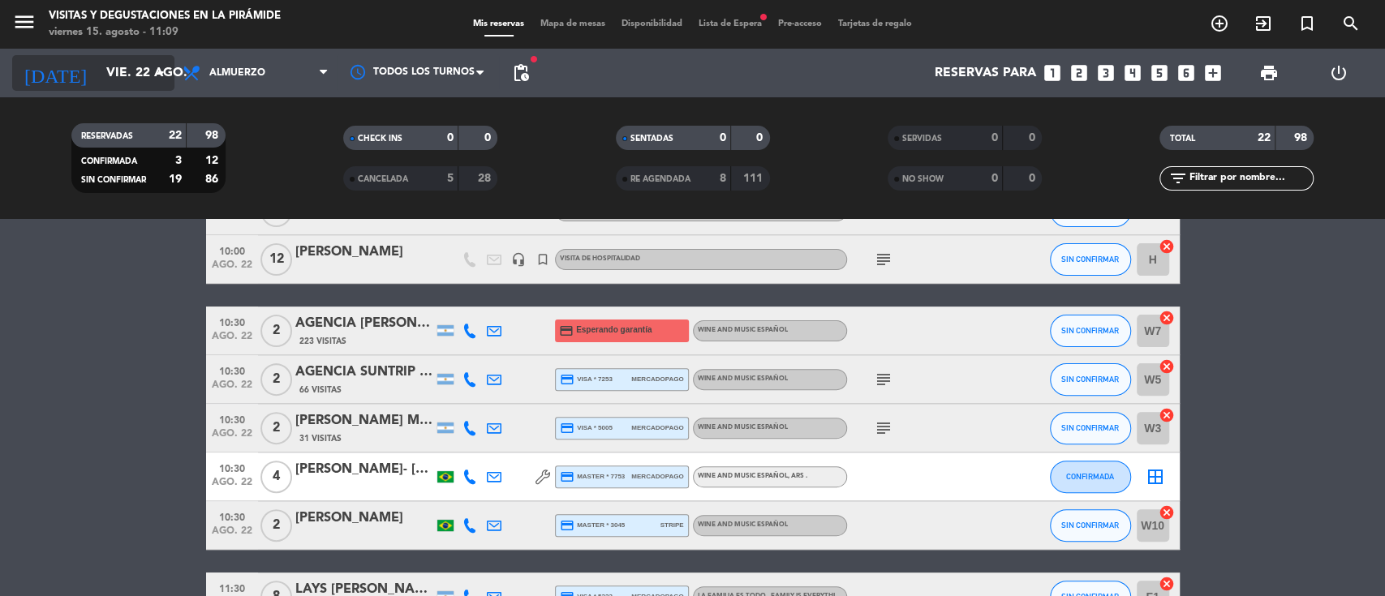
click at [98, 68] on input "vie. 22 ago." at bounding box center [183, 74] width 171 height 32
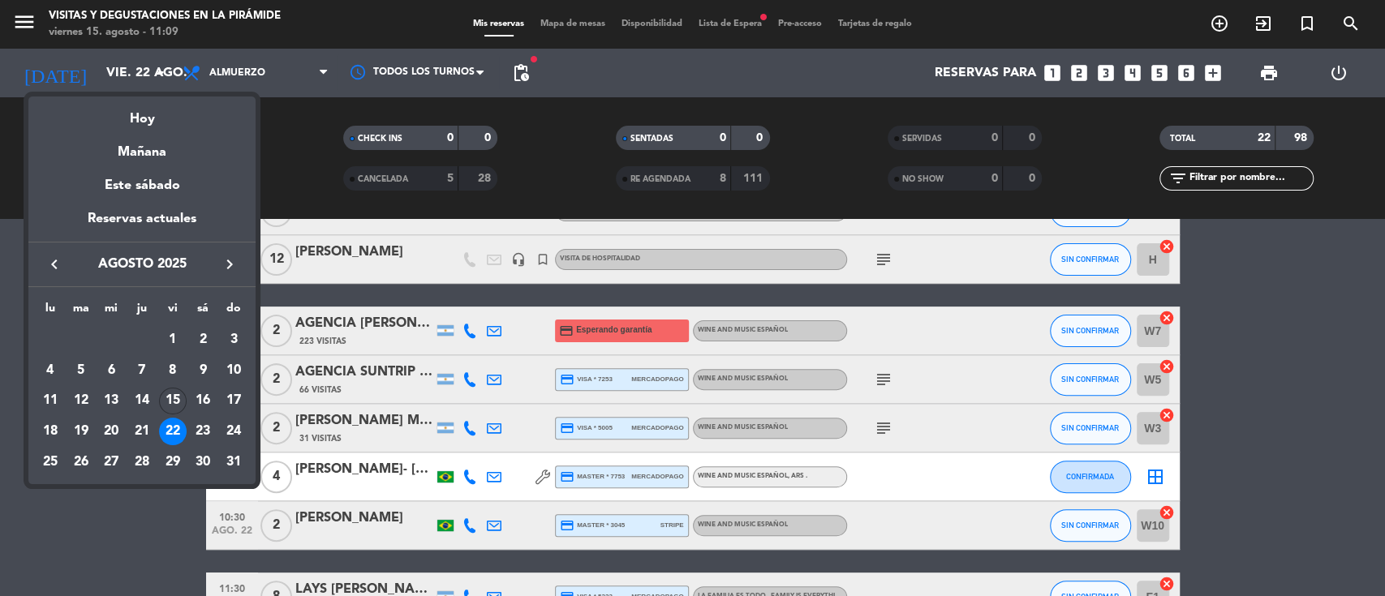
click at [228, 263] on icon "keyboard_arrow_right" at bounding box center [229, 264] width 19 height 19
click at [177, 403] on div "12" at bounding box center [173, 402] width 28 height 28
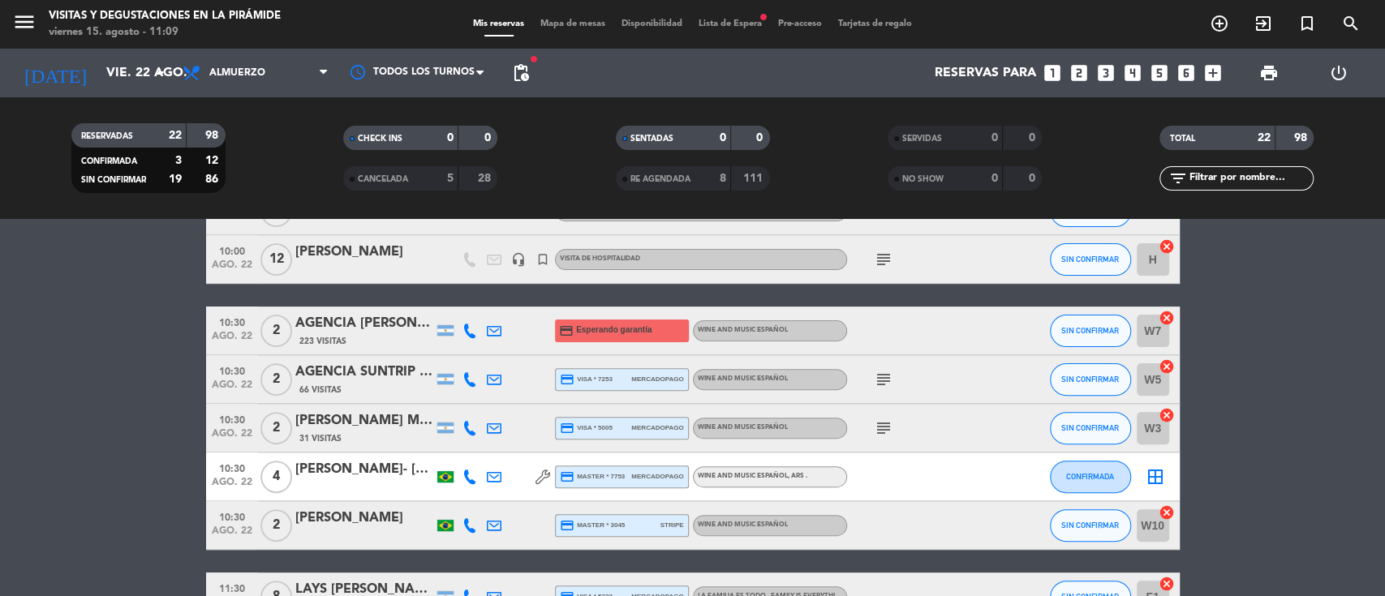
type input "[DATE]"
click at [717, 19] on span "Lista de Espera fiber_manual_record" at bounding box center [731, 23] width 80 height 9
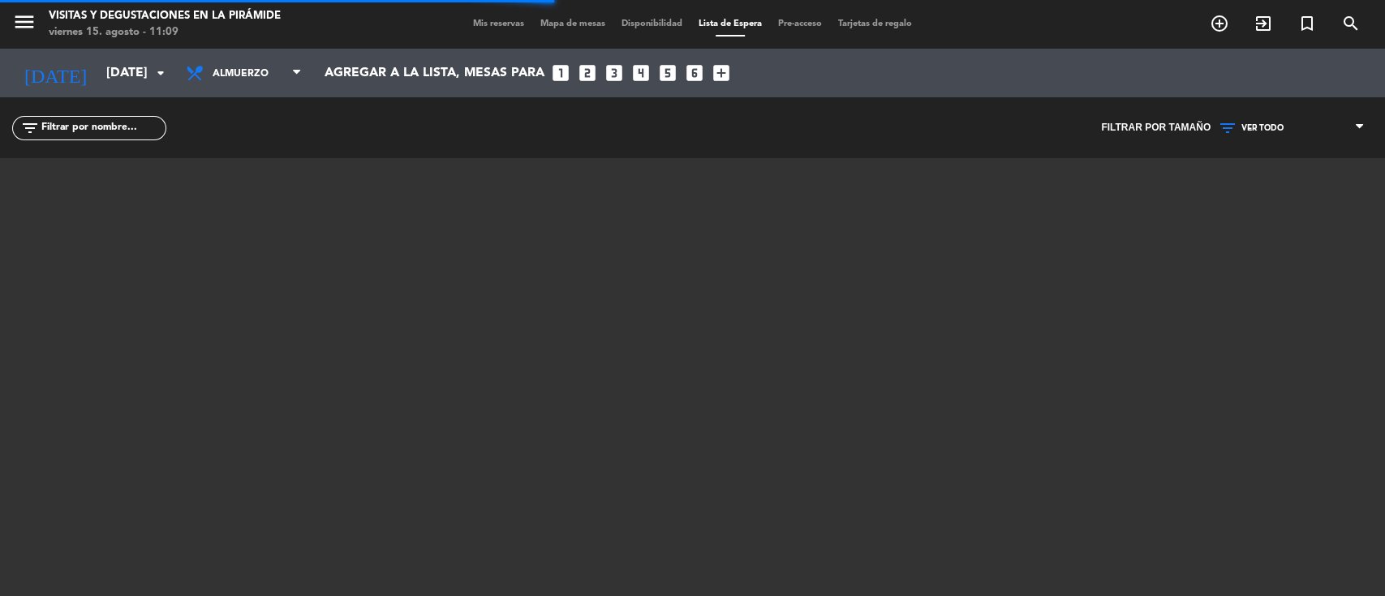
drag, startPoint x: 1258, startPoint y: 123, endPoint x: 1245, endPoint y: 160, distance: 38.8
click at [1258, 123] on span "VER TODO" at bounding box center [1263, 128] width 42 height 10
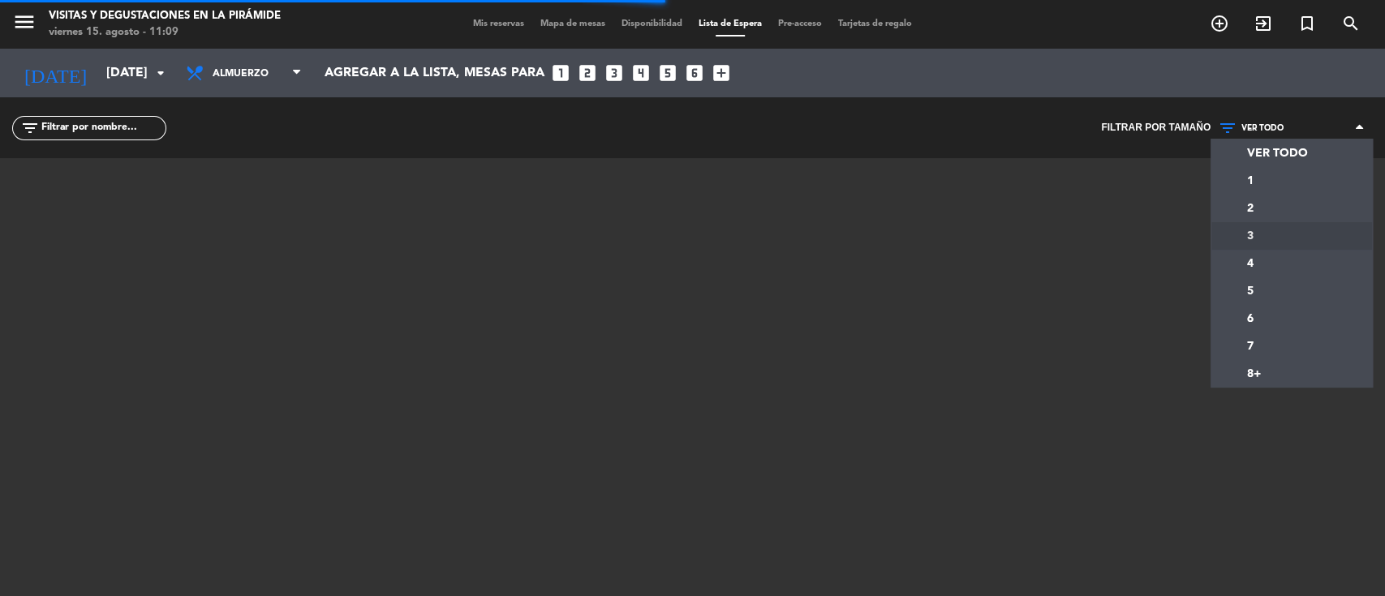
click at [1240, 242] on div "menu Visitas y degustaciones en La Pirámide [DATE] 15. agosto - 11:09 Mis reser…" at bounding box center [692, 298] width 1385 height 596
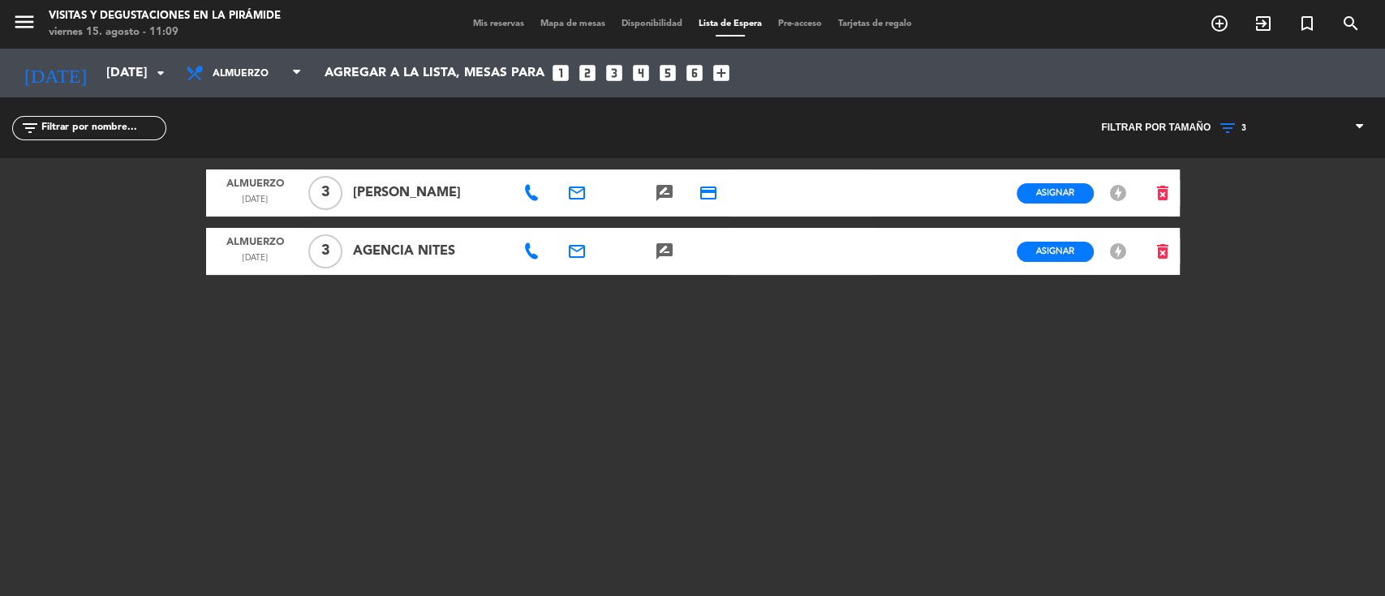
click at [662, 249] on icon "rate_review" at bounding box center [664, 251] width 19 height 19
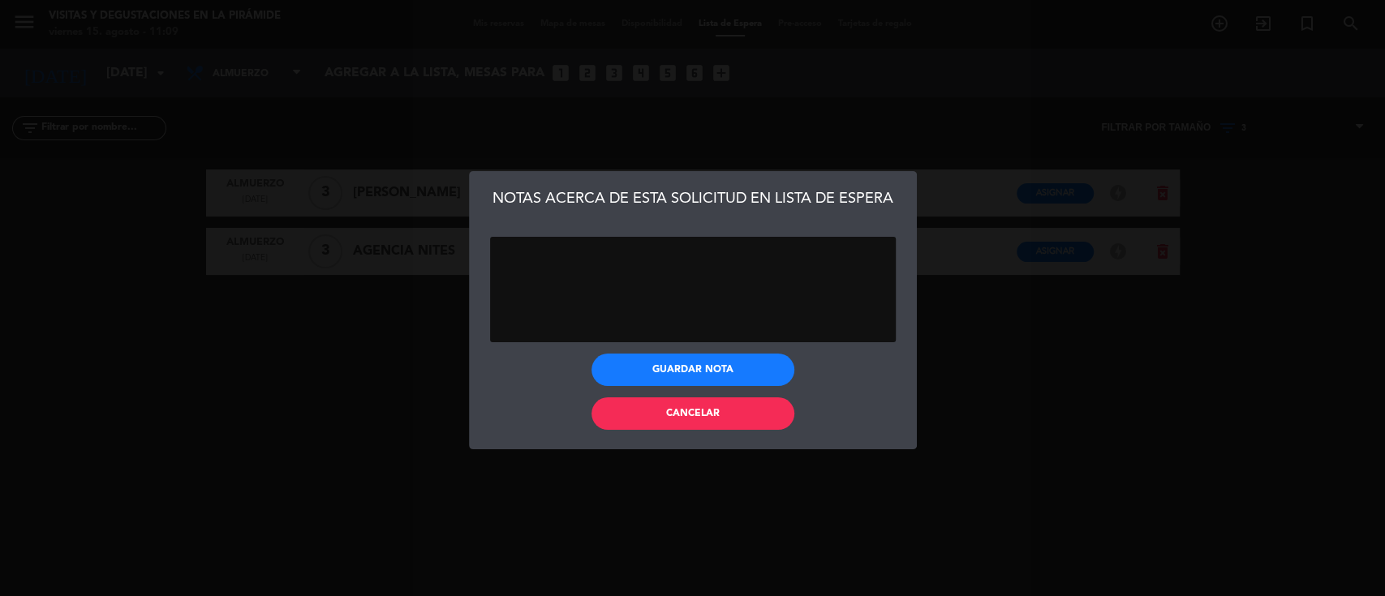
paste textarea "[PERSON_NAME] x 03"
type textarea "[PERSON_NAME] x 03"
click at [691, 364] on button "Guardar nota" at bounding box center [693, 370] width 203 height 32
click at [703, 425] on button "Cancelar" at bounding box center [693, 414] width 203 height 32
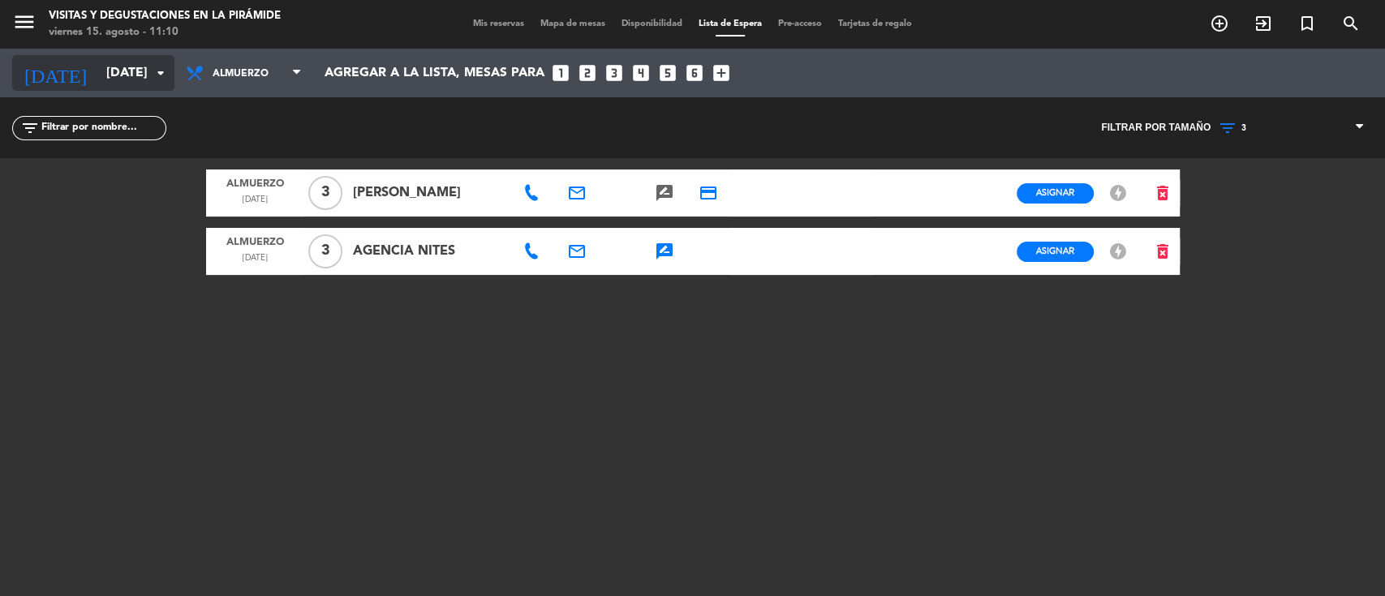
click at [98, 86] on input "[DATE]" at bounding box center [183, 74] width 171 height 32
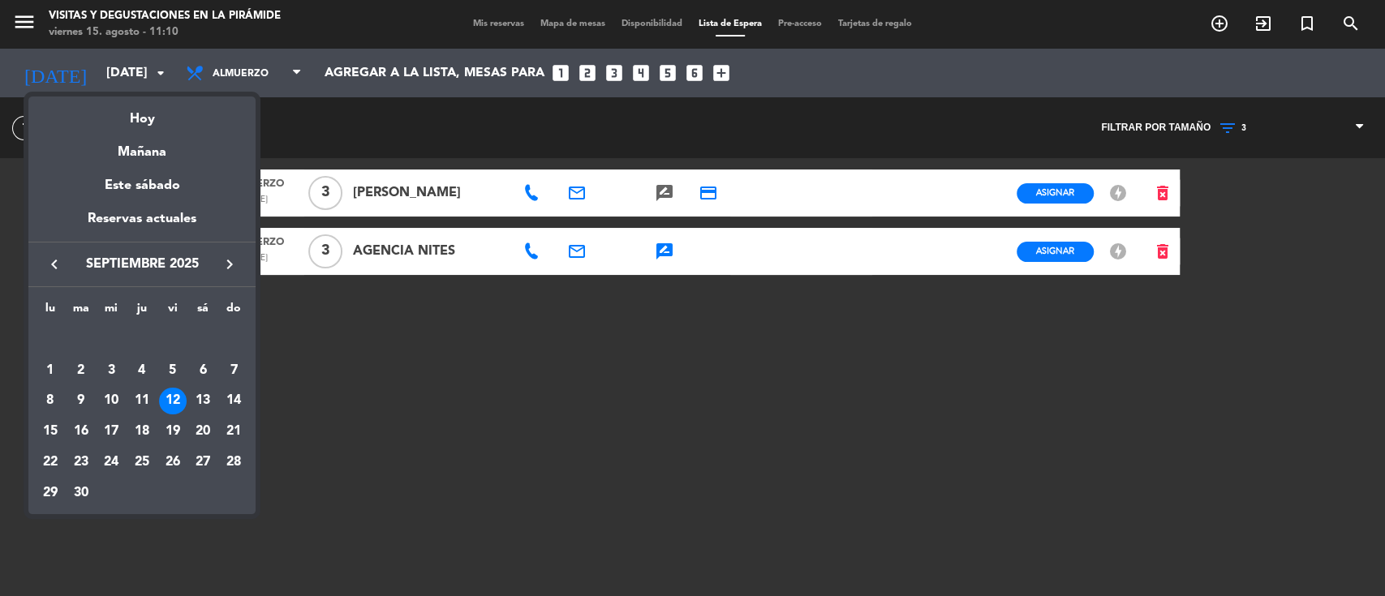
click at [52, 276] on div "keyboard_arrow_left septiembre 2025 keyboard_arrow_right" at bounding box center [141, 264] width 227 height 45
click at [63, 263] on icon "keyboard_arrow_left" at bounding box center [54, 264] width 19 height 19
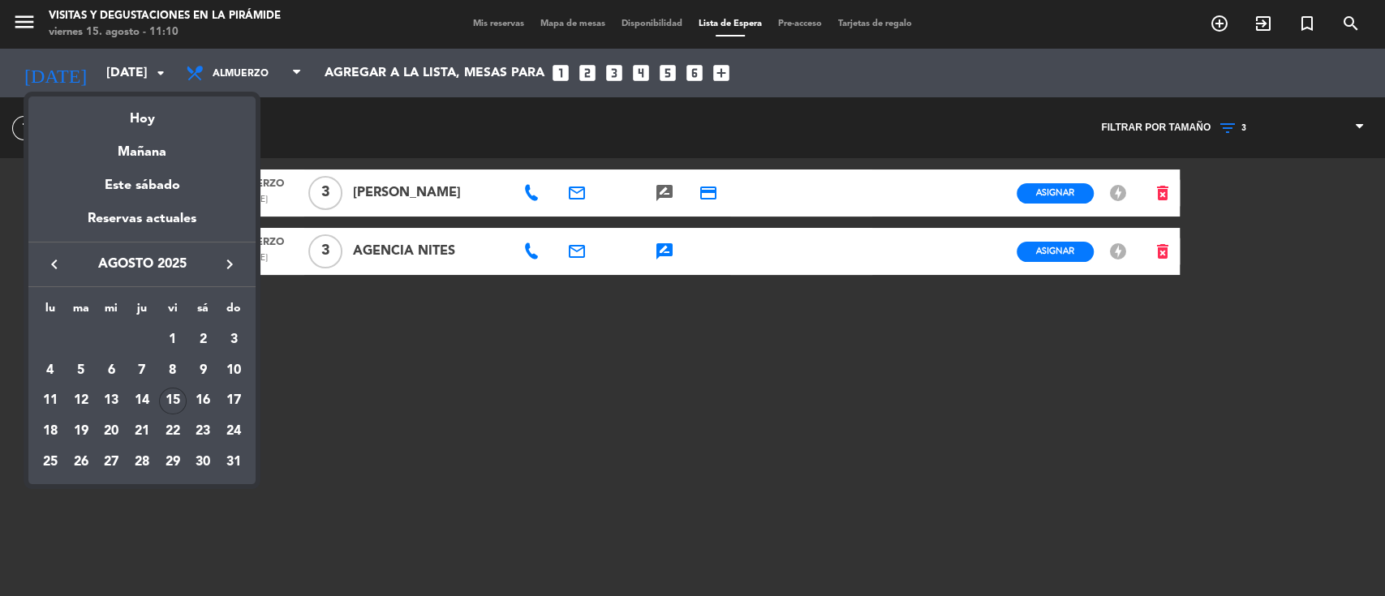
click at [143, 438] on div "21" at bounding box center [142, 432] width 28 height 28
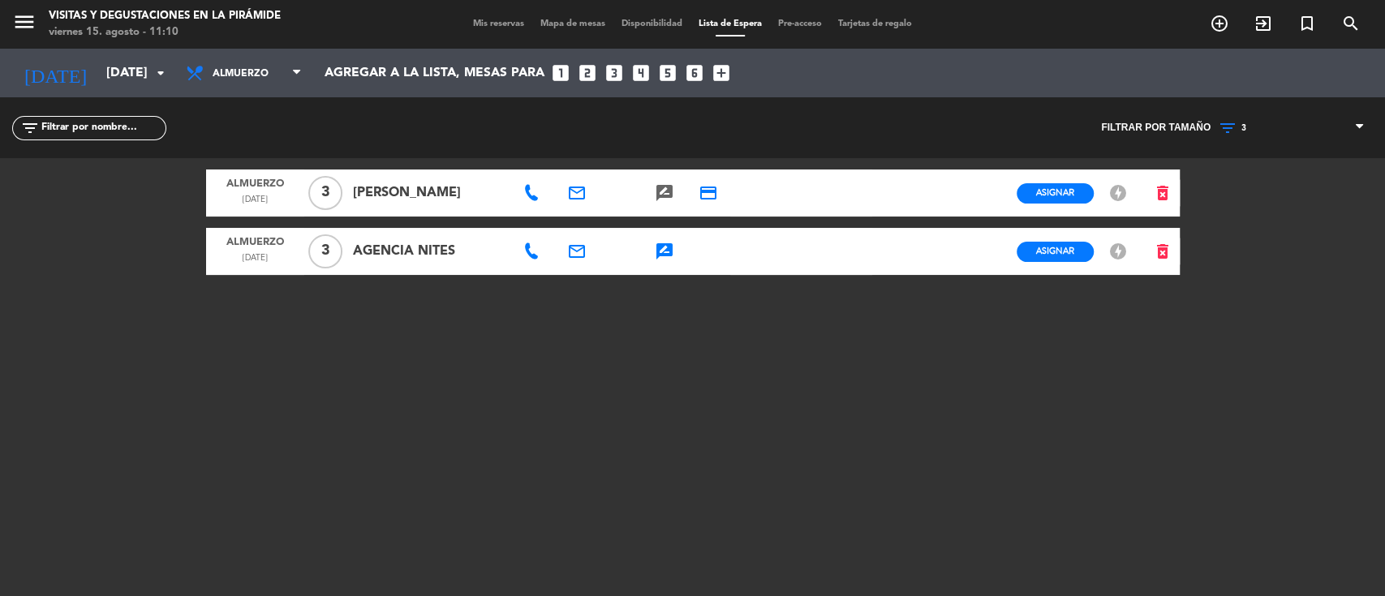
type input "jue. 21 ago."
click at [484, 26] on span "Mis reservas" at bounding box center [498, 23] width 67 height 9
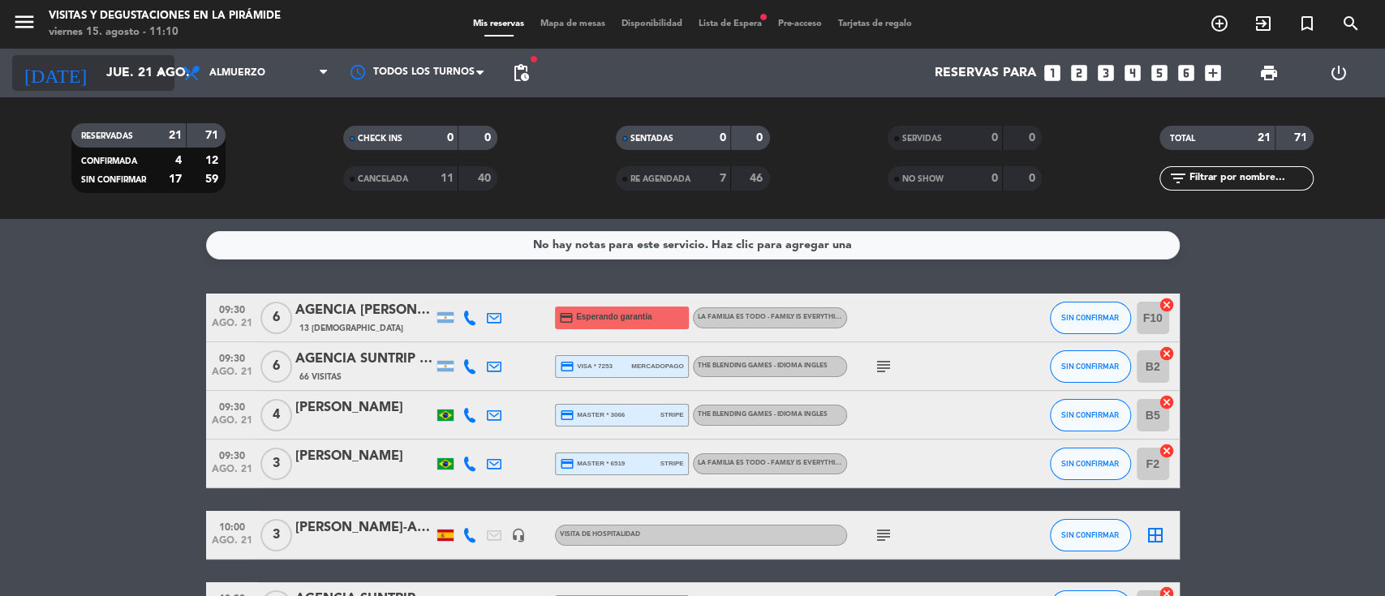
click at [118, 80] on input "jue. 21 ago." at bounding box center [183, 74] width 171 height 32
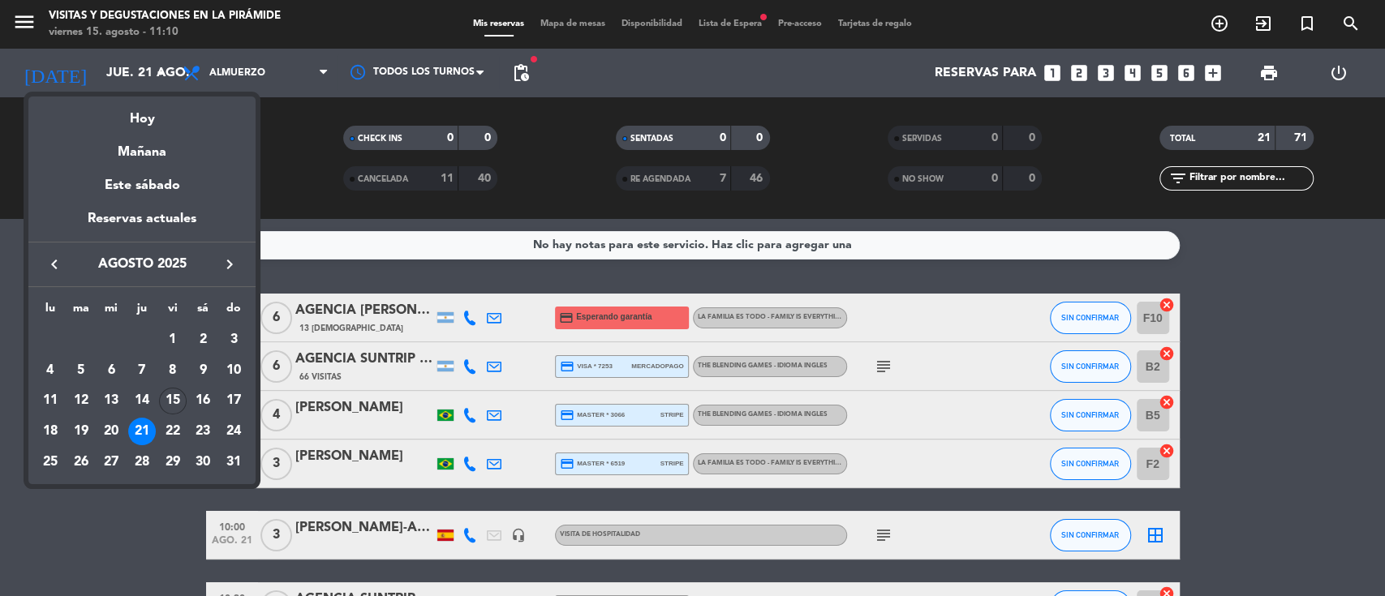
click at [211, 258] on span "agosto 2025" at bounding box center [142, 264] width 146 height 21
click at [213, 260] on span "agosto 2025" at bounding box center [142, 264] width 146 height 21
click at [225, 265] on icon "keyboard_arrow_right" at bounding box center [229, 264] width 19 height 19
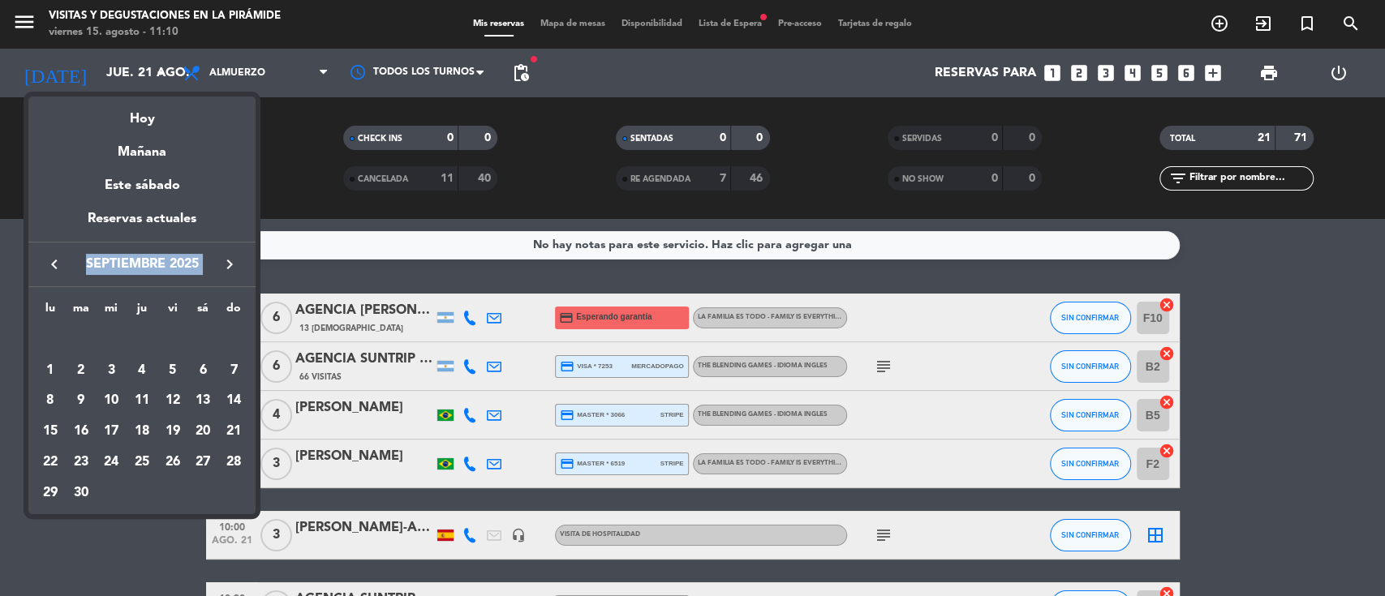
click at [226, 265] on icon "keyboard_arrow_right" at bounding box center [229, 264] width 19 height 19
click at [80, 463] on div "21" at bounding box center [81, 463] width 28 height 28
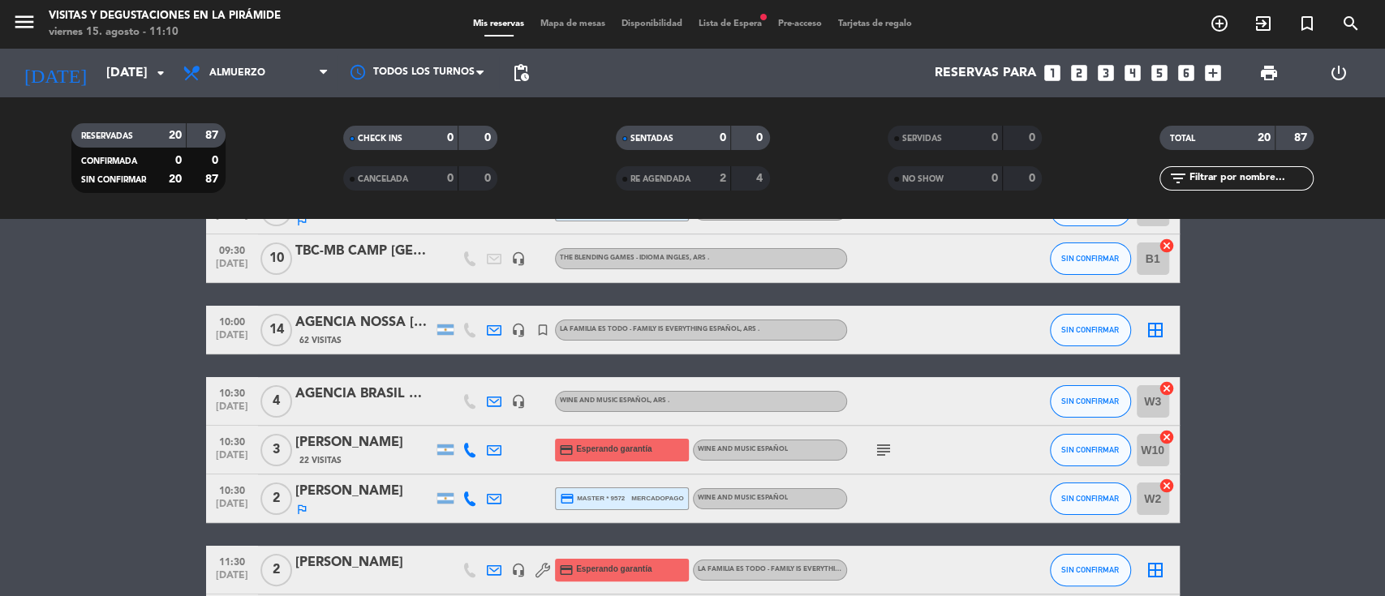
scroll to position [216, 0]
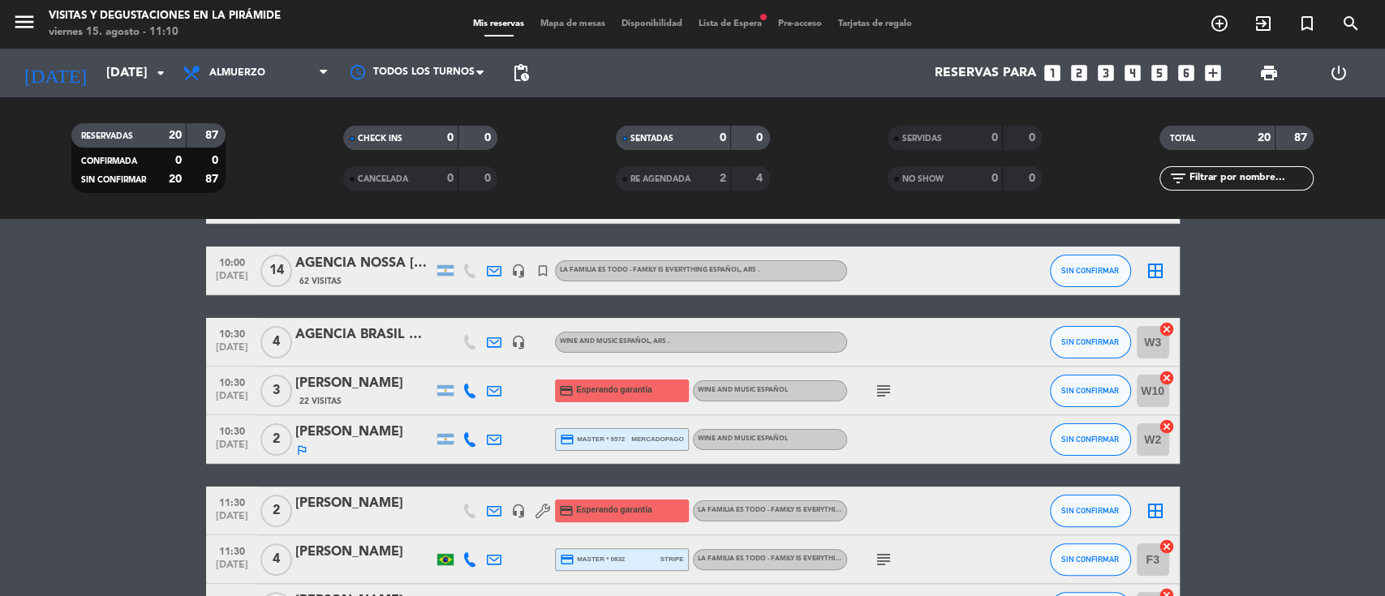
click at [492, 385] on icon at bounding box center [494, 391] width 15 height 15
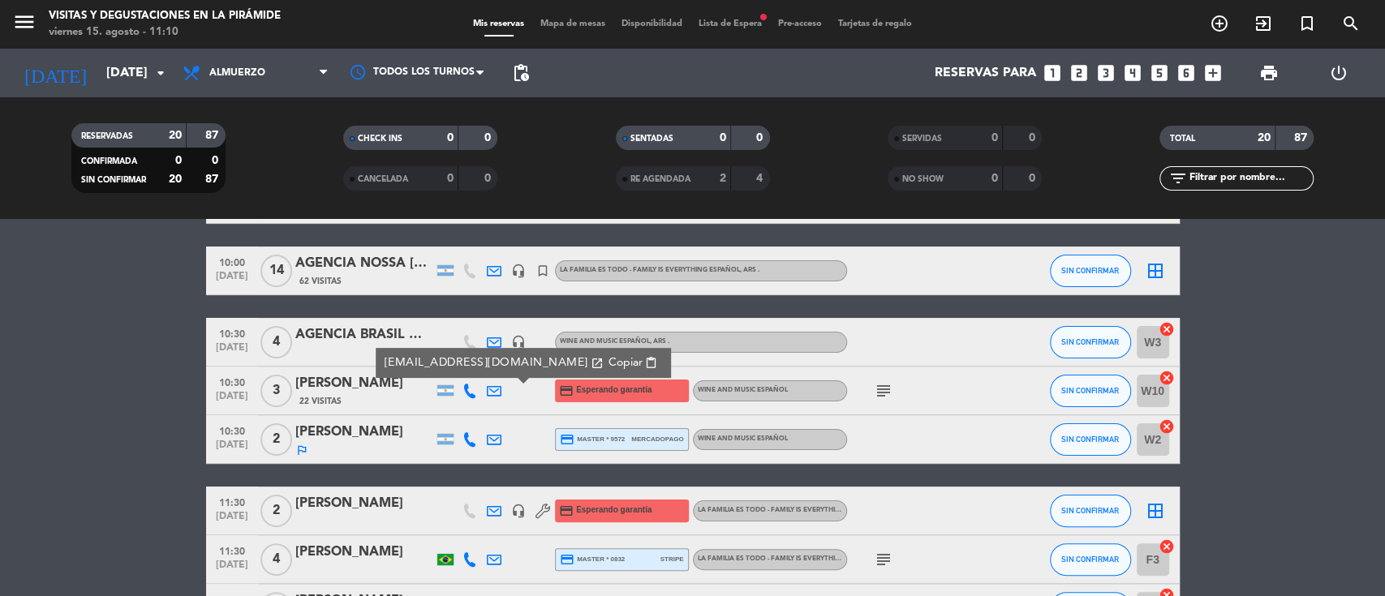
click at [489, 437] on icon at bounding box center [494, 440] width 15 height 15
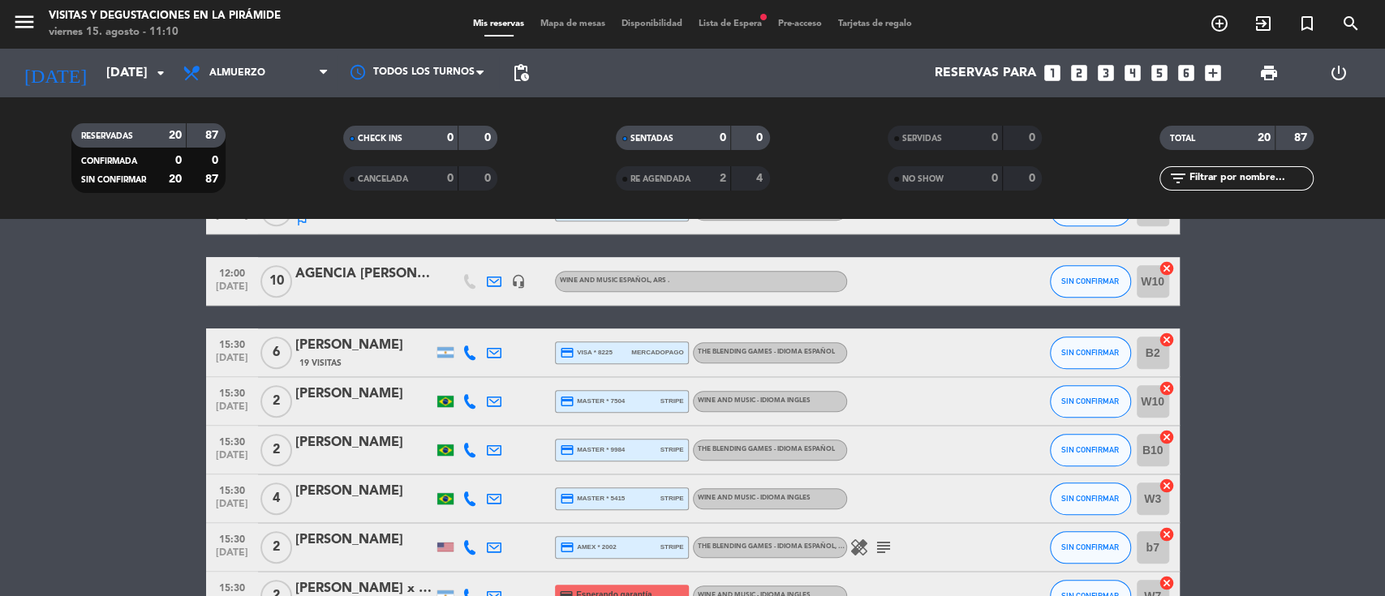
scroll to position [649, 0]
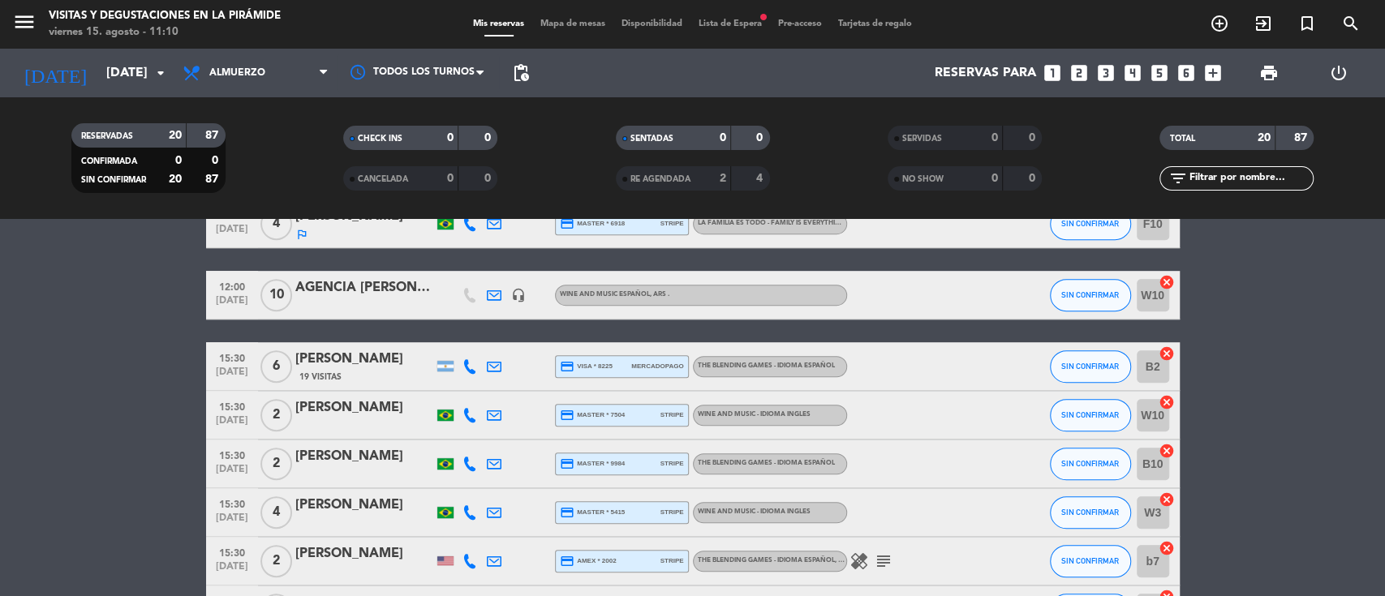
click at [489, 415] on icon at bounding box center [494, 415] width 15 height 15
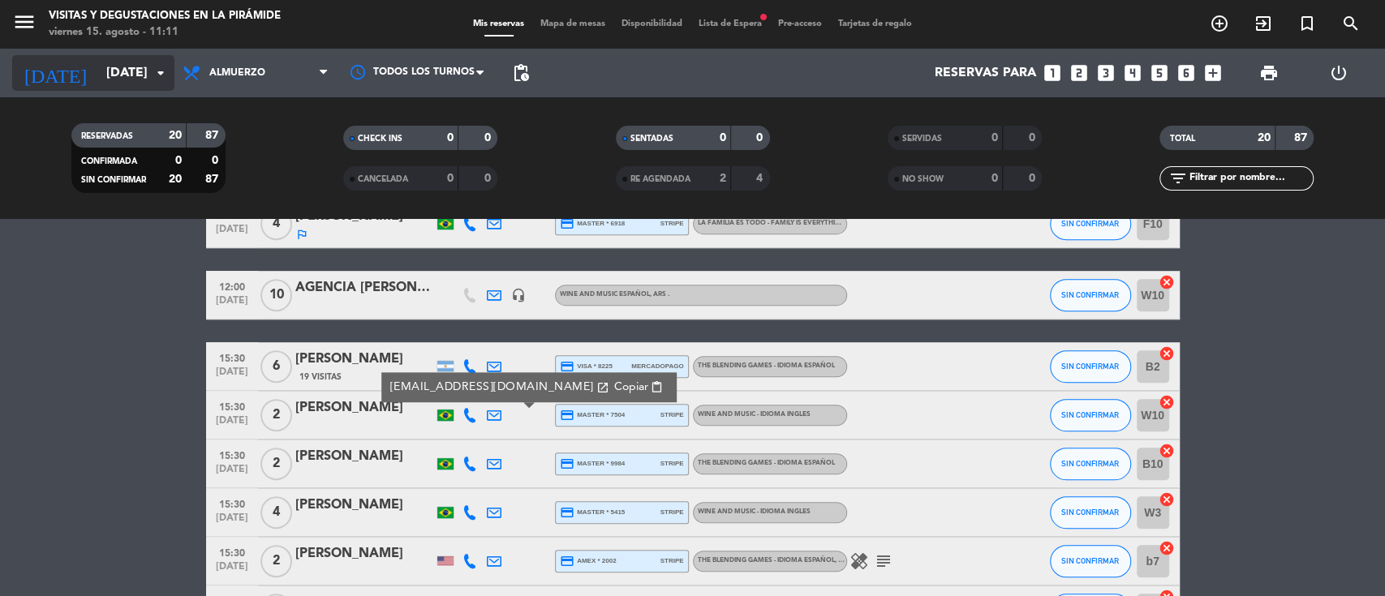
click at [114, 66] on input "[DATE]" at bounding box center [183, 74] width 171 height 32
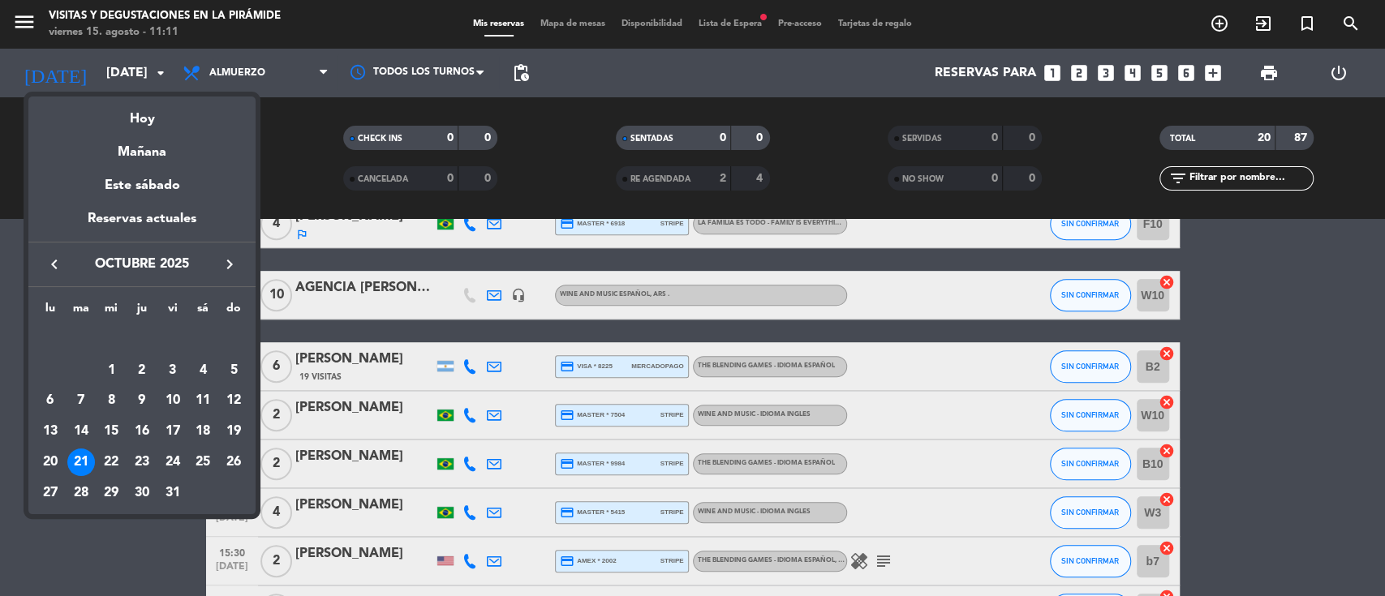
click at [53, 278] on div "keyboard_arrow_left [DATE] keyboard_arrow_right" at bounding box center [141, 264] width 227 height 45
click at [52, 265] on icon "keyboard_arrow_left" at bounding box center [54, 264] width 19 height 19
click at [58, 268] on icon "keyboard_arrow_left" at bounding box center [54, 264] width 19 height 19
click at [180, 433] on div "22" at bounding box center [173, 432] width 28 height 28
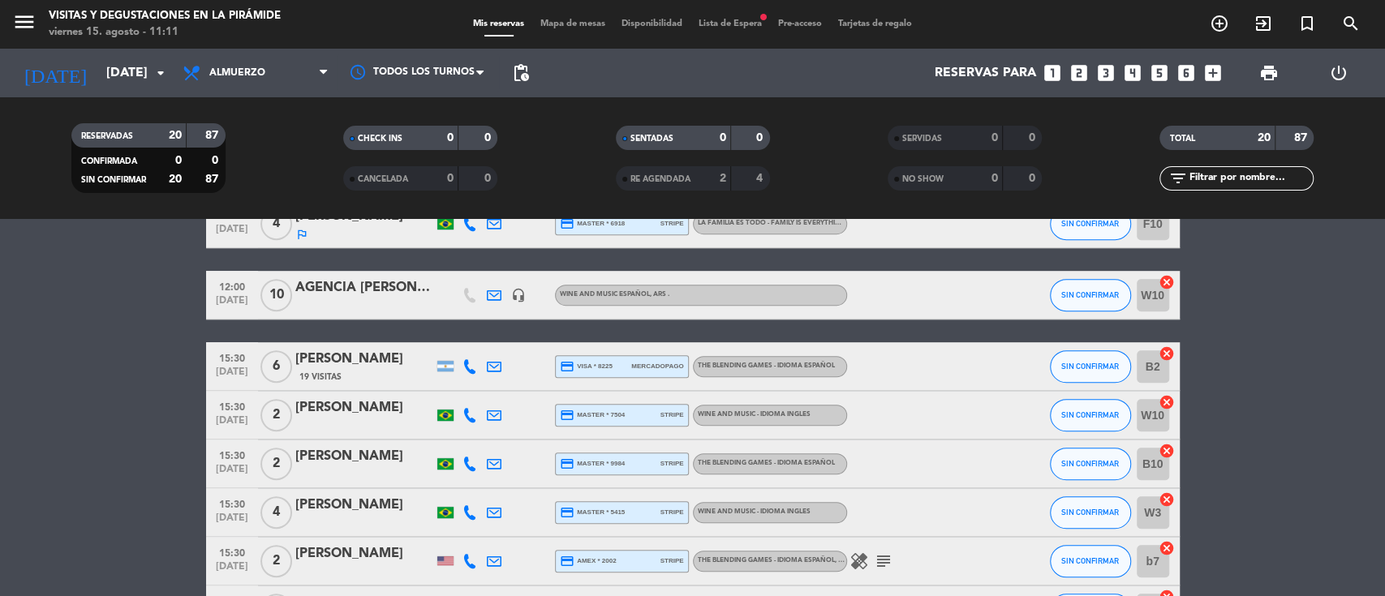
type input "vie. 22 ago."
click at [1253, 174] on input "text" at bounding box center [1250, 179] width 126 height 18
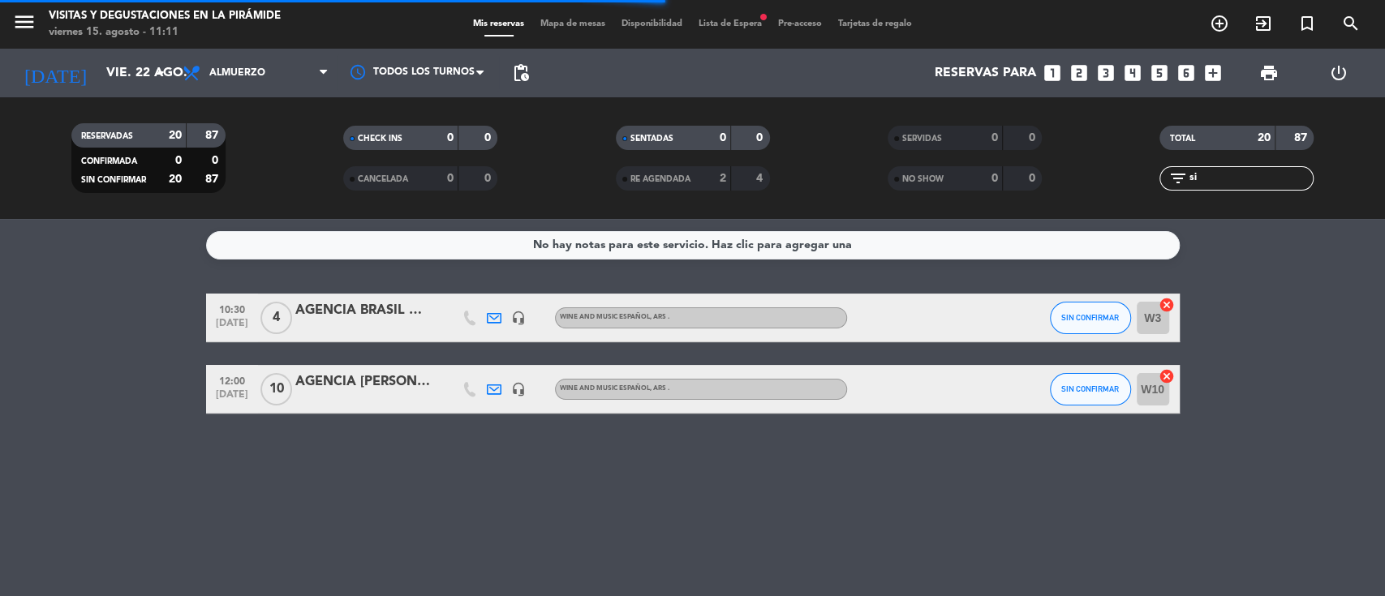
scroll to position [0, 0]
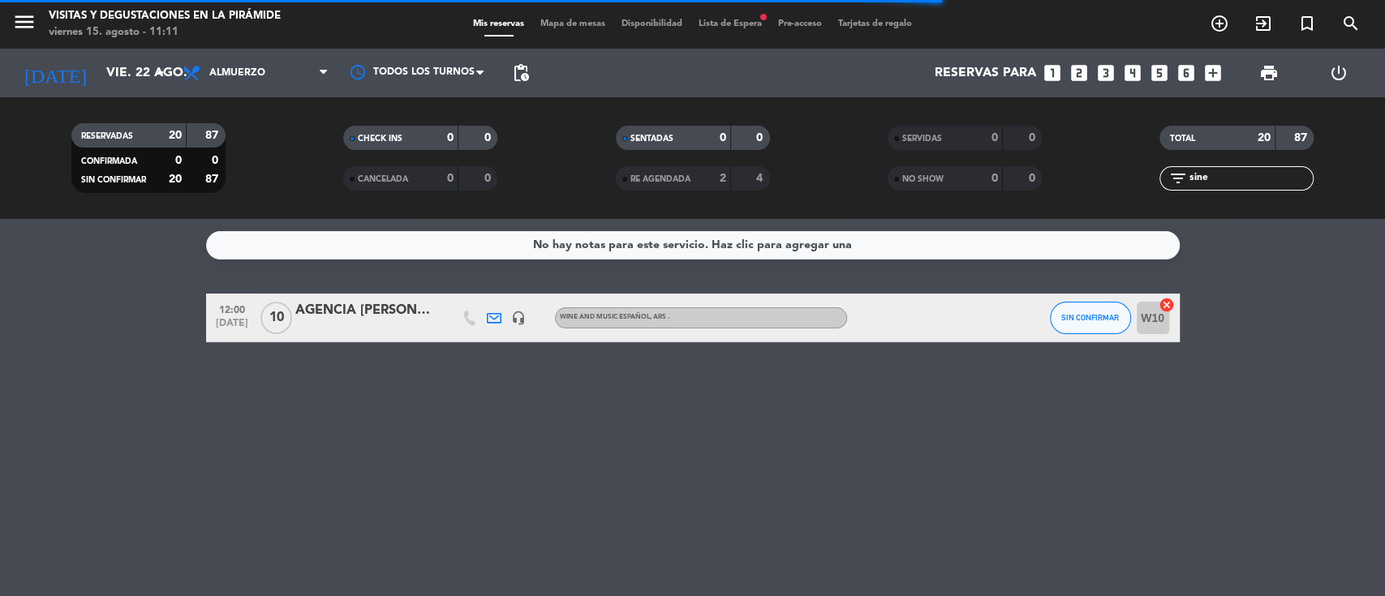
click at [1232, 176] on input "sine" at bounding box center [1250, 179] width 126 height 18
type input "s"
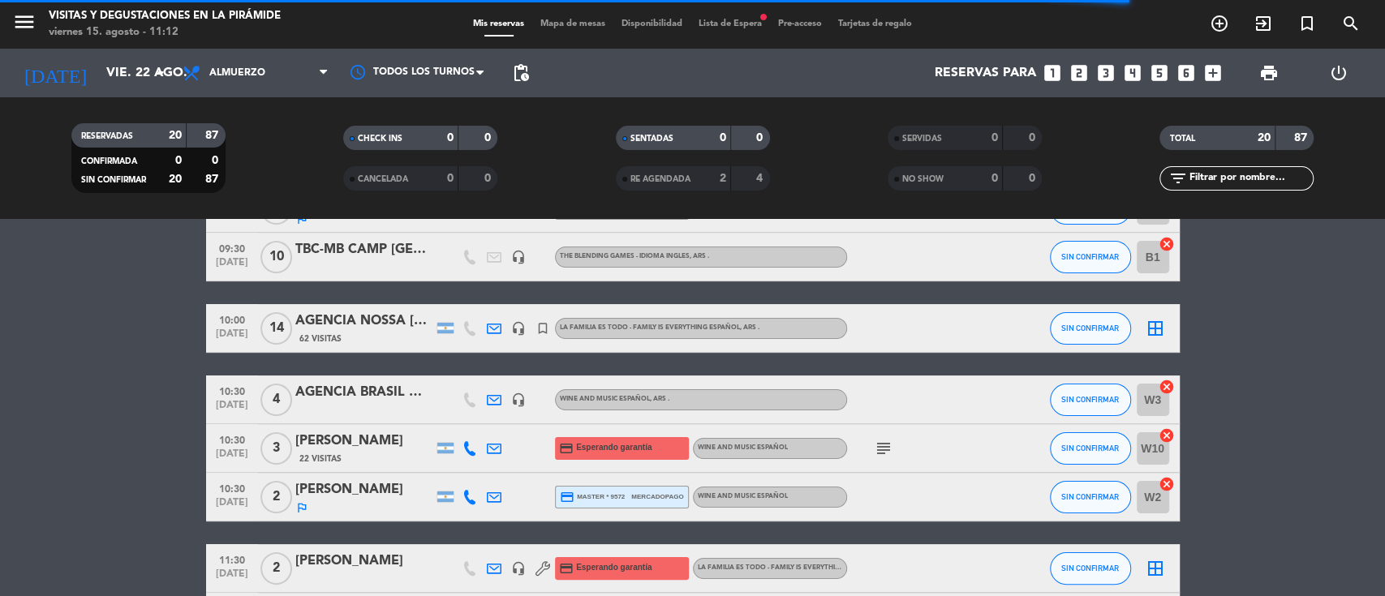
scroll to position [216, 0]
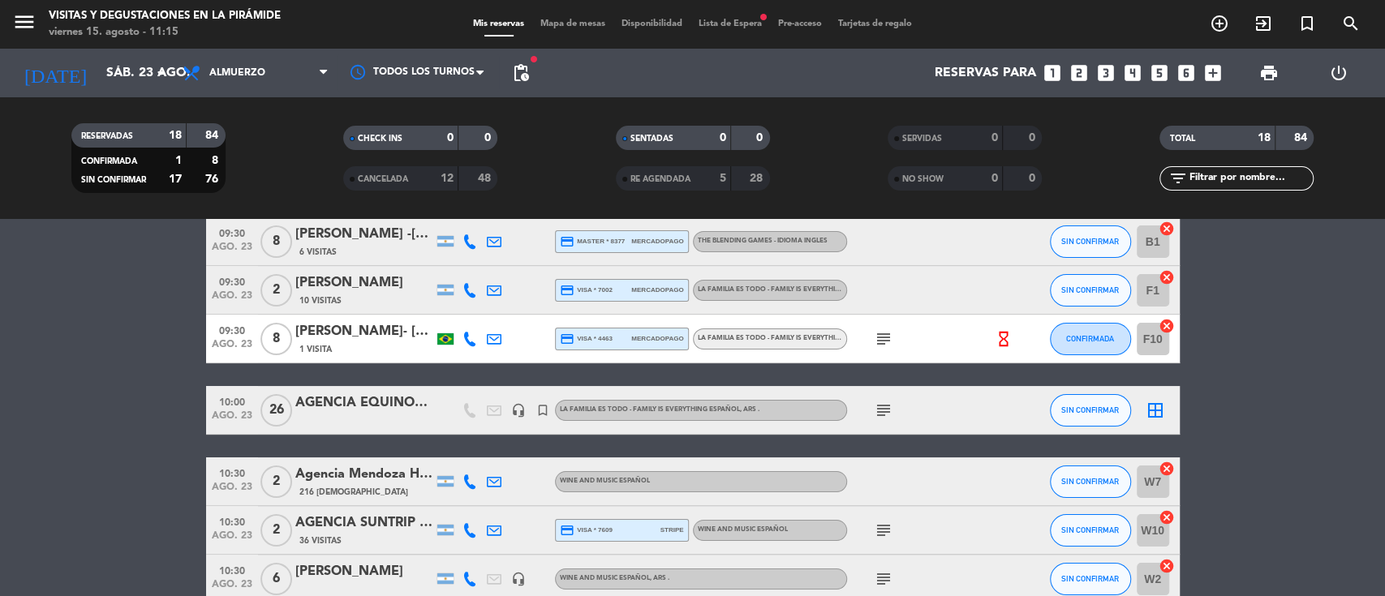
scroll to position [216, 0]
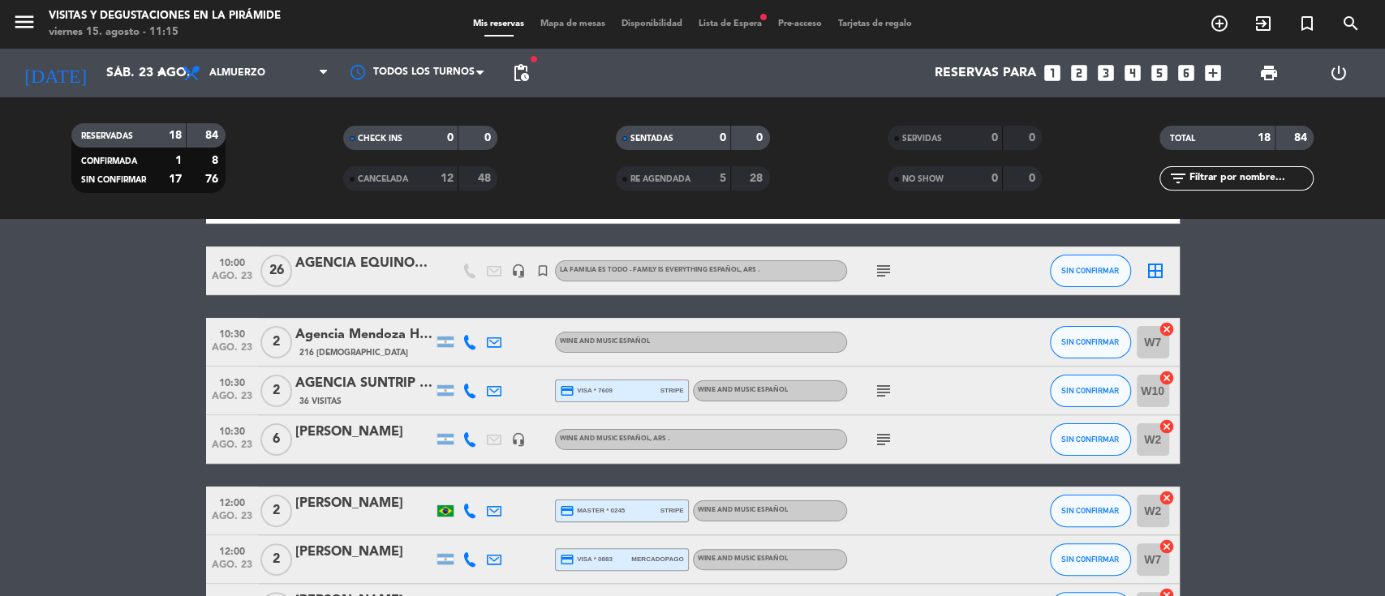
click at [379, 278] on div "AGENCIA EQUINOXE - GRUPO MOTUL" at bounding box center [364, 270] width 138 height 34
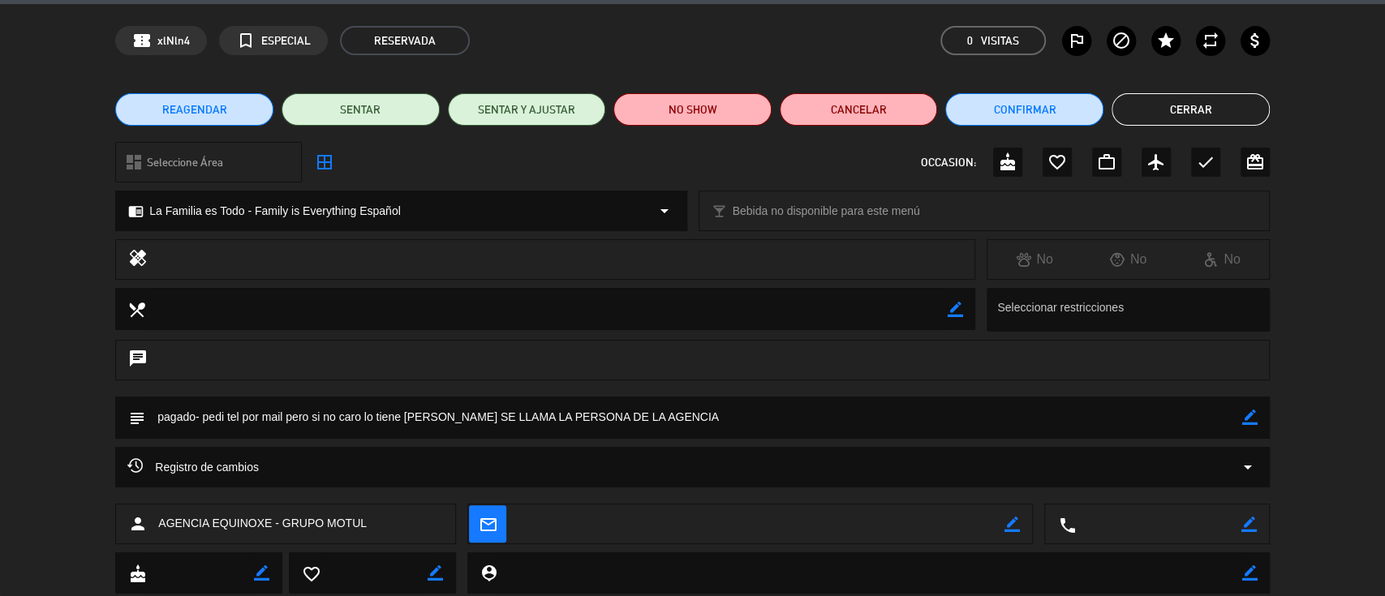
scroll to position [98, 0]
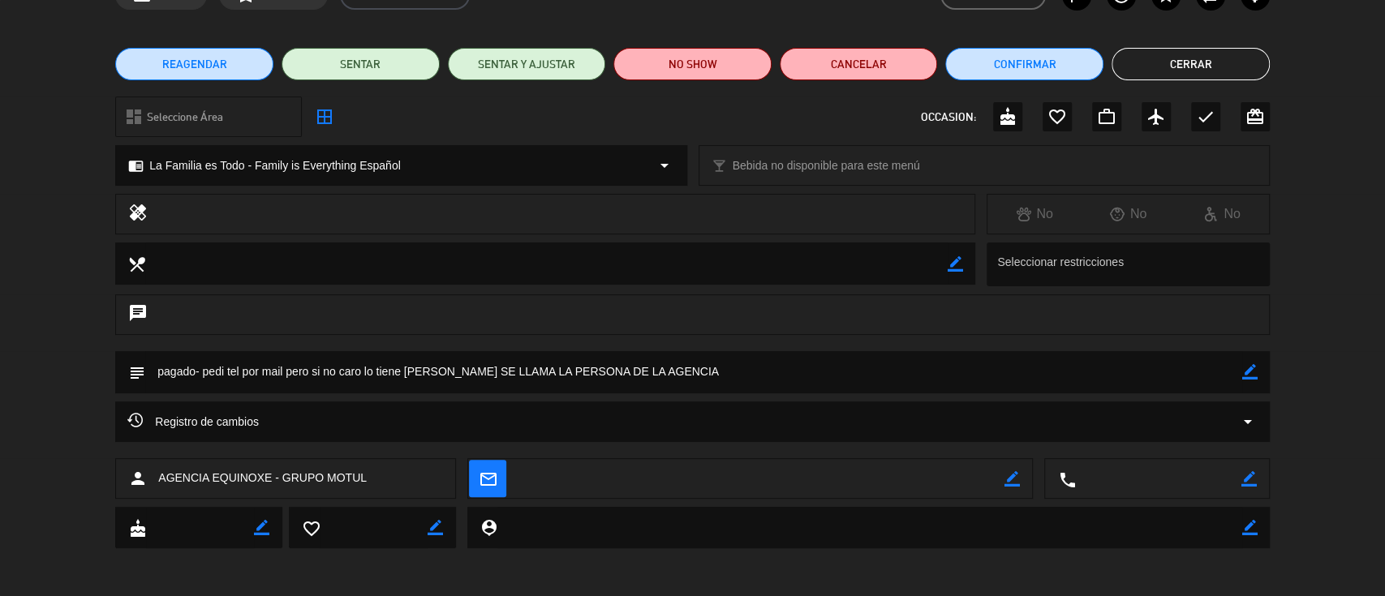
drag, startPoint x: 1250, startPoint y: 478, endPoint x: 1161, endPoint y: 477, distance: 88.5
click at [1250, 478] on icon "border_color" at bounding box center [1249, 478] width 15 height 15
paste textarea "1151266308"
click at [1250, 477] on icon at bounding box center [1249, 478] width 15 height 15
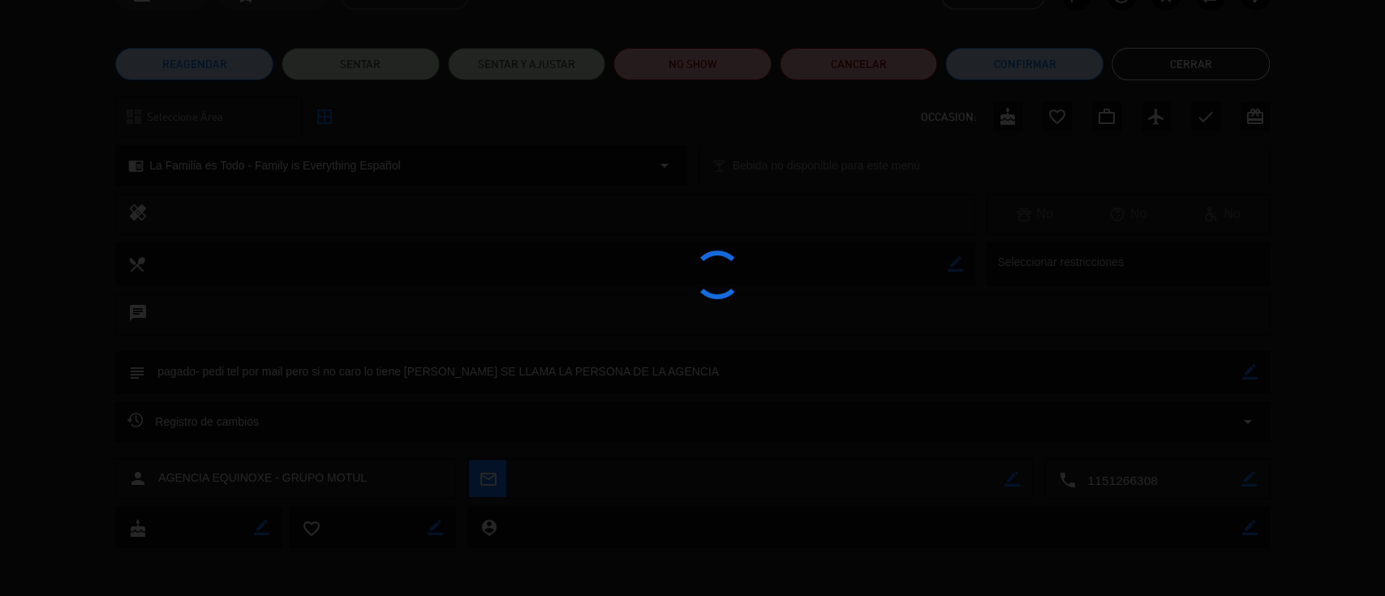
type textarea "1151266308"
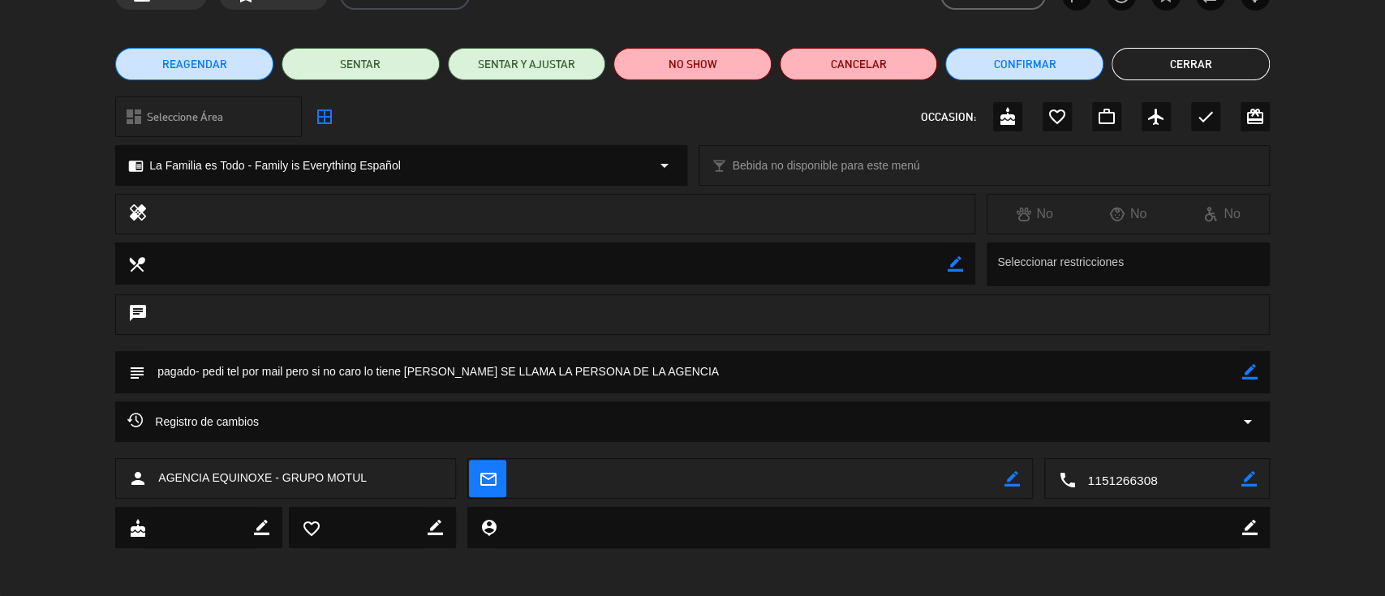
click at [1252, 370] on icon "border_color" at bounding box center [1249, 371] width 15 height 15
drag, startPoint x: 776, startPoint y: 363, endPoint x: 201, endPoint y: 356, distance: 574.6
click at [201, 356] on textarea at bounding box center [693, 371] width 1097 height 41
click at [1246, 373] on icon at bounding box center [1249, 371] width 15 height 15
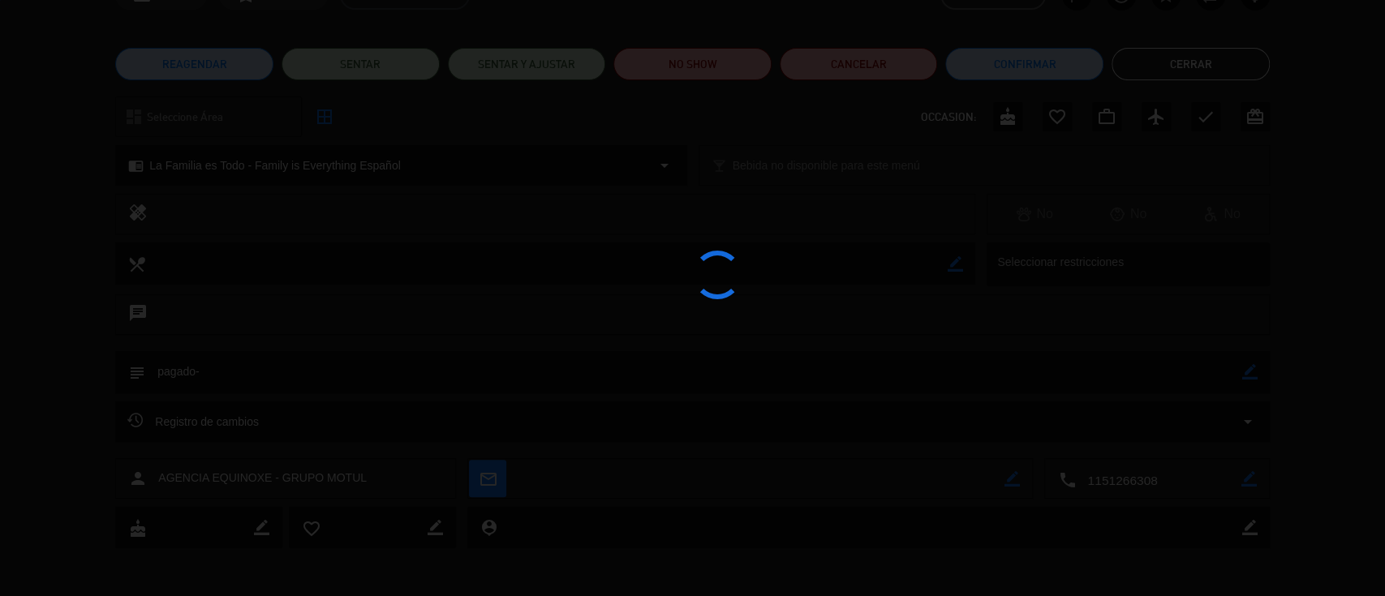
type textarea "pagado-"
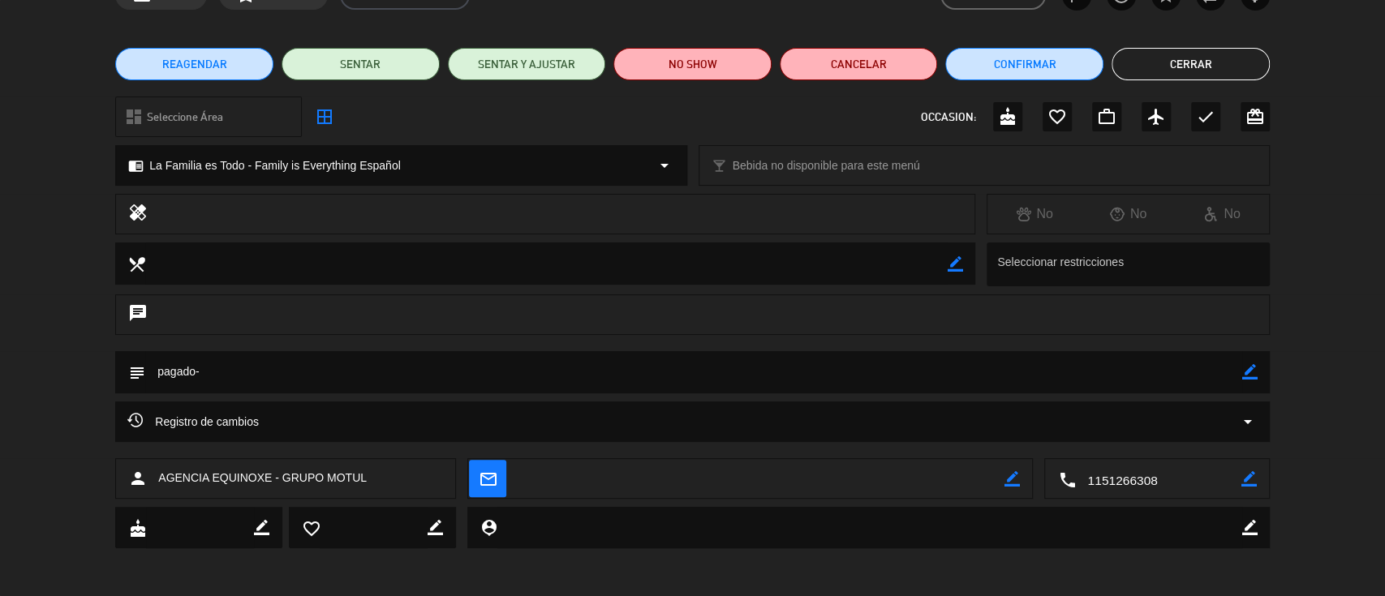
click at [1218, 57] on button "Cerrar" at bounding box center [1191, 64] width 158 height 32
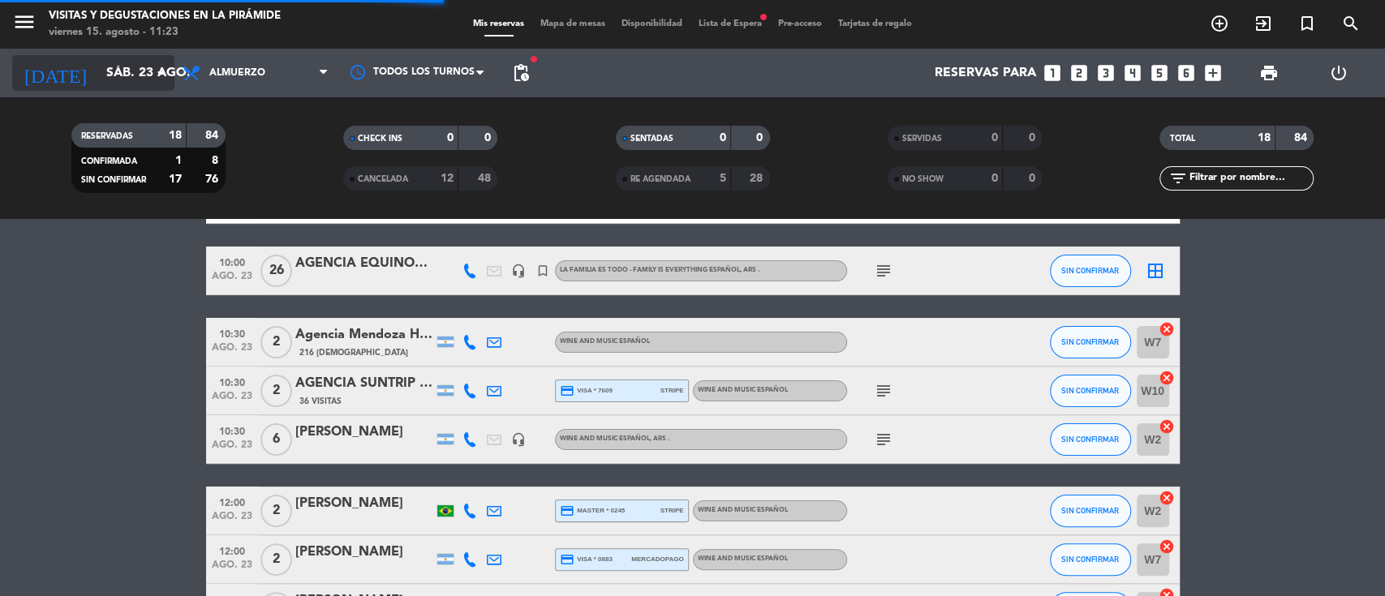
click at [138, 63] on input "sáb. 23 ago." at bounding box center [183, 74] width 171 height 32
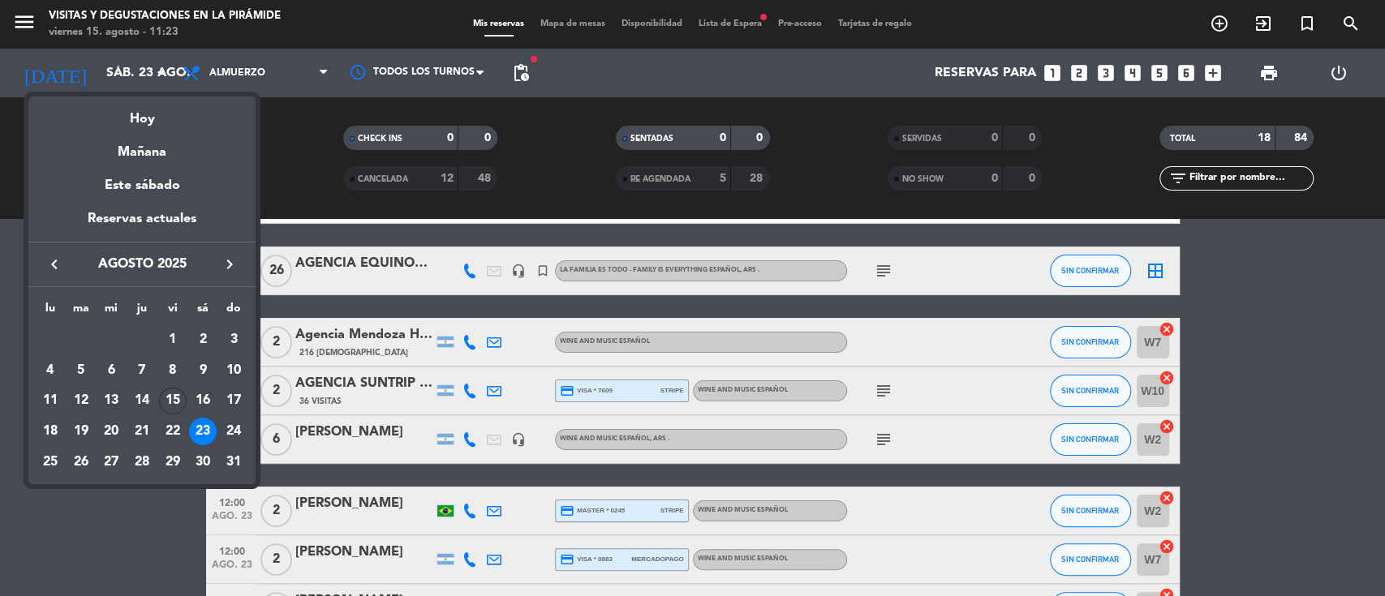
click at [232, 260] on icon "keyboard_arrow_right" at bounding box center [229, 264] width 19 height 19
click at [48, 454] on div "20" at bounding box center [51, 463] width 28 height 28
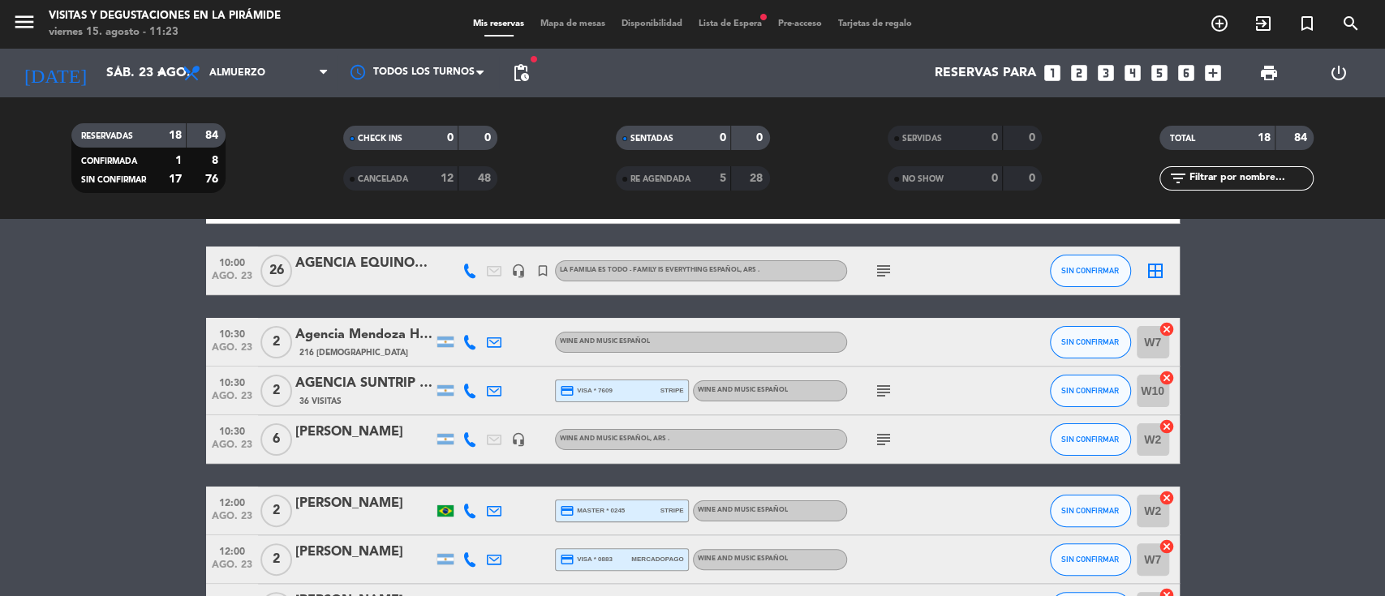
type input "lun. 20 oct."
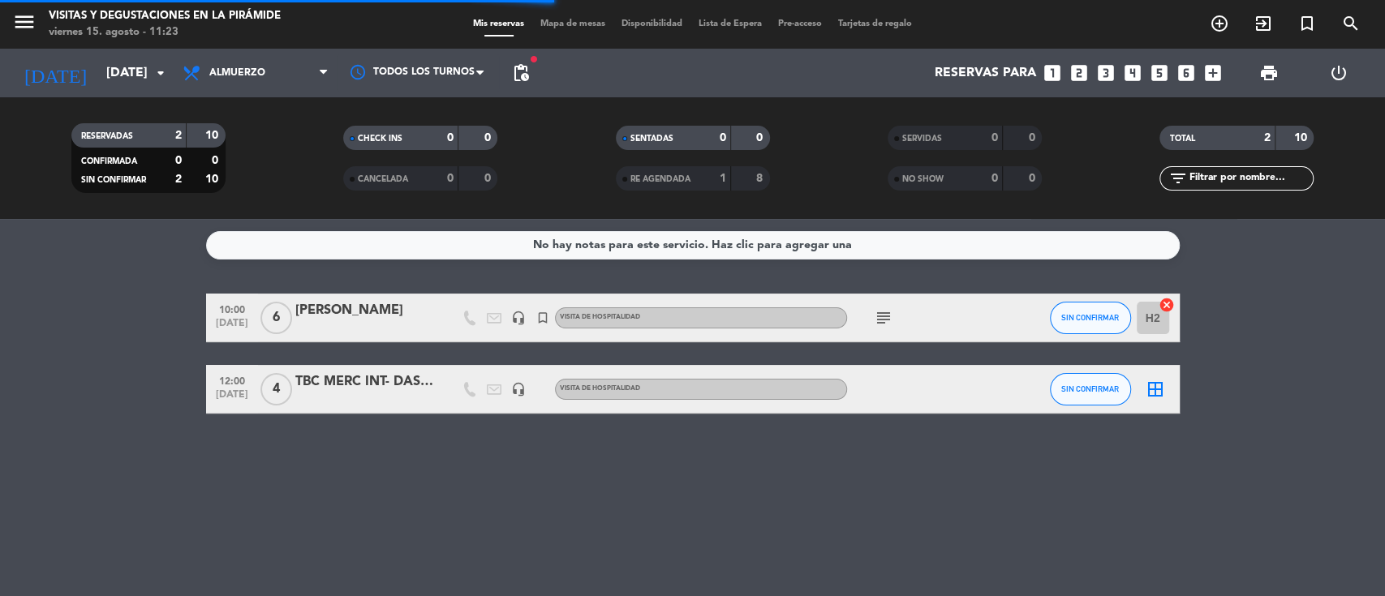
scroll to position [0, 0]
click at [351, 385] on div "TBC MERC INT- DASHI" at bounding box center [364, 382] width 138 height 21
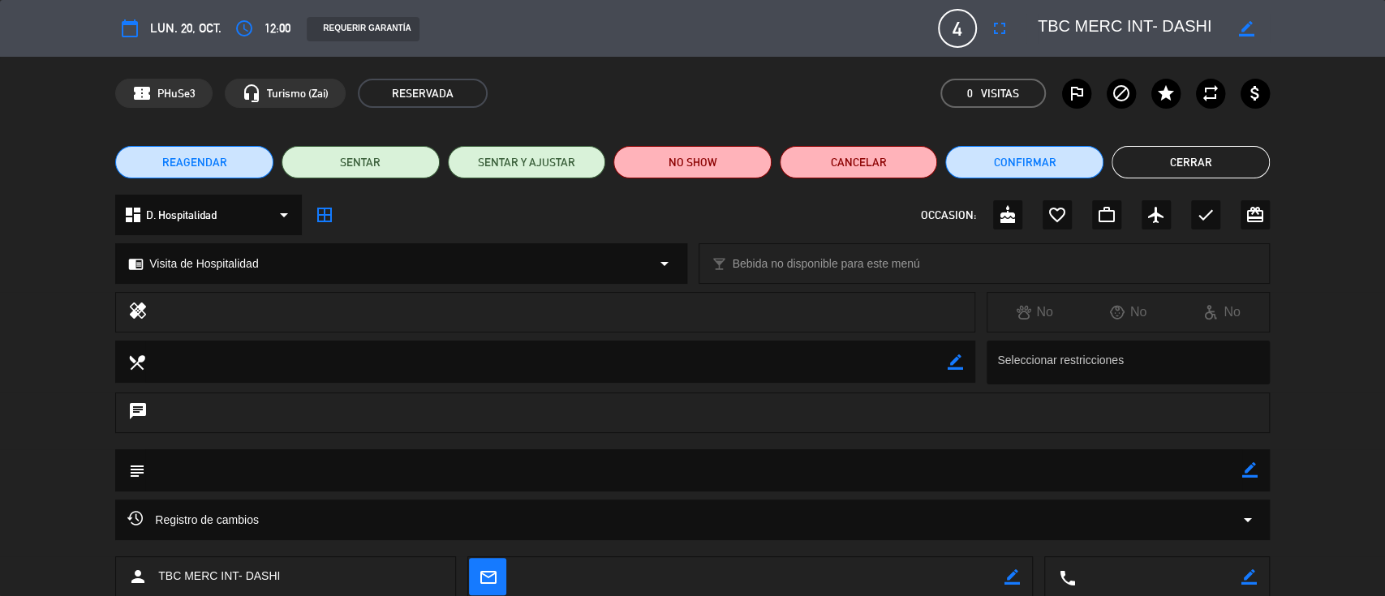
click at [1247, 30] on icon "border_color" at bounding box center [1246, 28] width 15 height 15
drag, startPoint x: 1071, startPoint y: 26, endPoint x: 966, endPoint y: 8, distance: 107.0
click at [967, 9] on div "calendar_today lun. 20, oct. access_time 12:00 REQUERIR GARANTÍA 4 TBC MERC INT…" at bounding box center [692, 28] width 1155 height 39
click at [1196, 23] on textarea at bounding box center [1131, 28] width 186 height 29
drag, startPoint x: 1209, startPoint y: 9, endPoint x: 1211, endPoint y: 36, distance: 26.8
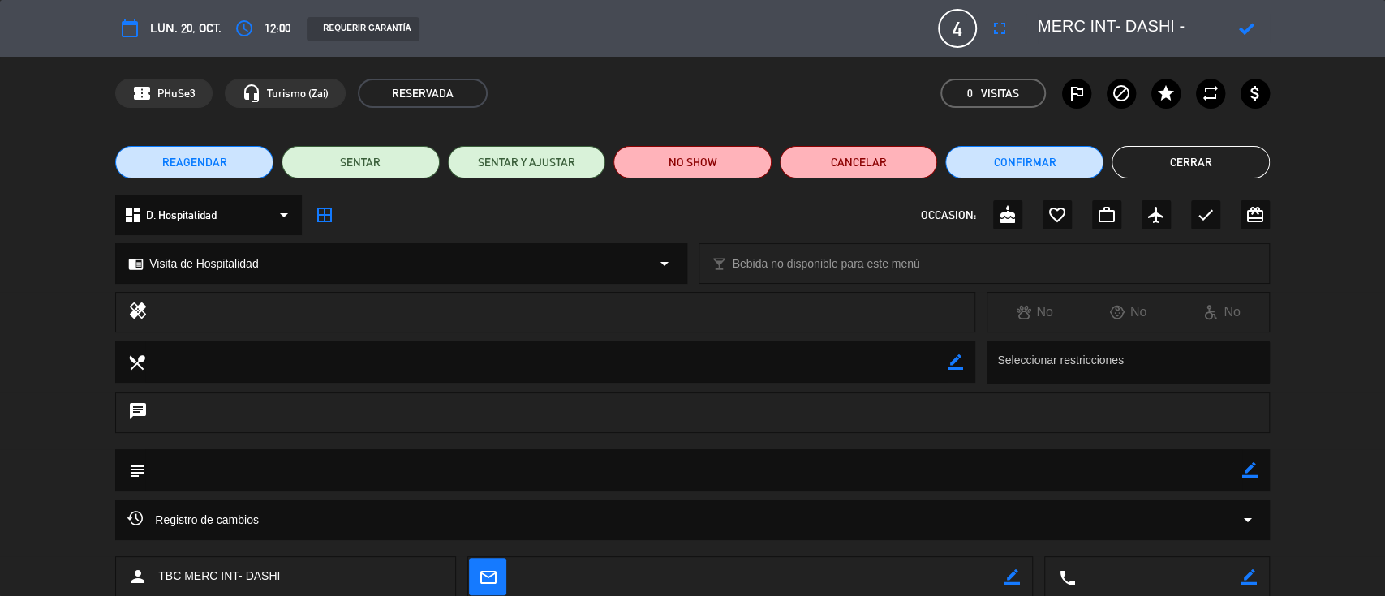
click at [1219, 36] on textarea at bounding box center [1131, 28] width 186 height 29
paste textarea "Javier"
click at [1243, 23] on icon at bounding box center [1246, 28] width 15 height 15
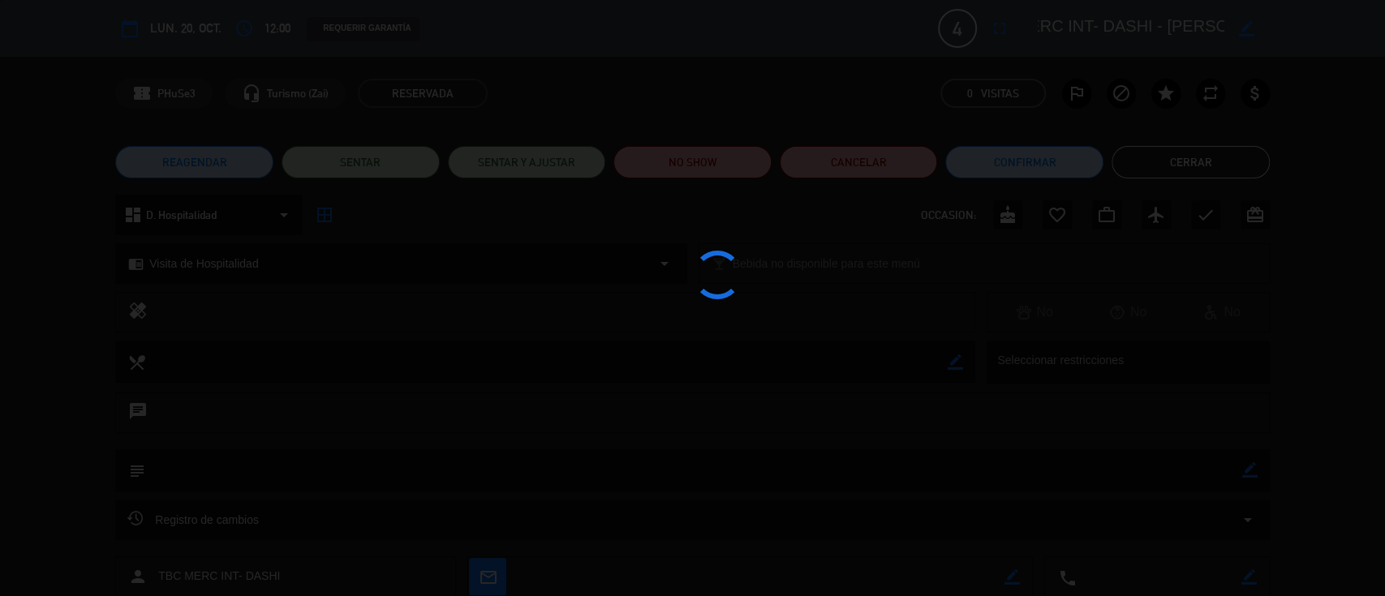
scroll to position [0, 9]
type textarea "MERC INT- DASHI - Javier"
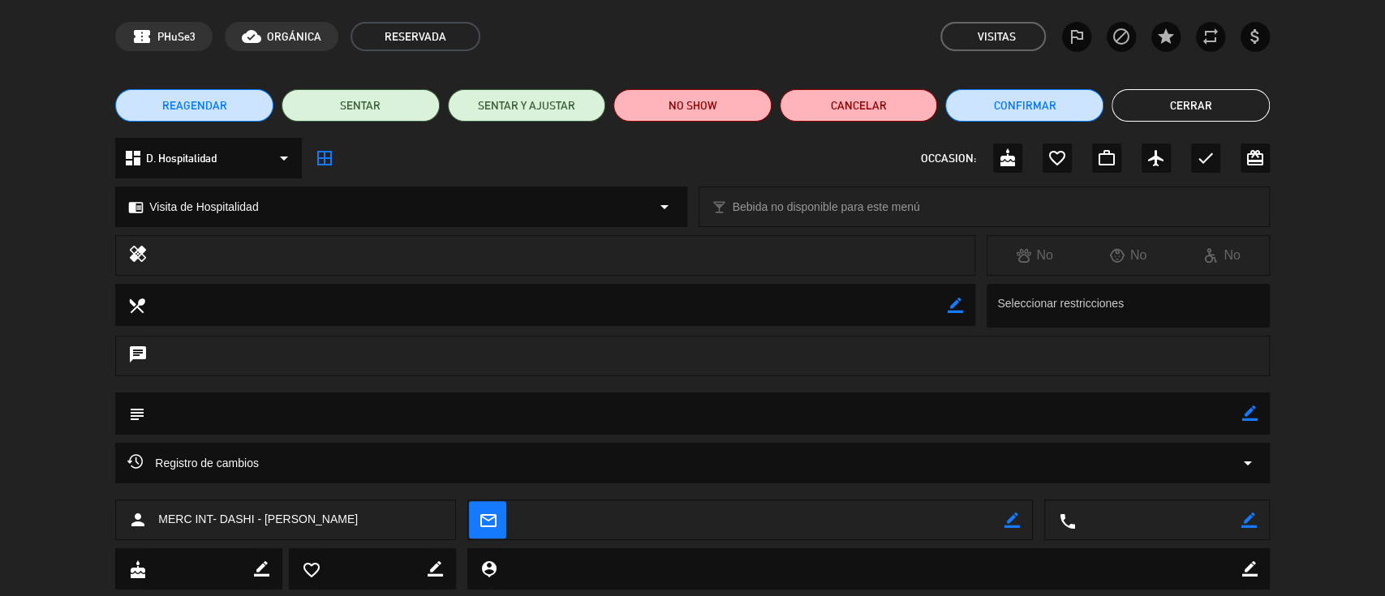
scroll to position [98, 0]
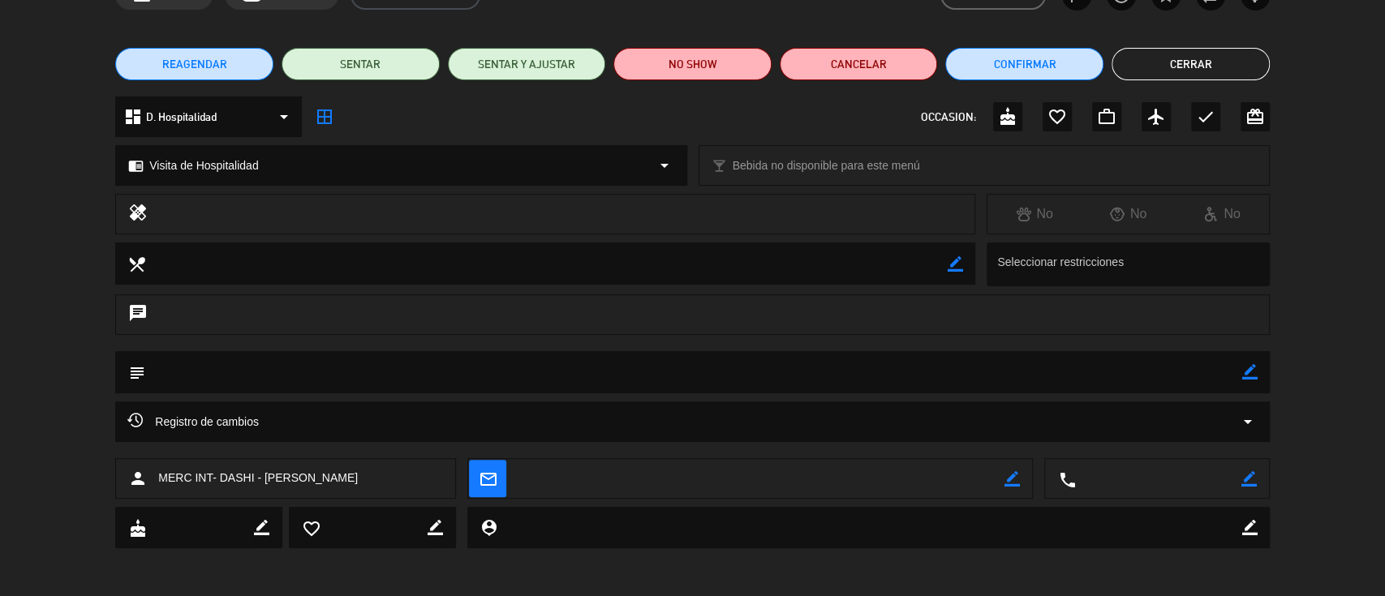
click at [1245, 478] on icon "border_color" at bounding box center [1249, 478] width 15 height 15
paste textarea "1131346967)"
type textarea "1131346967"
click at [1253, 479] on icon at bounding box center [1249, 478] width 15 height 15
click at [1248, 369] on icon "border_color" at bounding box center [1249, 371] width 15 height 15
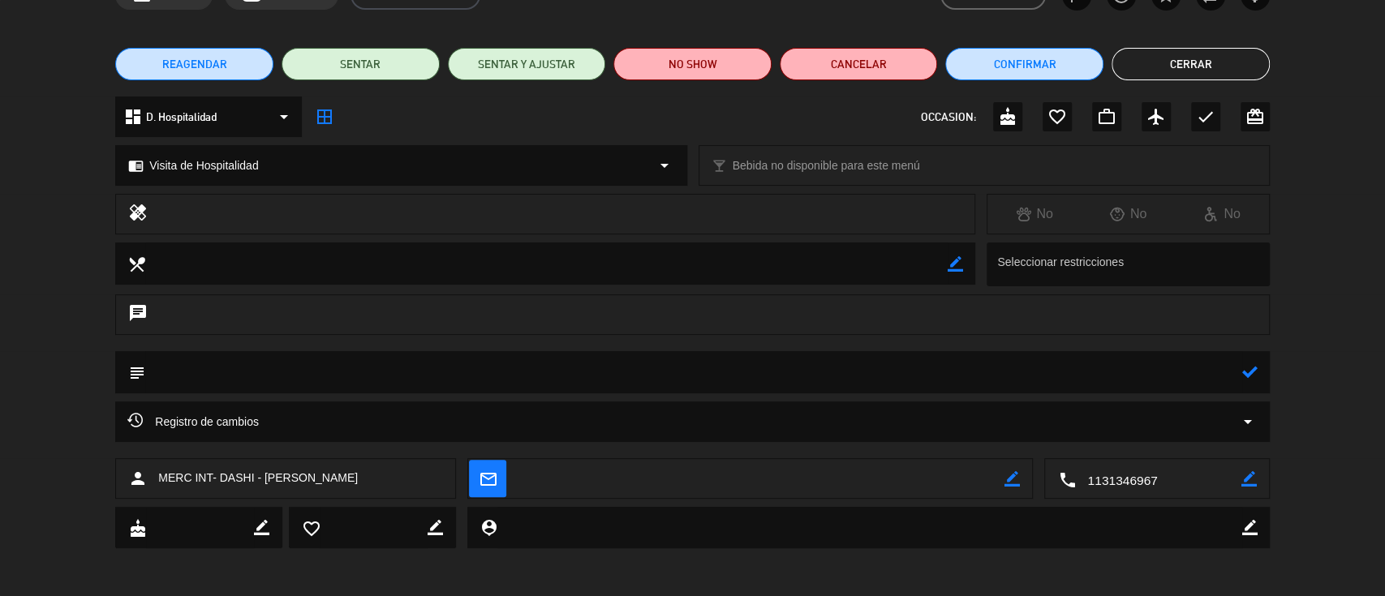
paste textarea "El equipo de DASHI"
drag, startPoint x: 155, startPoint y: 365, endPoint x: 164, endPoint y: 366, distance: 9.0
click at [157, 365] on textarea at bounding box center [693, 371] width 1097 height 41
click at [347, 372] on textarea at bounding box center [693, 371] width 1097 height 41
type textarea "proffile : equipo de DASHI SIN CARGO VINOS?"
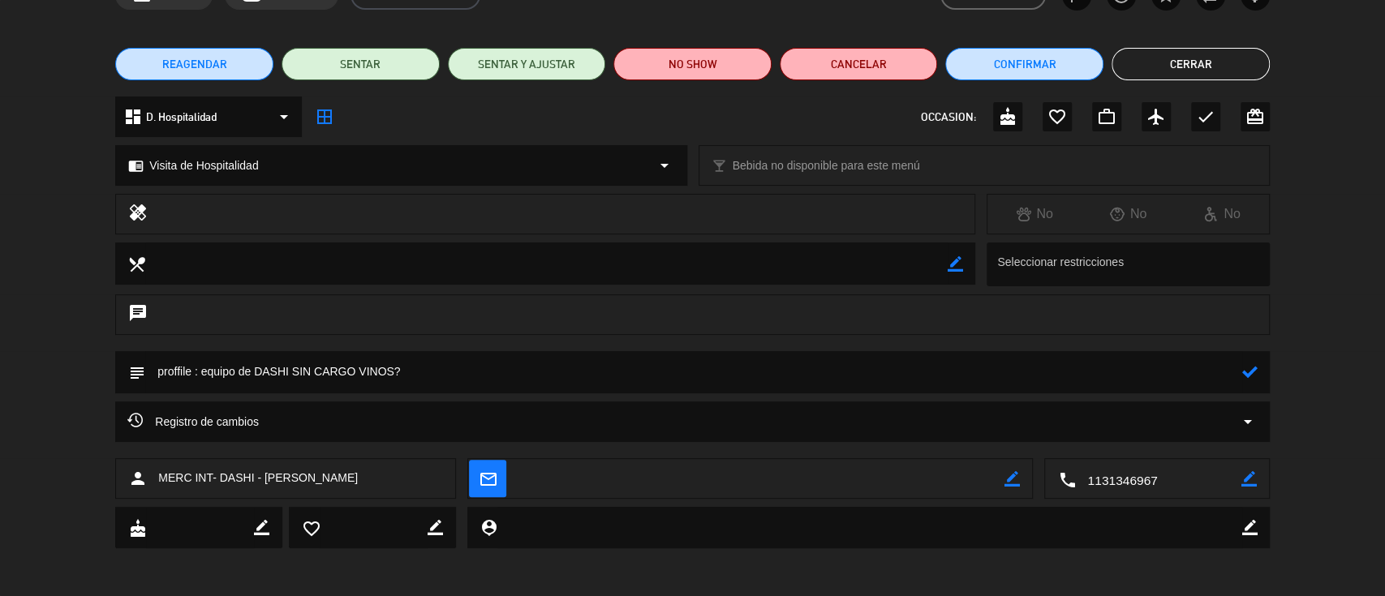
click at [1250, 360] on div at bounding box center [1249, 372] width 15 height 42
drag, startPoint x: 1251, startPoint y: 367, endPoint x: 1259, endPoint y: 282, distance: 85.7
click at [1250, 367] on icon at bounding box center [1249, 371] width 15 height 15
drag, startPoint x: 334, startPoint y: 474, endPoint x: 180, endPoint y: 474, distance: 154.2
click at [158, 474] on div "person MERC INT- DASHI - Javier" at bounding box center [285, 479] width 341 height 41
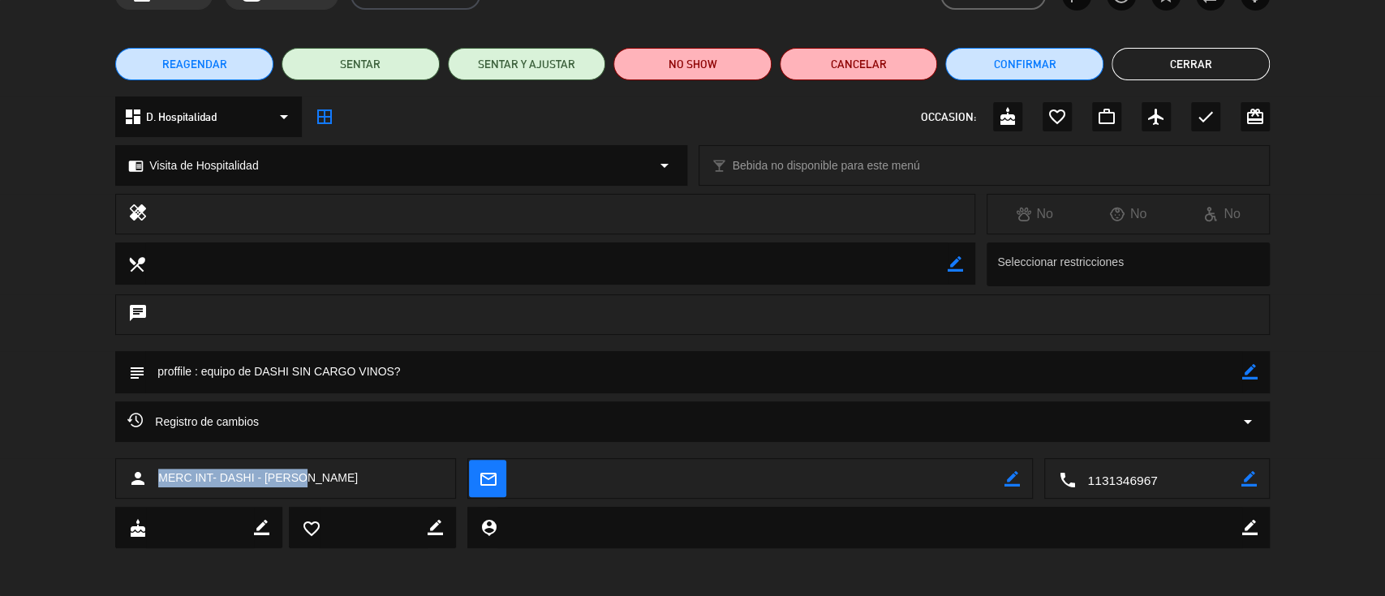
copy span "MERC INT- DASHI - Javier"
drag, startPoint x: 437, startPoint y: 385, endPoint x: 84, endPoint y: 353, distance: 353.6
click at [84, 353] on div "subject border_color" at bounding box center [692, 376] width 1385 height 50
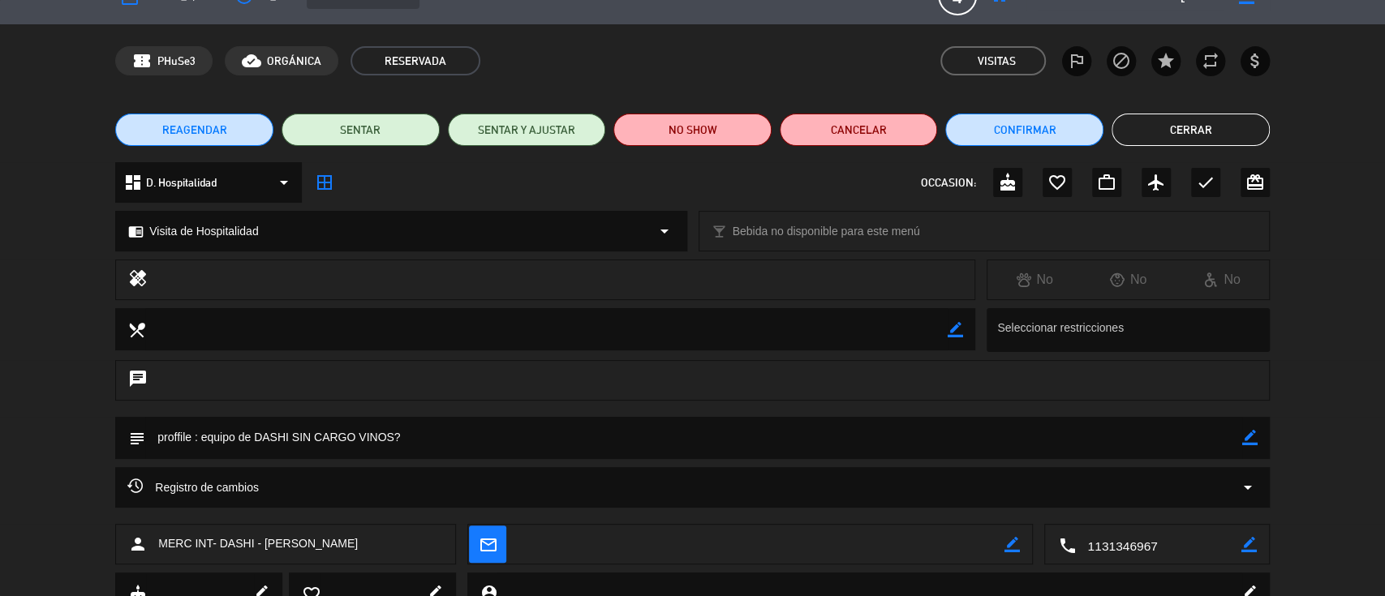
scroll to position [0, 0]
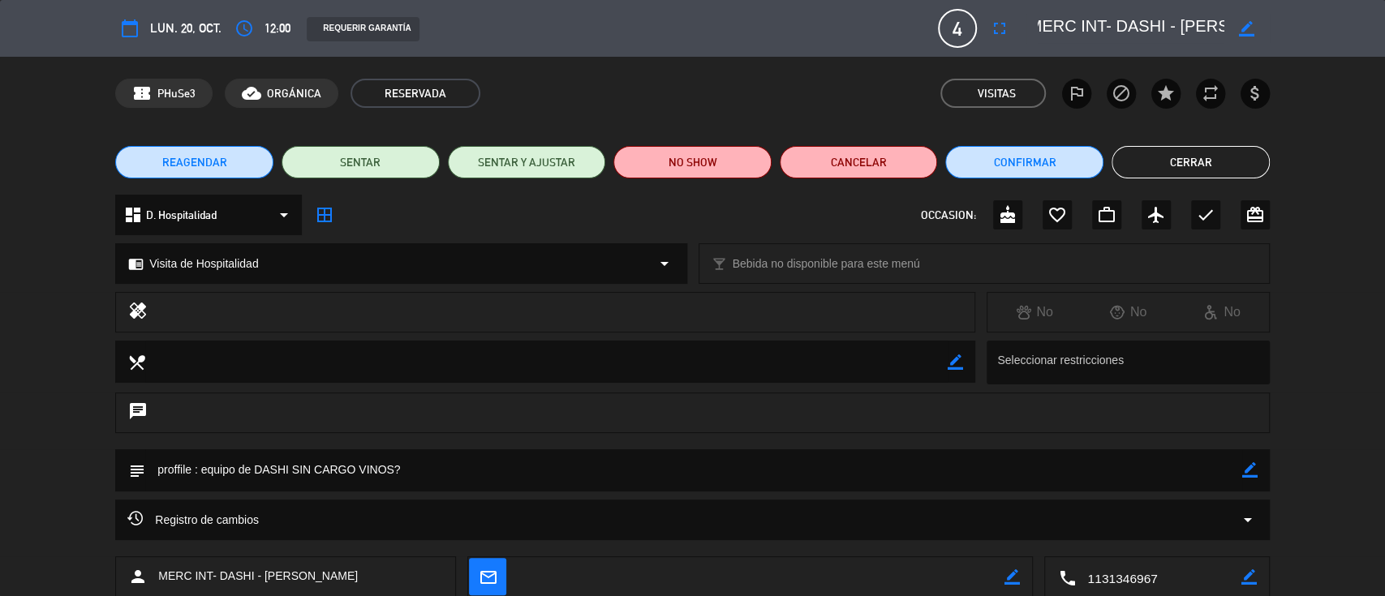
click at [1175, 163] on button "Cerrar" at bounding box center [1191, 162] width 158 height 32
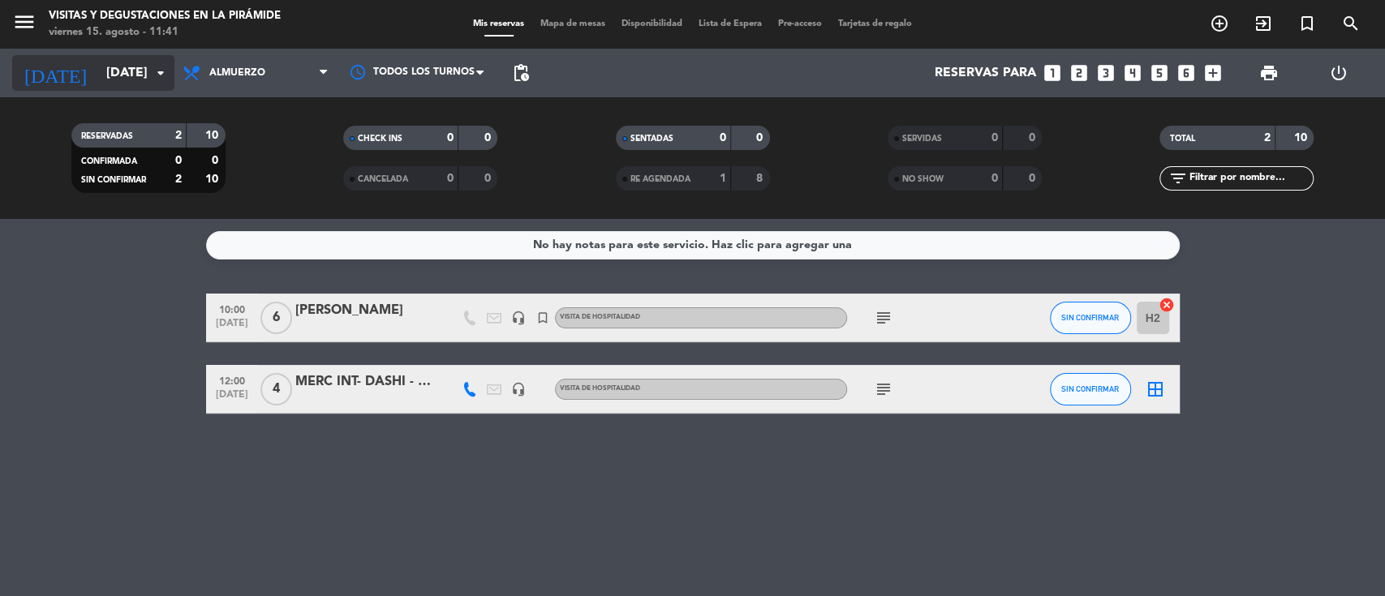
click at [151, 63] on icon "arrow_drop_down" at bounding box center [160, 72] width 19 height 19
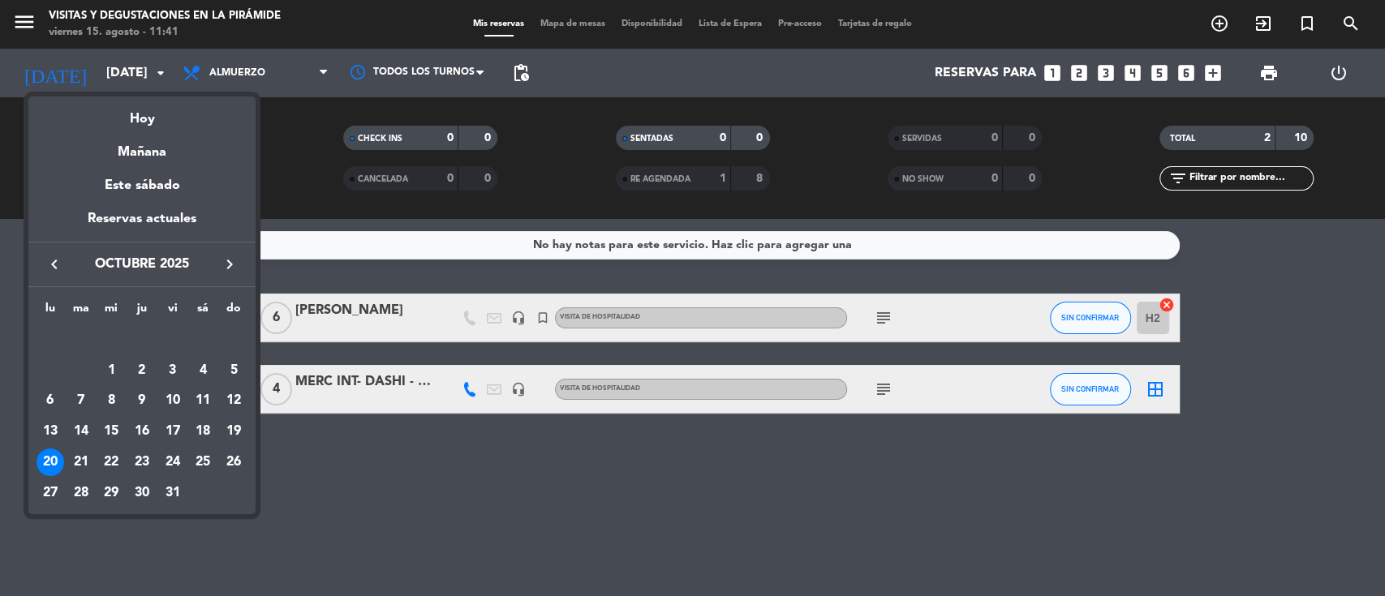
click at [218, 259] on button "keyboard_arrow_right" at bounding box center [229, 264] width 29 height 21
drag, startPoint x: 36, startPoint y: 266, endPoint x: 47, endPoint y: 270, distance: 12.1
click at [37, 268] on div "keyboard_arrow_left noviembre 2025 keyboard_arrow_right" at bounding box center [141, 264] width 227 height 45
click at [58, 262] on icon "keyboard_arrow_left" at bounding box center [54, 264] width 19 height 19
click at [163, 459] on div "24" at bounding box center [173, 463] width 28 height 28
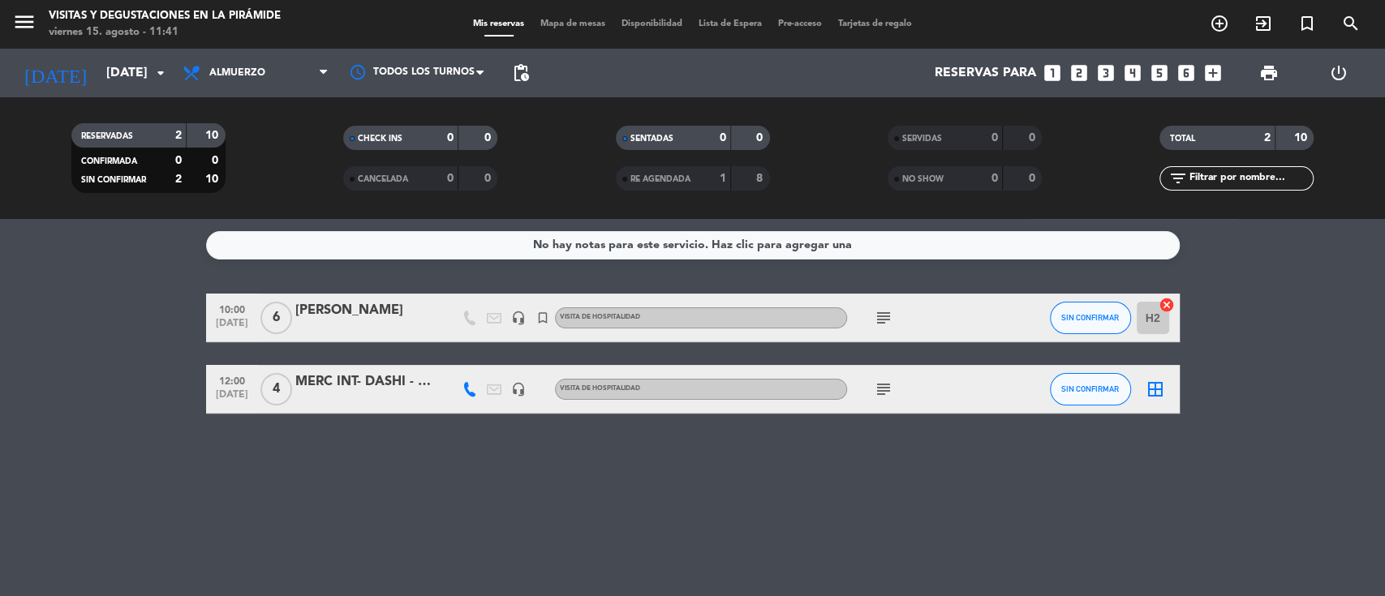
type input "vie. 24 oct."
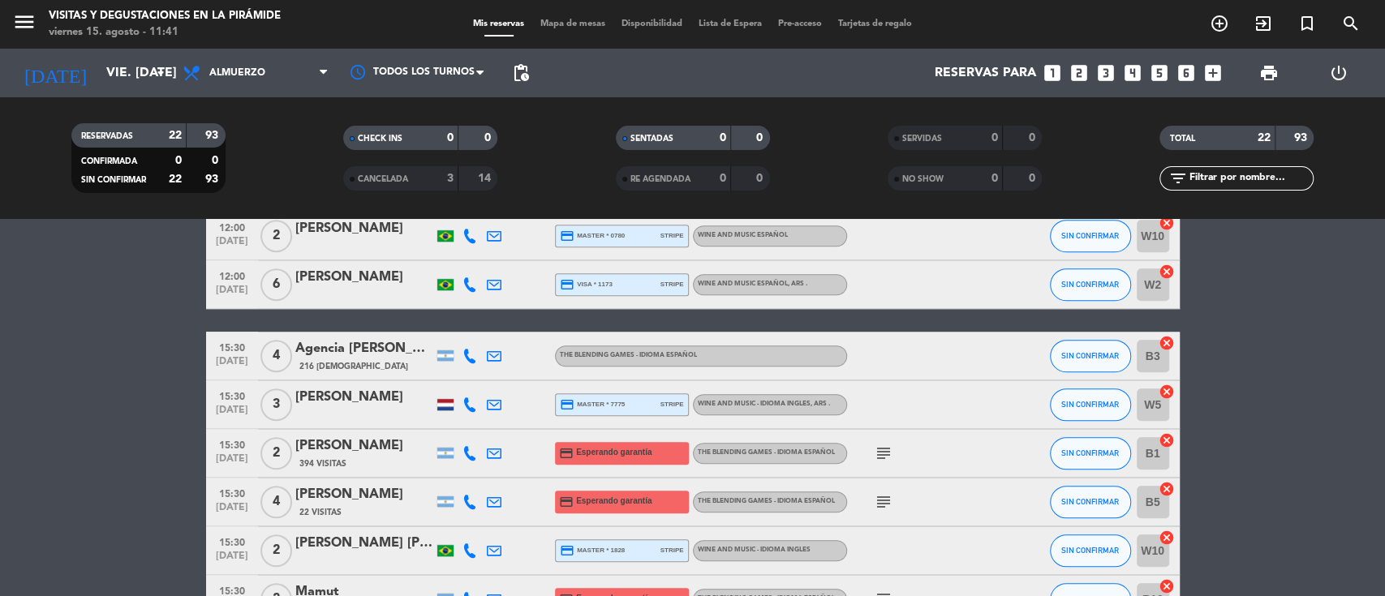
scroll to position [865, 0]
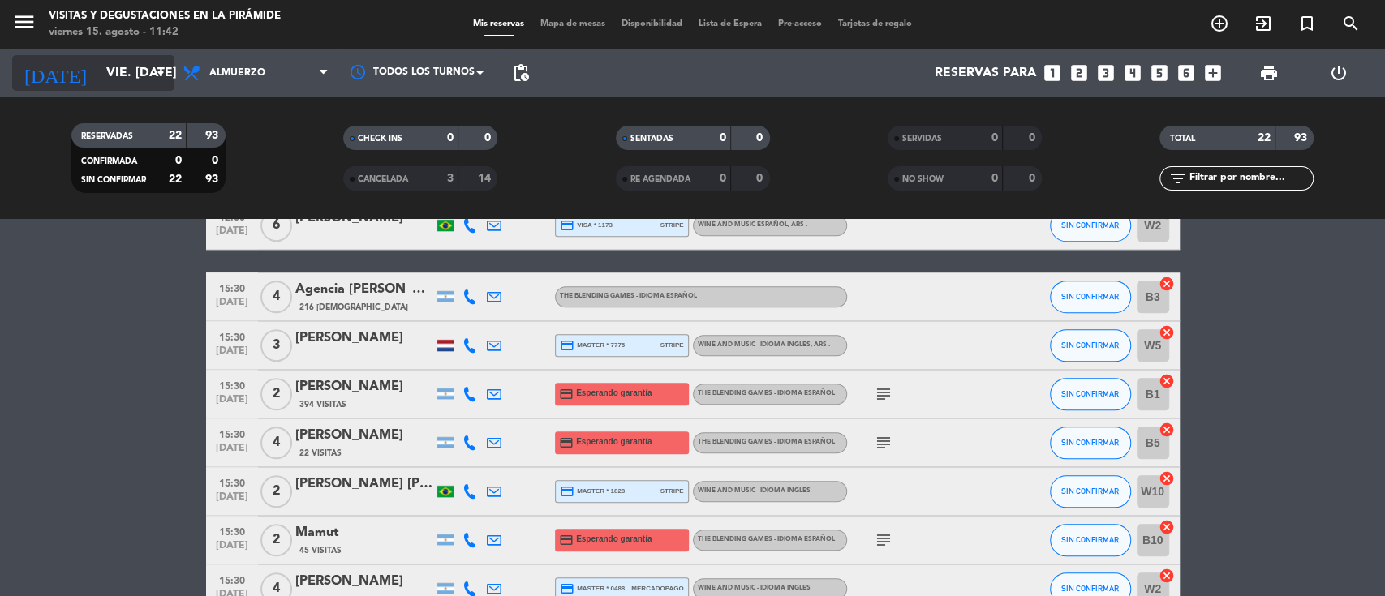
click at [136, 75] on input "[DATE]" at bounding box center [183, 74] width 171 height 32
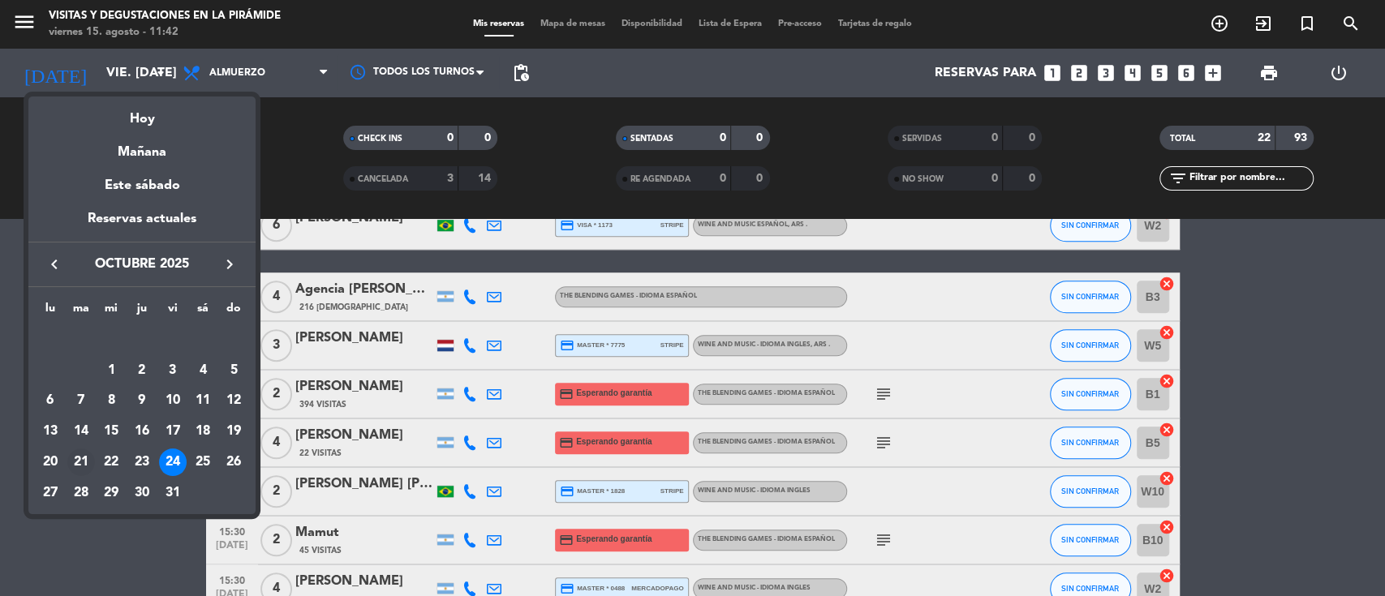
click at [84, 461] on div "21" at bounding box center [81, 463] width 28 height 28
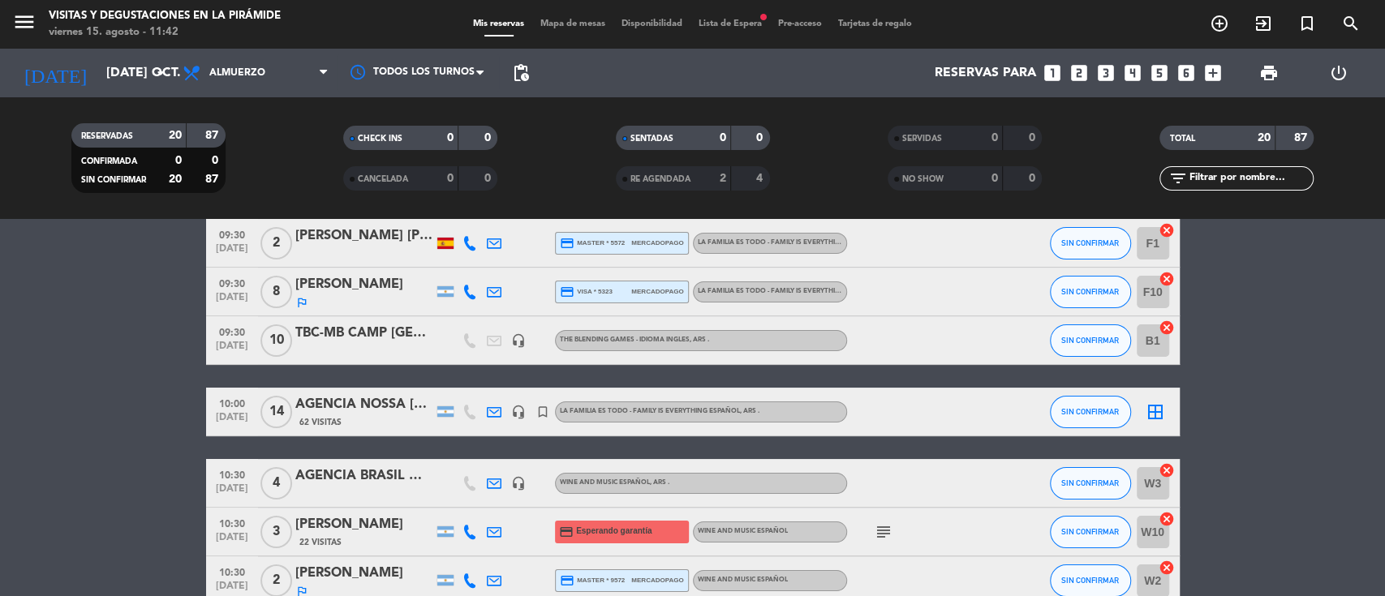
scroll to position [108, 0]
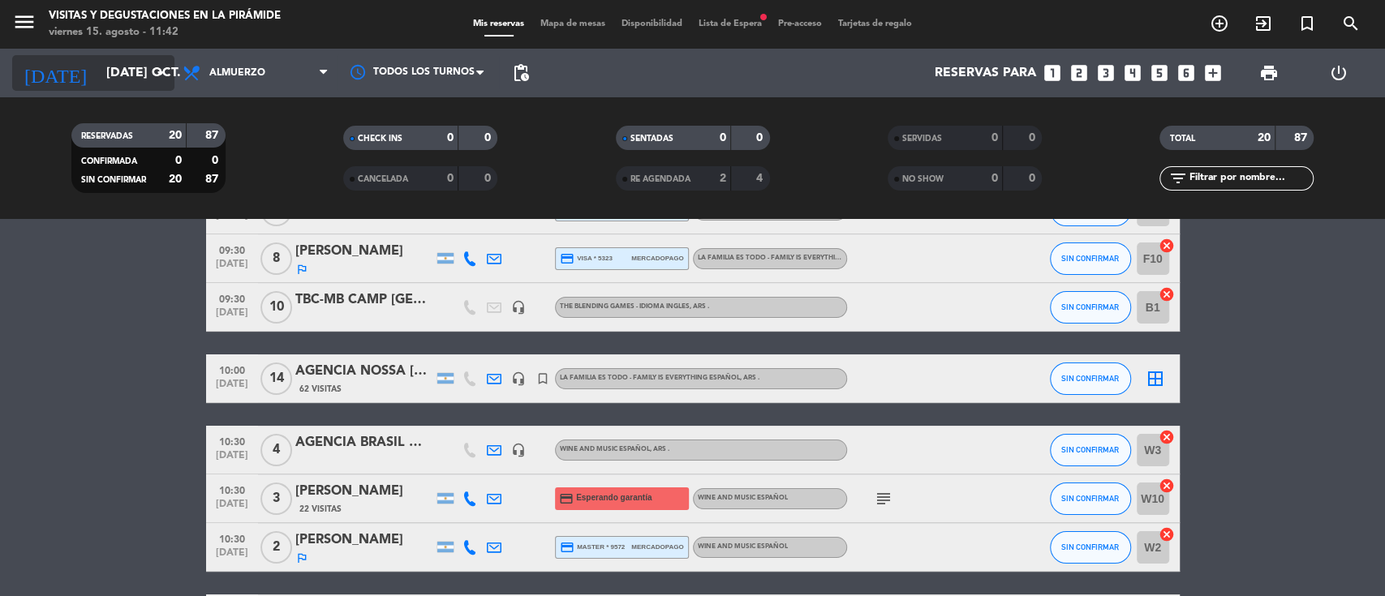
click at [98, 77] on input "[DATE]" at bounding box center [183, 74] width 171 height 32
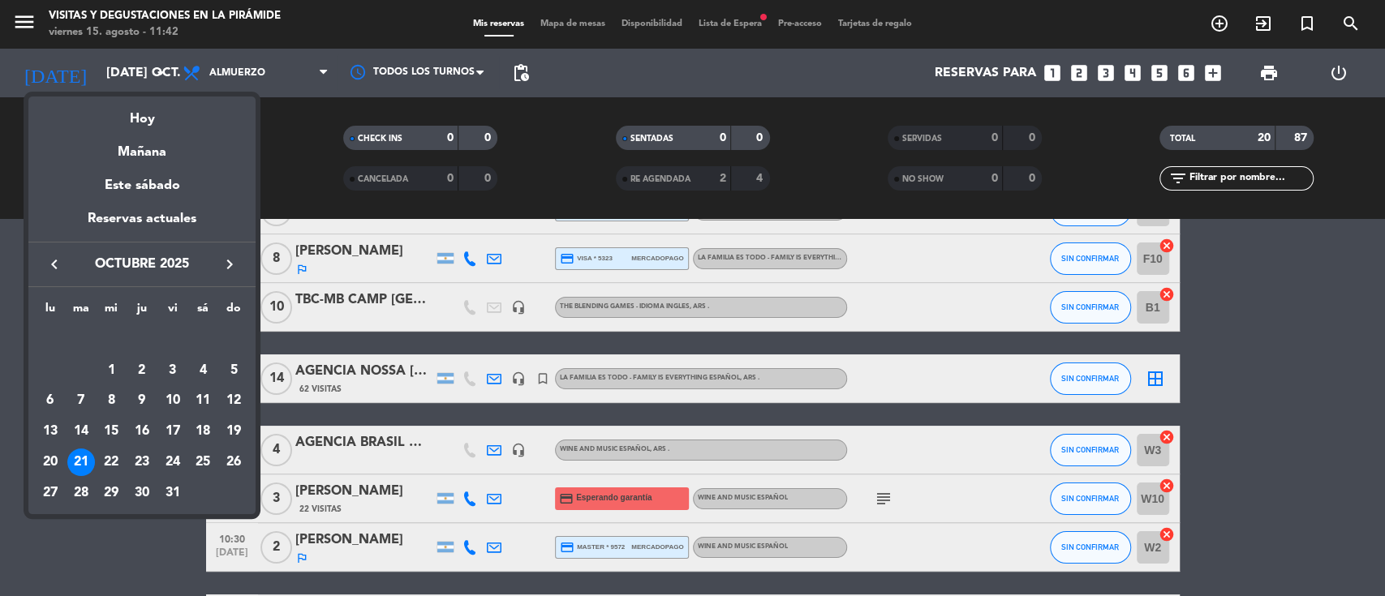
drag, startPoint x: 110, startPoint y: 464, endPoint x: 306, endPoint y: 473, distance: 195.8
click at [110, 463] on div "22" at bounding box center [111, 463] width 28 height 28
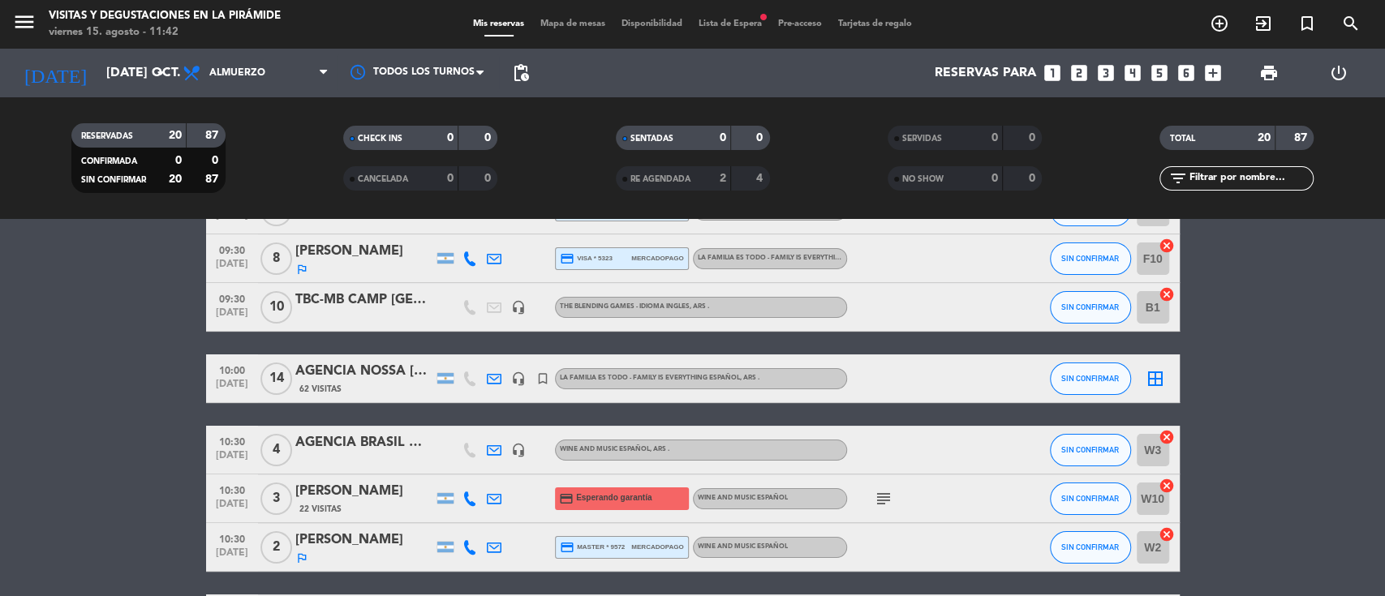
type input "mié. 22 oct."
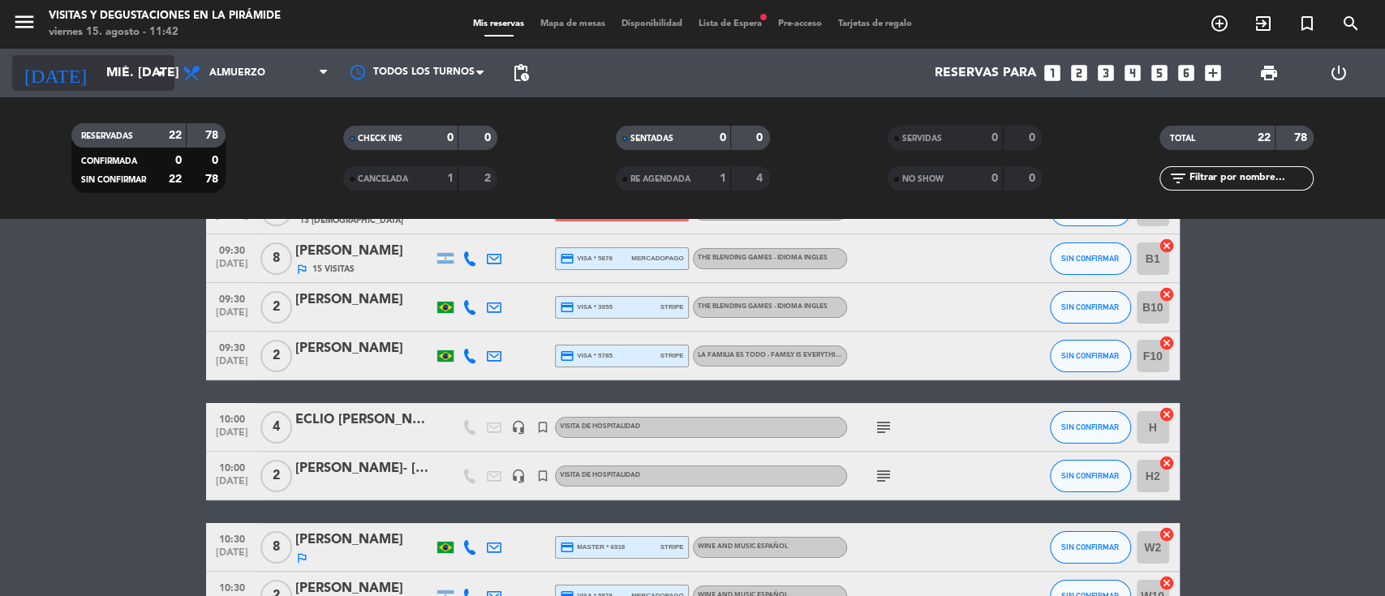
click at [136, 68] on input "mié. 22 oct." at bounding box center [183, 74] width 171 height 32
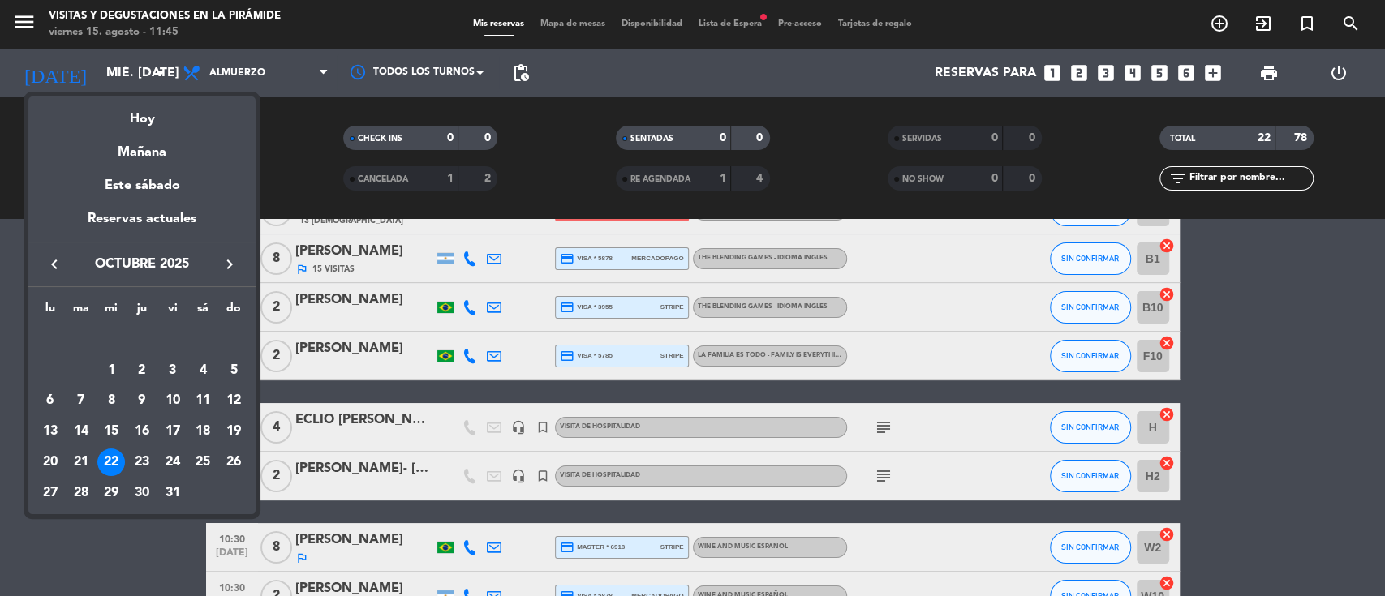
click at [172, 548] on div at bounding box center [692, 298] width 1385 height 596
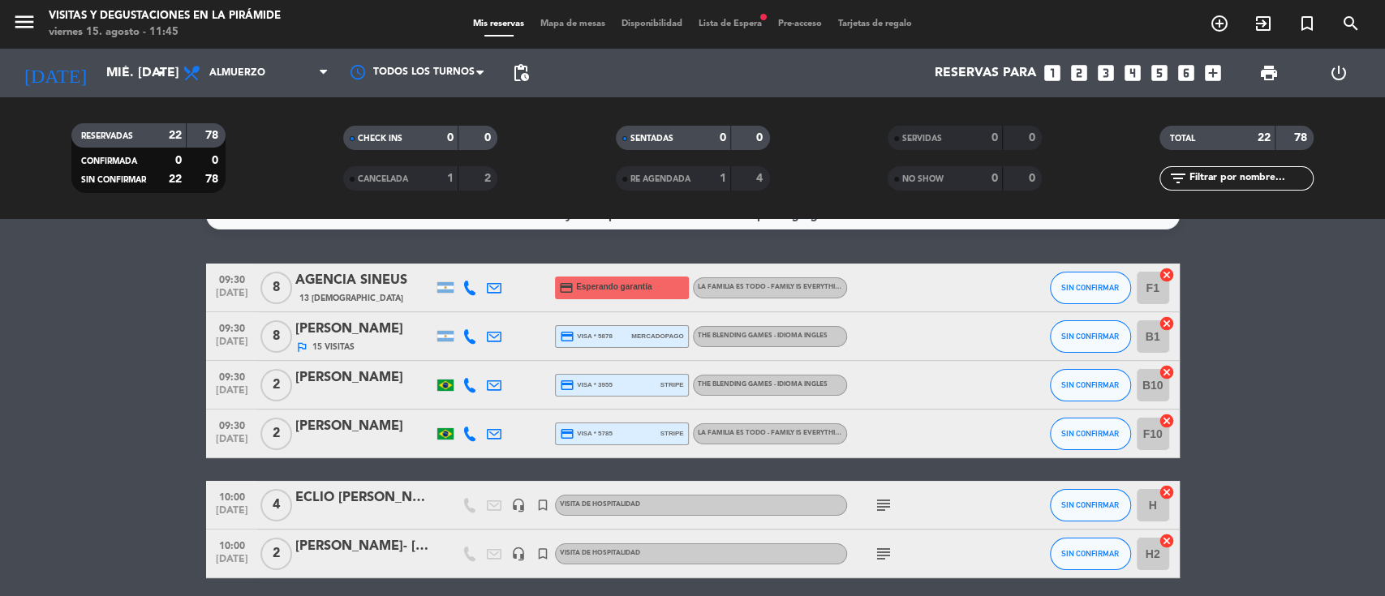
scroll to position [0, 0]
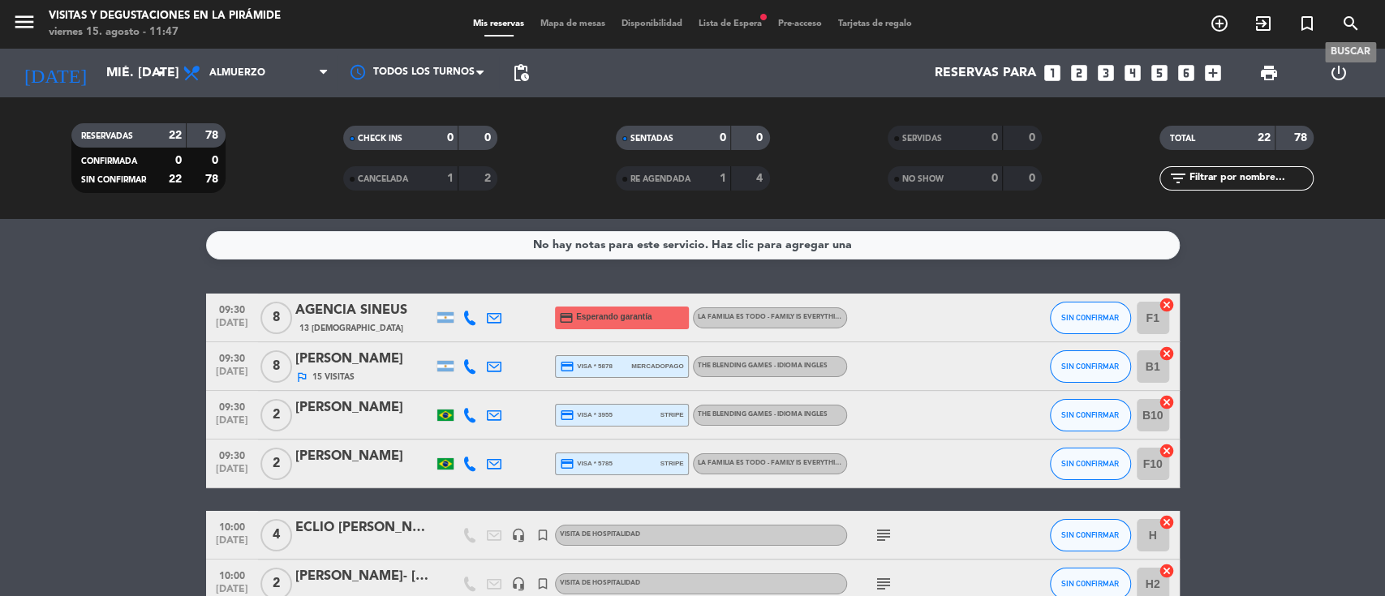
click at [1344, 24] on icon "search" at bounding box center [1350, 23] width 19 height 19
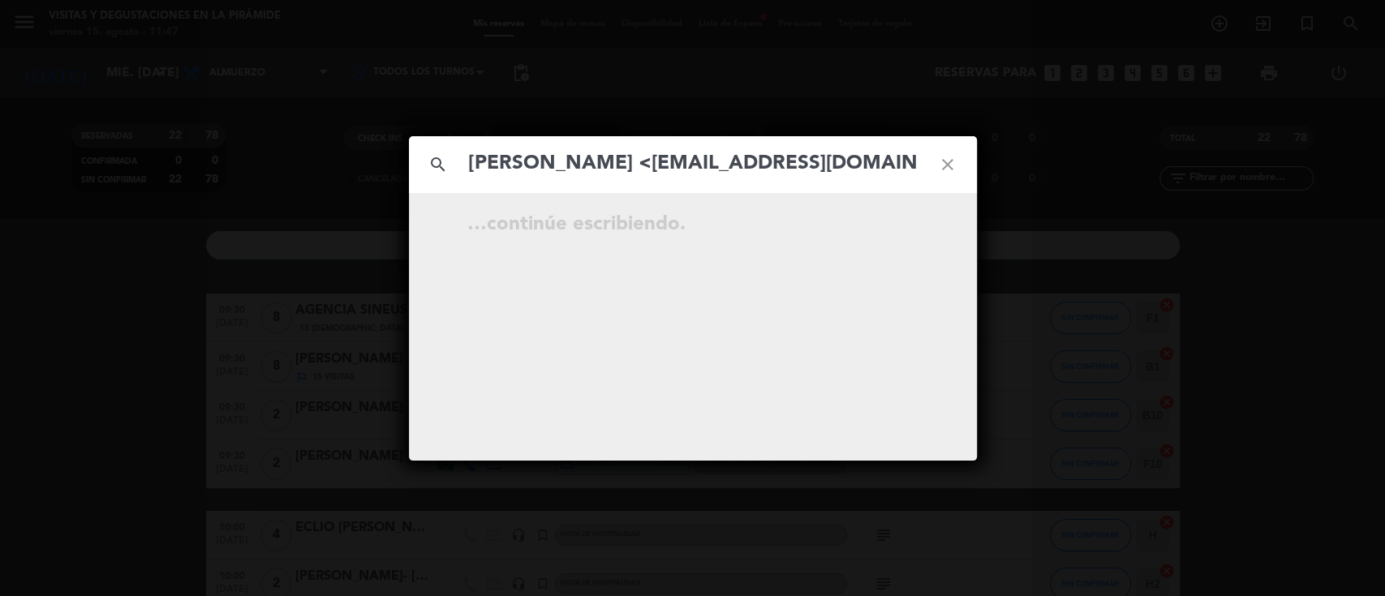
click at [647, 159] on input "Allison Napravnik <anapravnik@gmail.com>" at bounding box center [692, 164] width 451 height 33
click at [761, 165] on input "anapravnik@gmail.com>" at bounding box center [692, 164] width 451 height 33
type input "anapravnik@gmail.com"
click at [937, 165] on icon "close" at bounding box center [948, 165] width 58 height 58
click at [948, 164] on icon "close" at bounding box center [948, 165] width 58 height 58
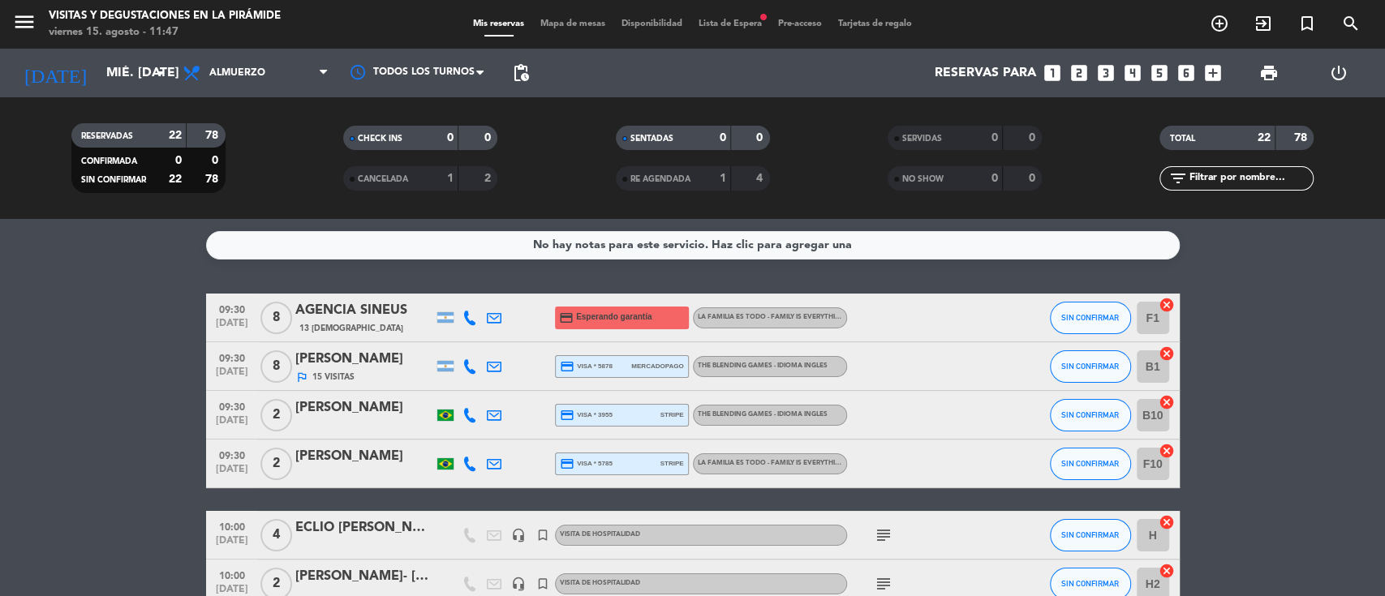
click at [123, 50] on div "today mié. 22 oct. arrow_drop_down" at bounding box center [93, 73] width 162 height 49
click at [128, 75] on input "mié. 22 oct." at bounding box center [183, 74] width 171 height 32
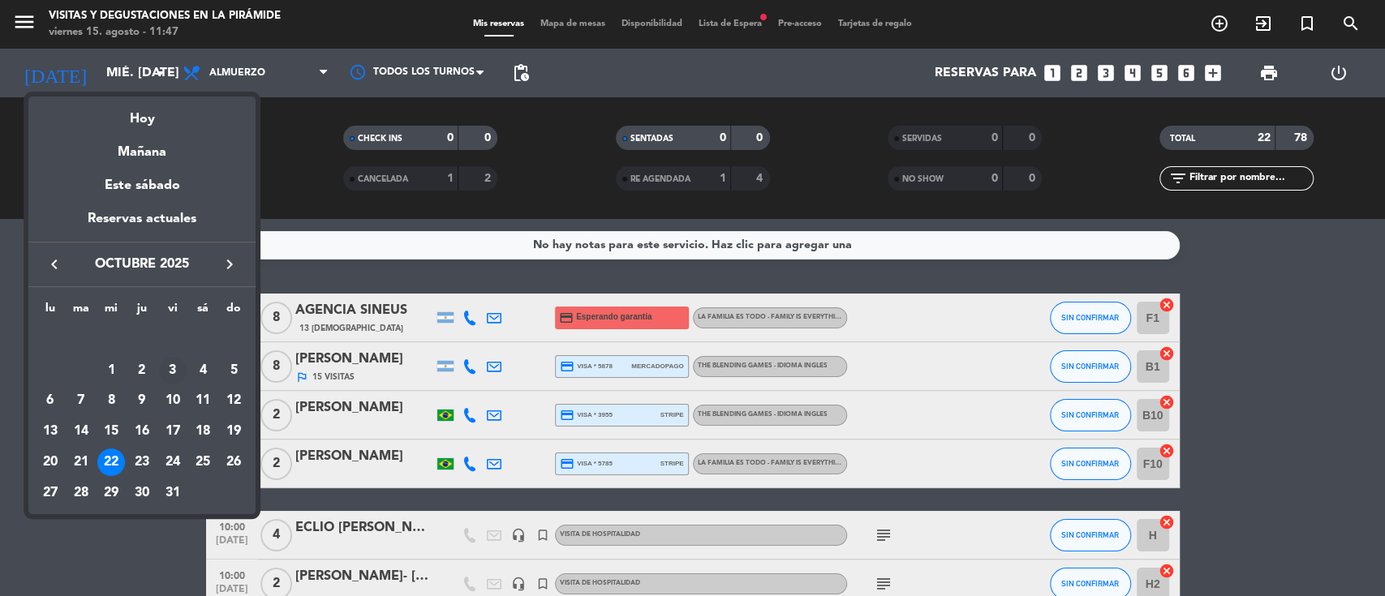
click at [175, 372] on div "3" at bounding box center [173, 371] width 28 height 28
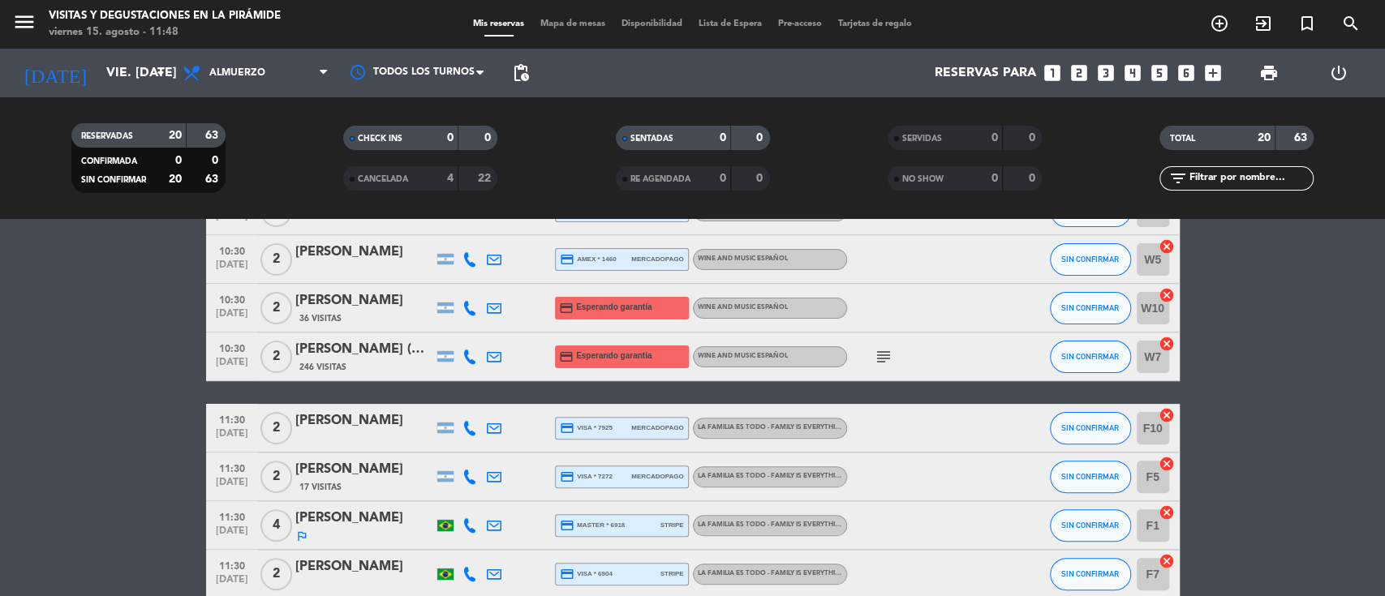
scroll to position [433, 0]
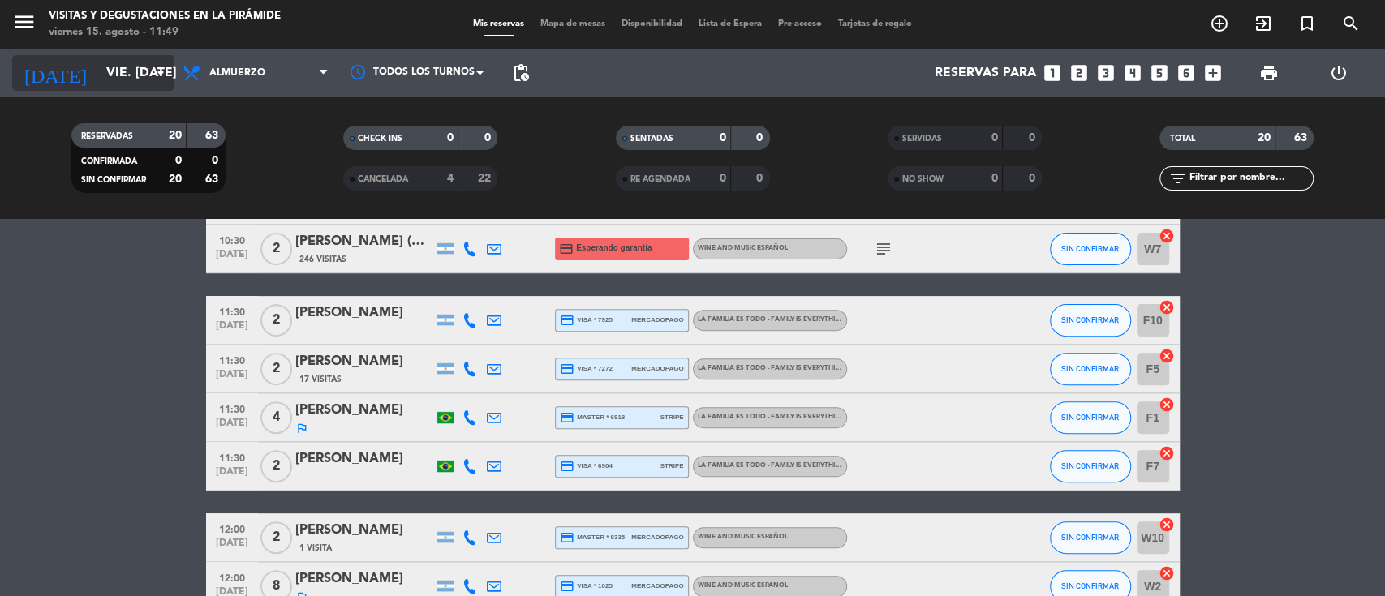
click at [131, 67] on input "vie. 3 oct." at bounding box center [183, 74] width 171 height 32
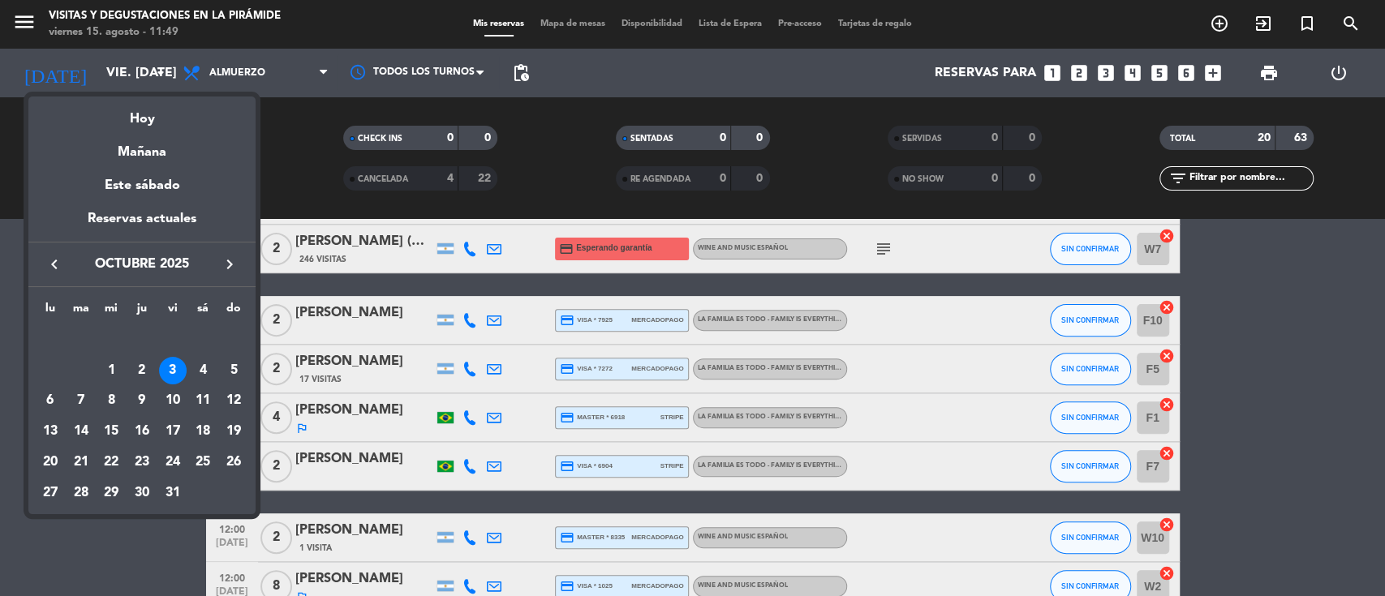
click at [208, 400] on div "11" at bounding box center [203, 402] width 28 height 28
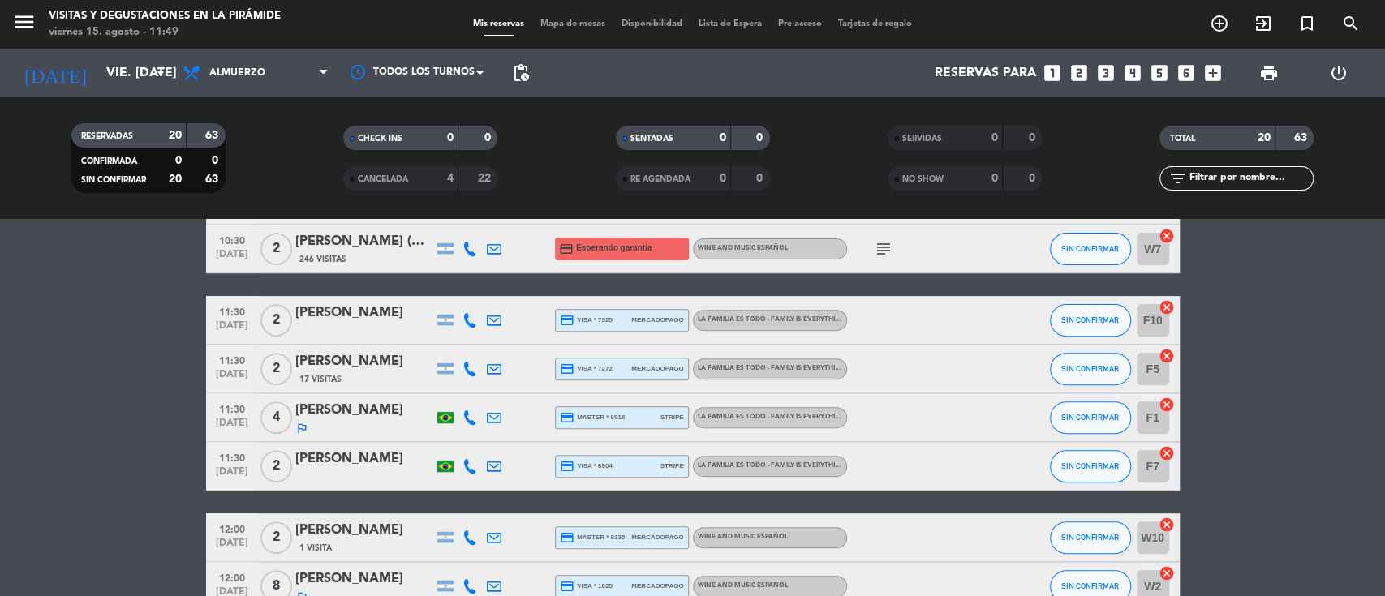
type input "sáb. 11 oct."
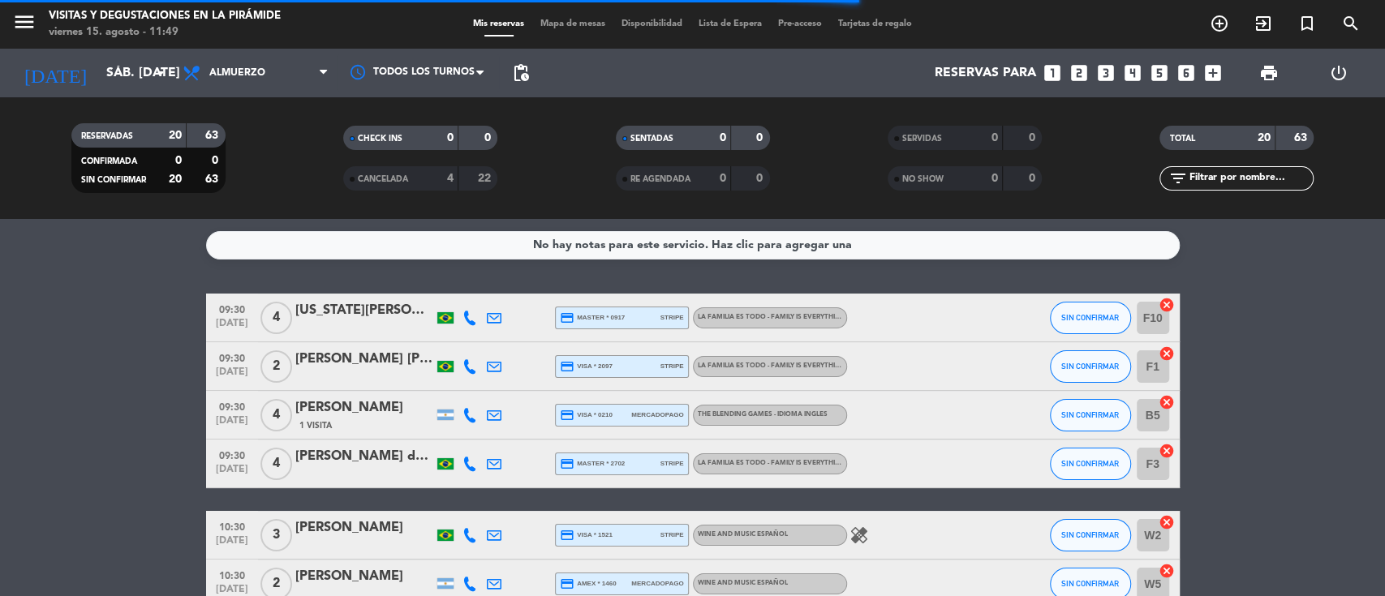
scroll to position [0, 0]
